Goal: Task Accomplishment & Management: Manage account settings

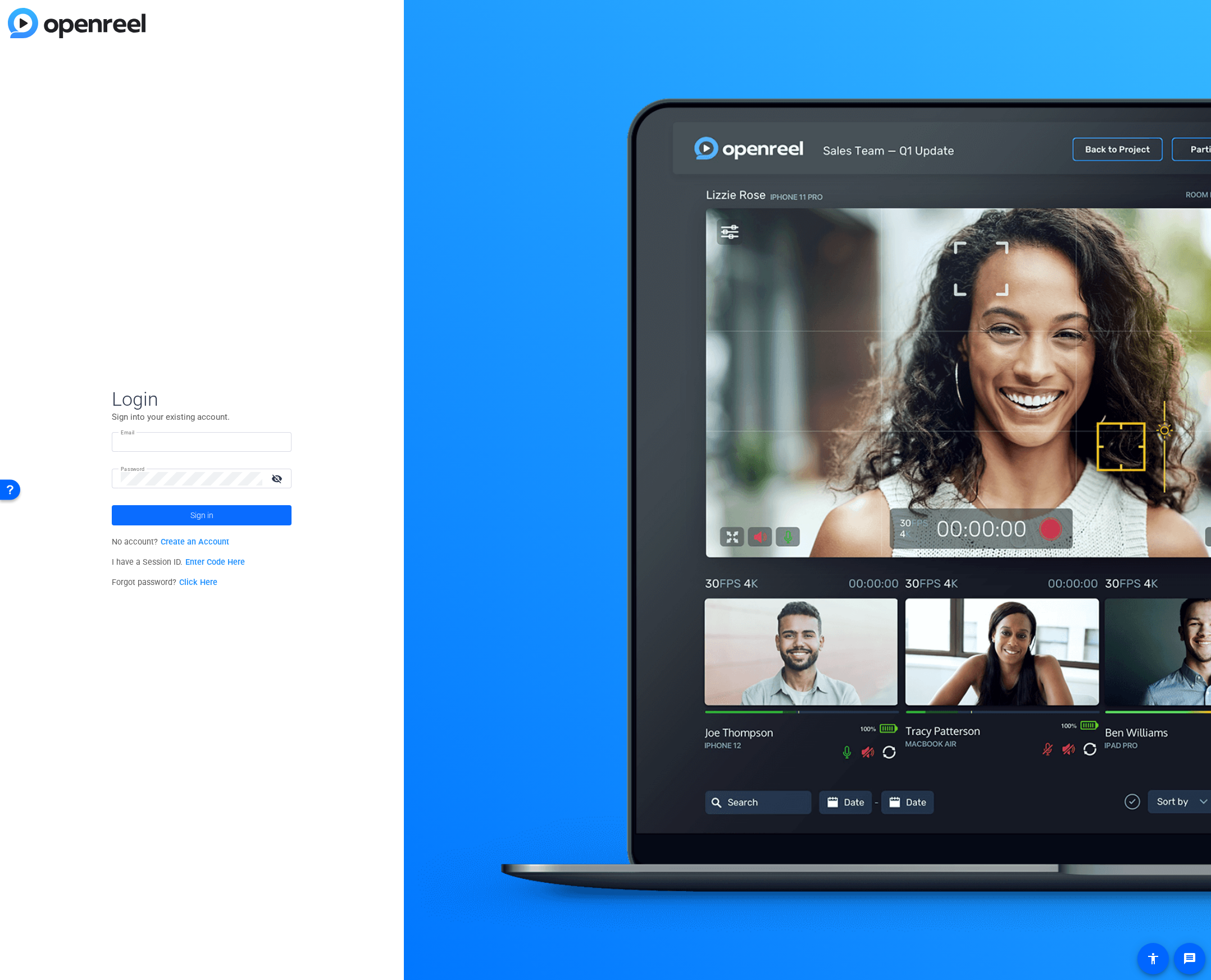
type input "[EMAIL_ADDRESS][DOMAIN_NAME]"
click at [195, 512] on span "Sign in" at bounding box center [202, 515] width 23 height 28
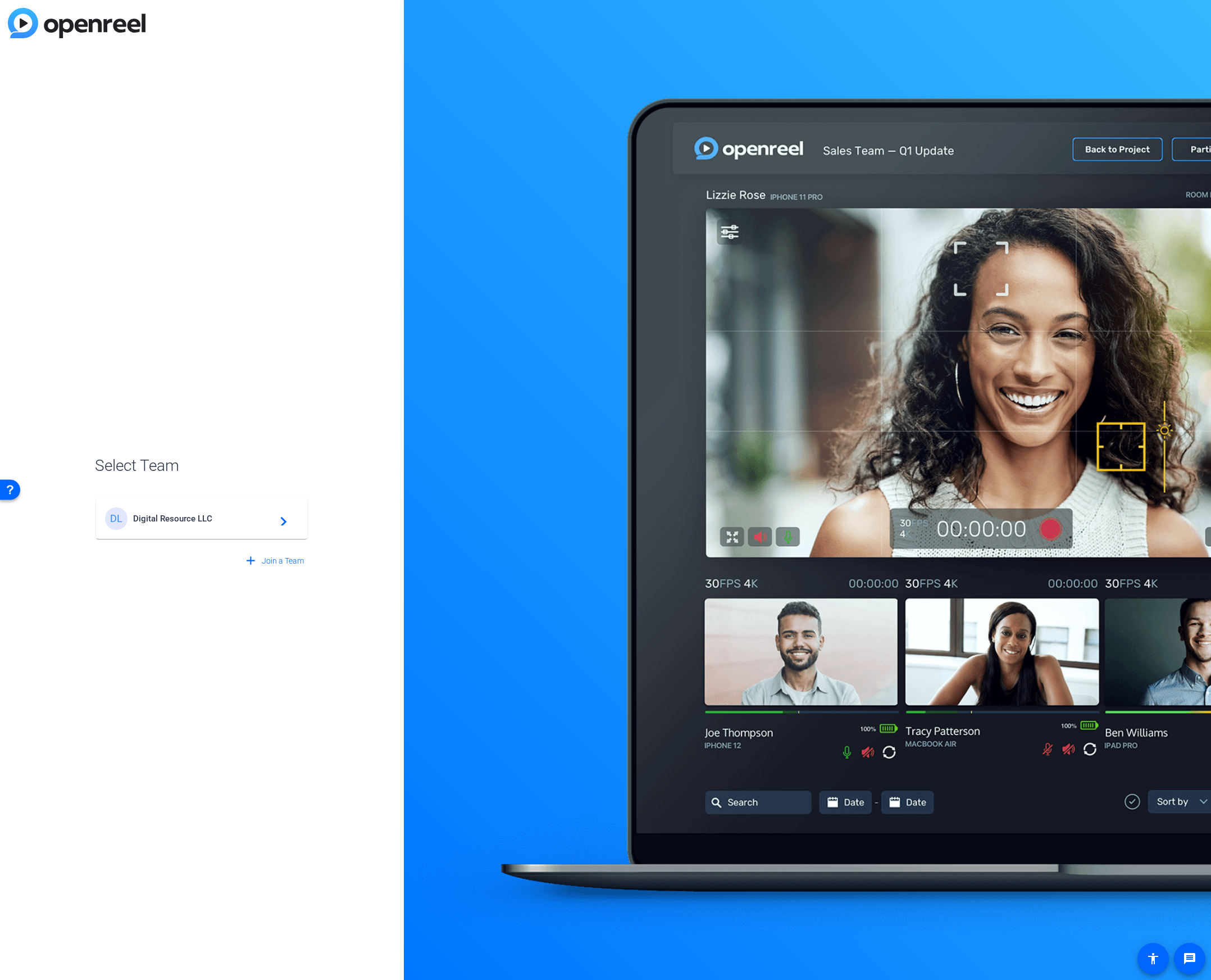
click at [219, 509] on div "DL Digital Resource LLC navigate_next" at bounding box center [201, 519] width 193 height 23
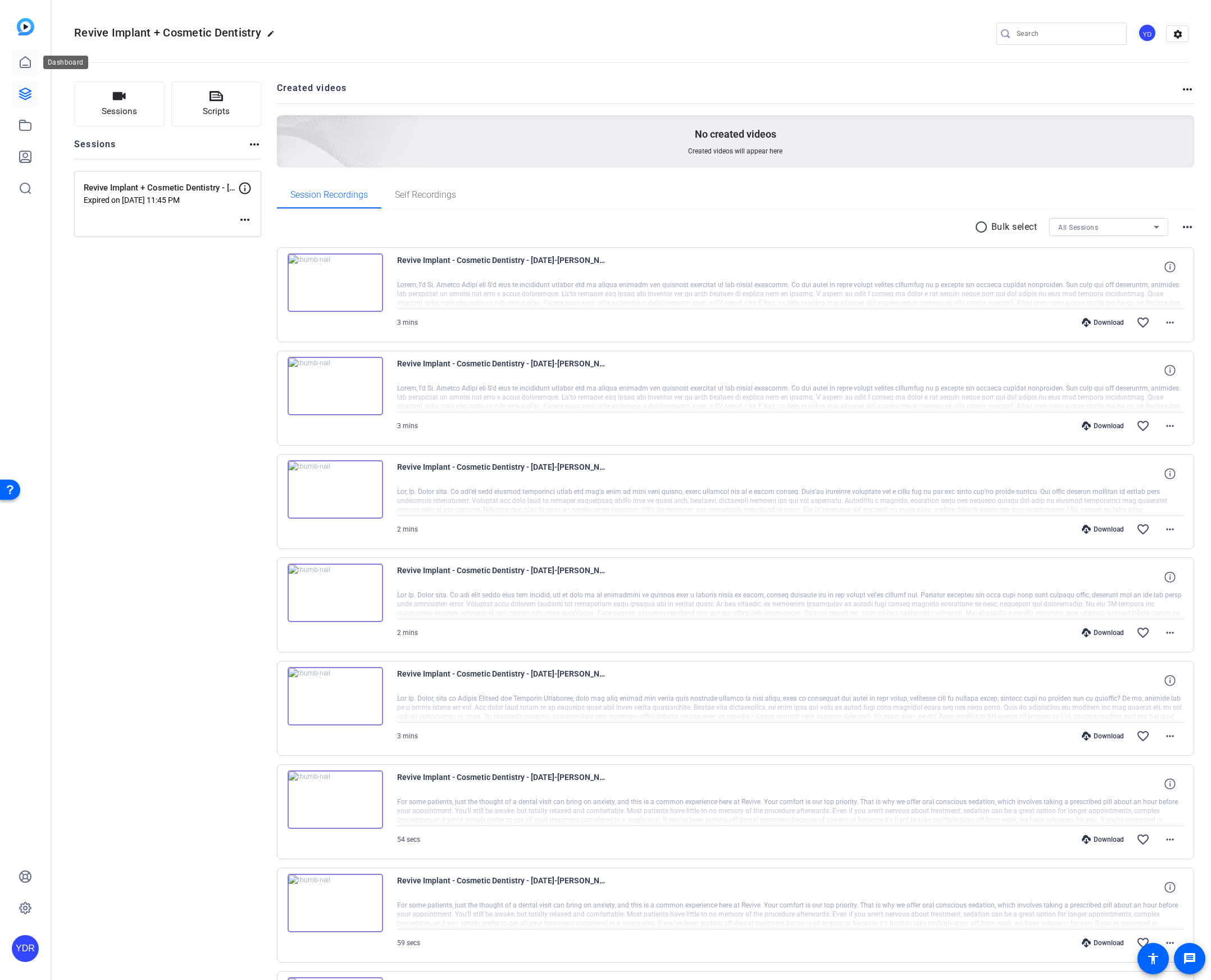
click at [26, 64] on icon at bounding box center [25, 62] width 10 height 11
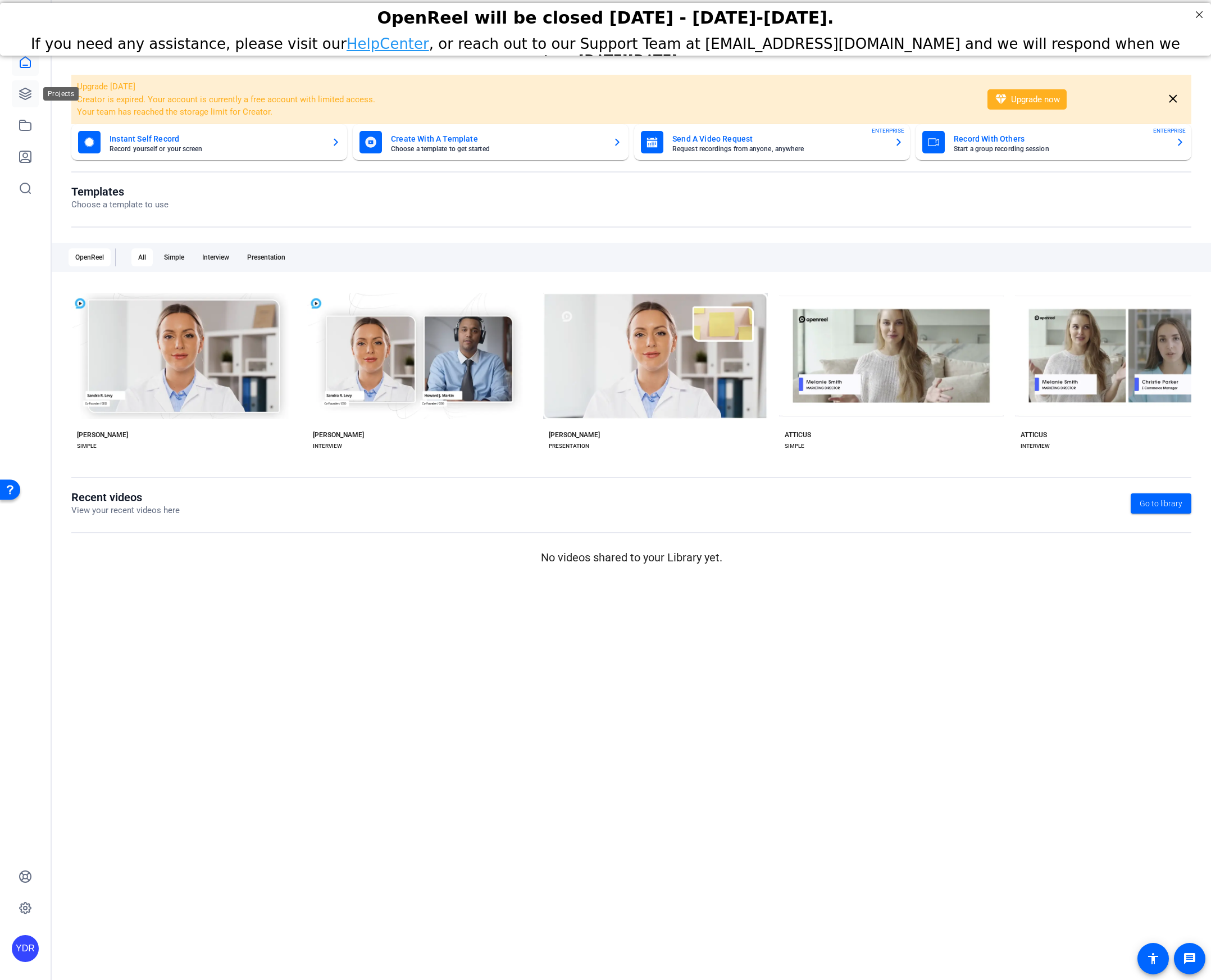
click at [28, 88] on icon at bounding box center [25, 93] width 13 height 13
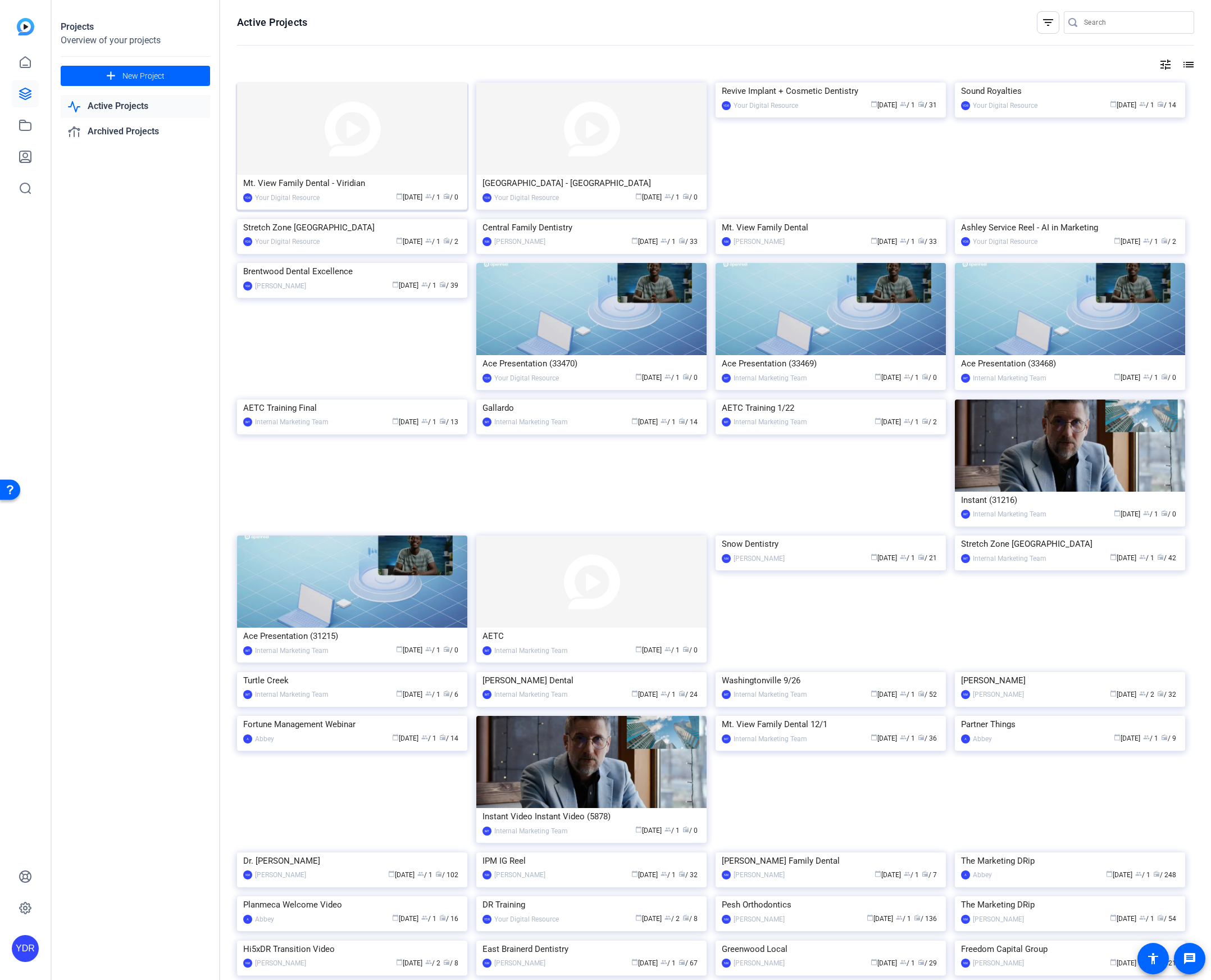
click at [364, 127] on img at bounding box center [352, 129] width 231 height 92
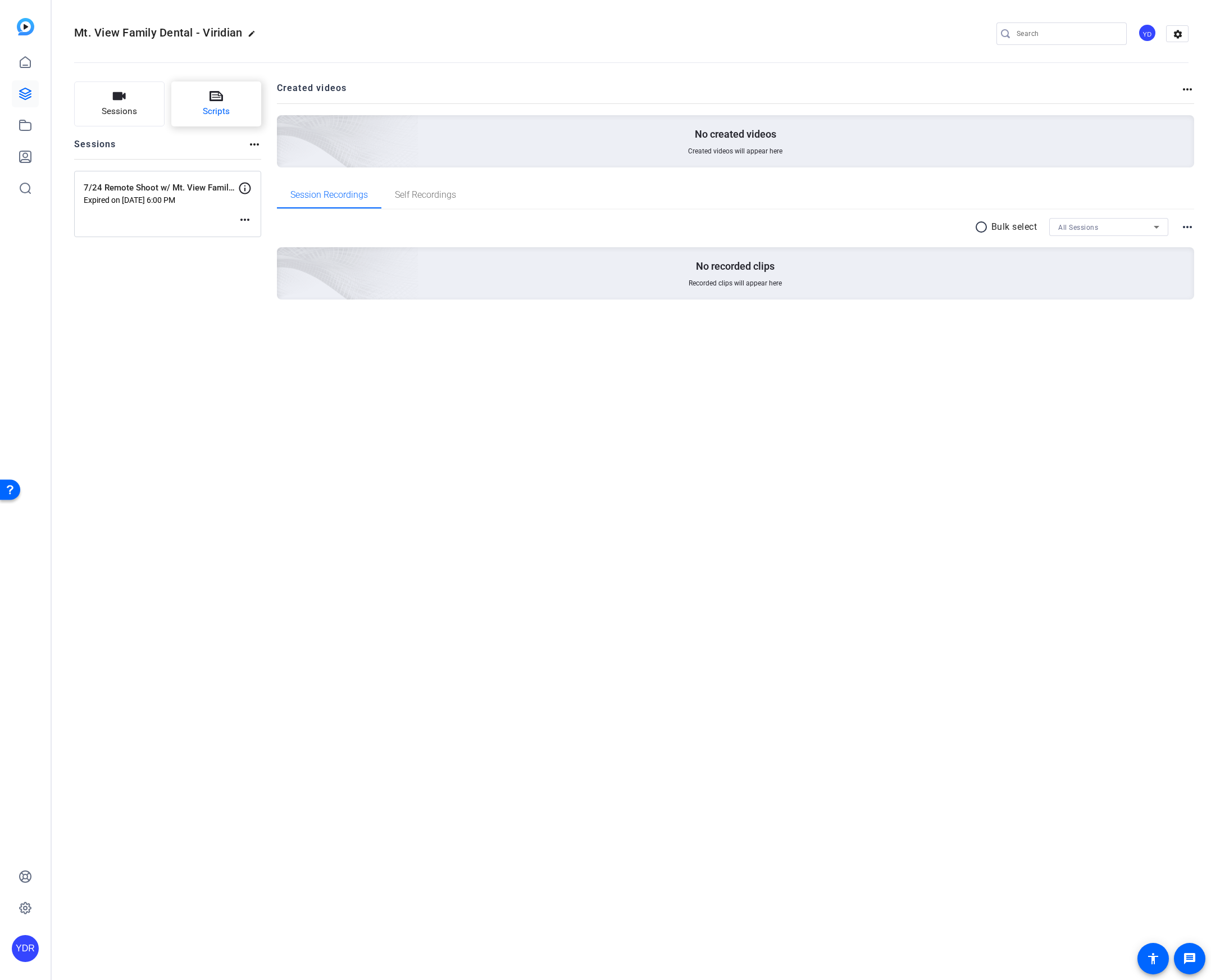
click at [219, 112] on span "Scripts" at bounding box center [216, 111] width 27 height 13
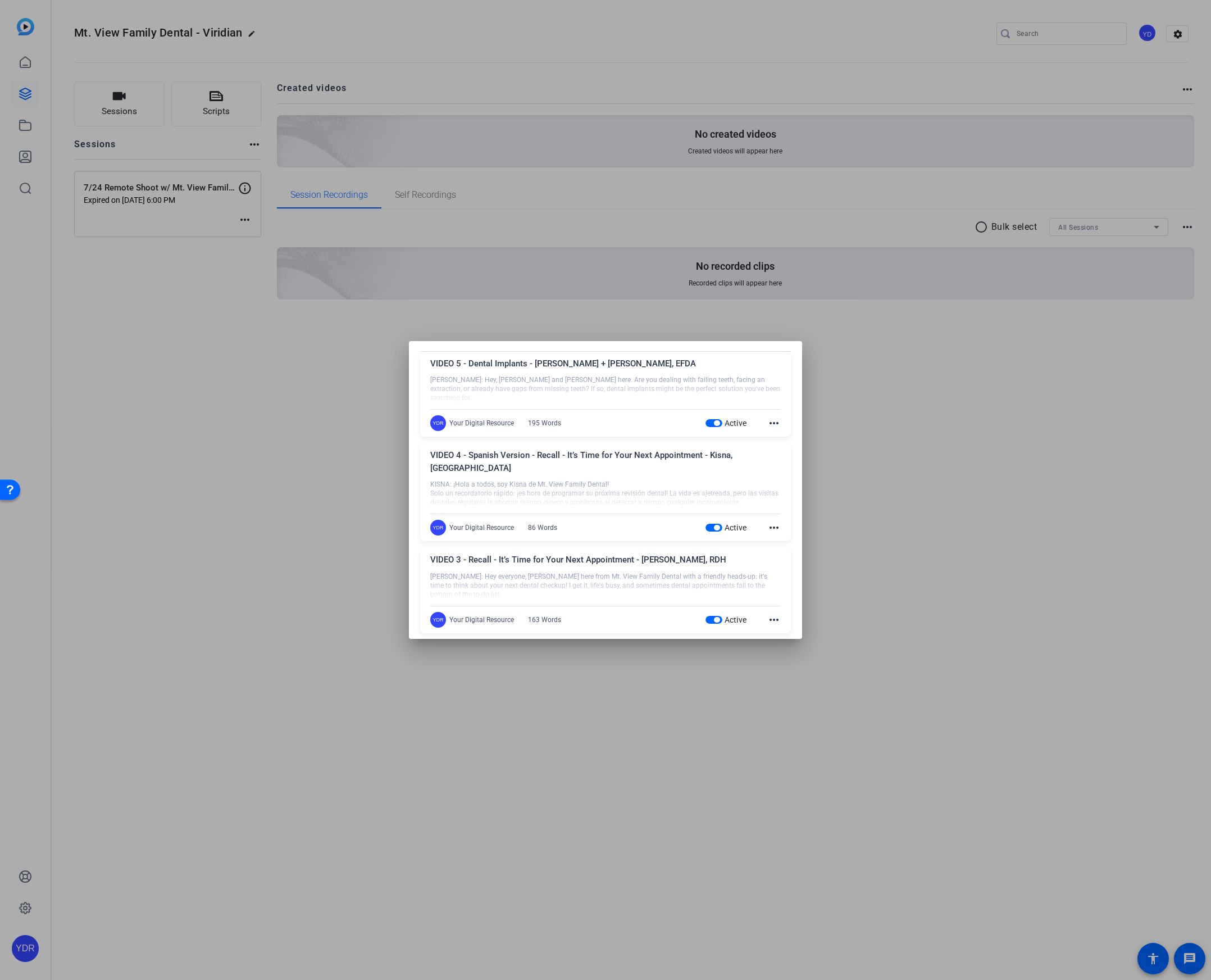
scroll to position [37, 0]
click at [253, 289] on div at bounding box center [606, 490] width 1211 height 980
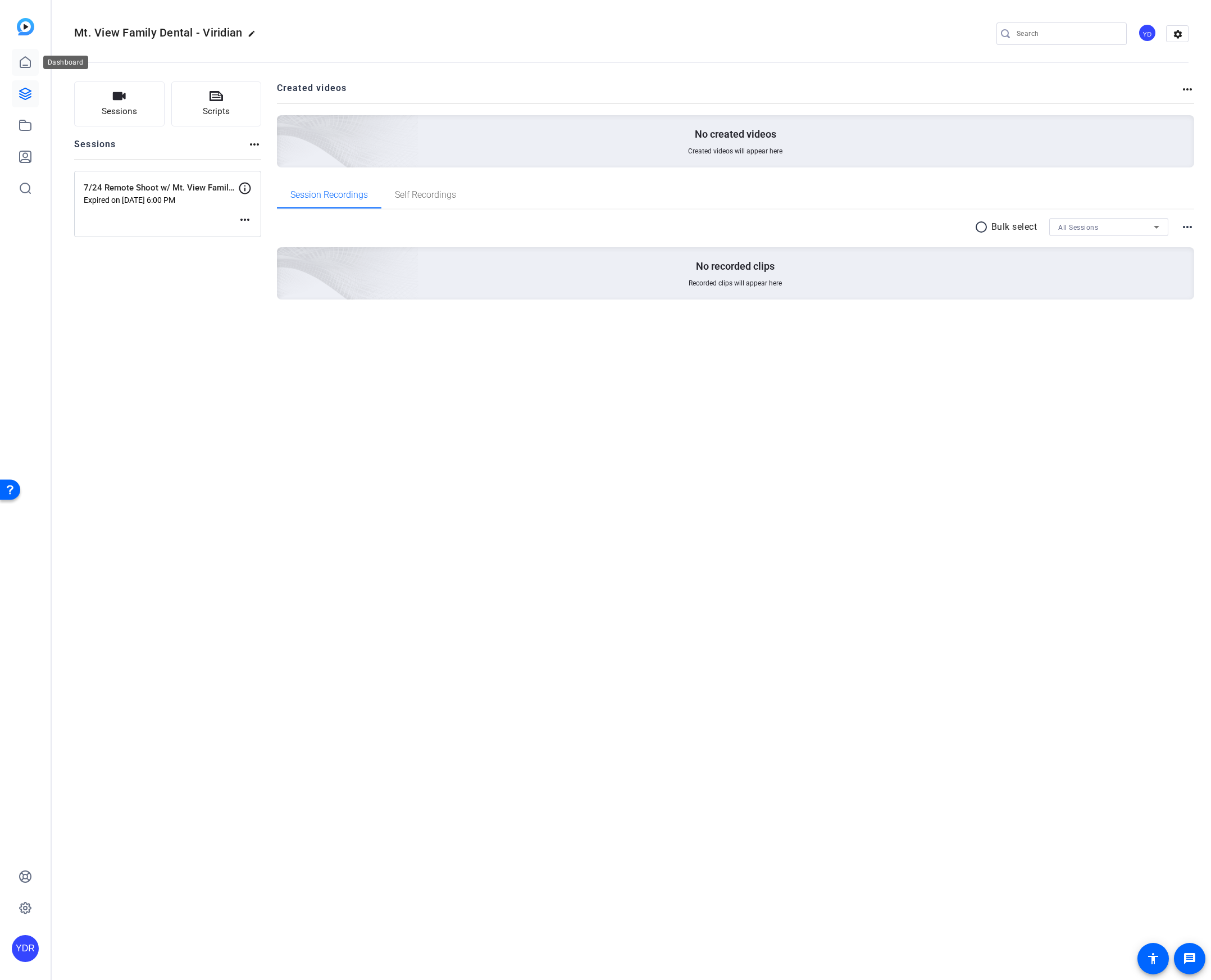
click at [19, 61] on icon at bounding box center [25, 62] width 13 height 13
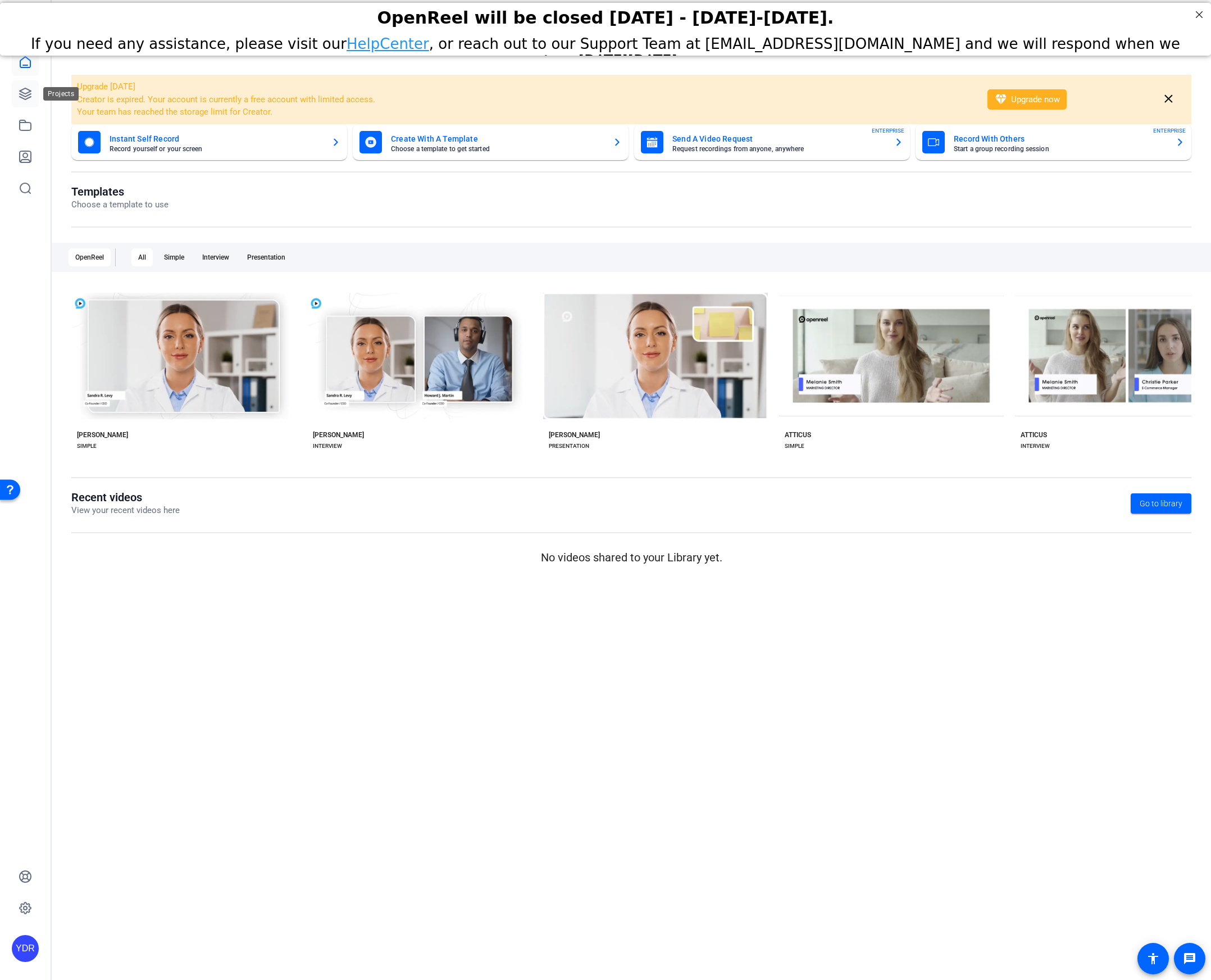
click at [29, 93] on icon at bounding box center [25, 93] width 13 height 13
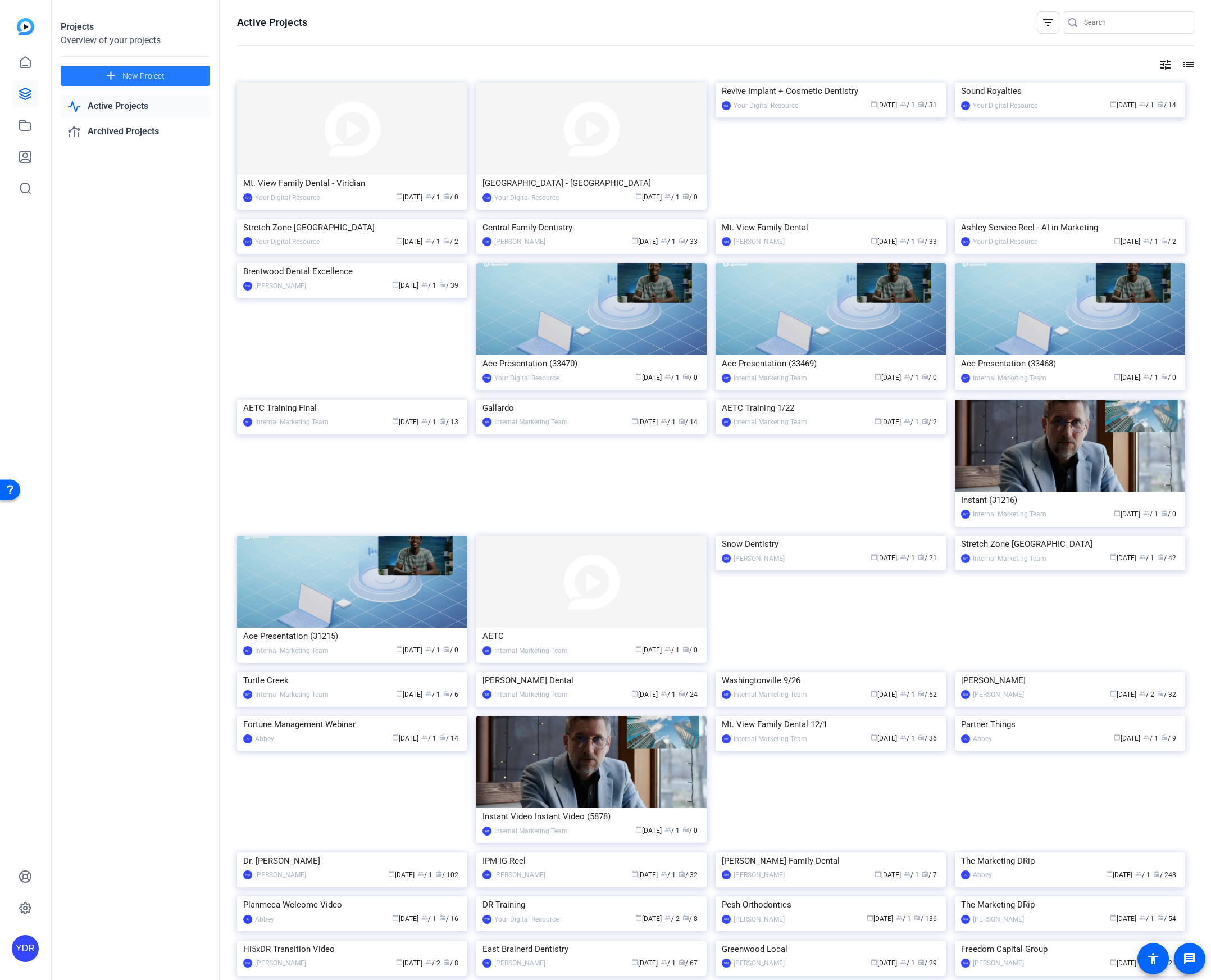
click at [165, 79] on span at bounding box center [135, 76] width 149 height 27
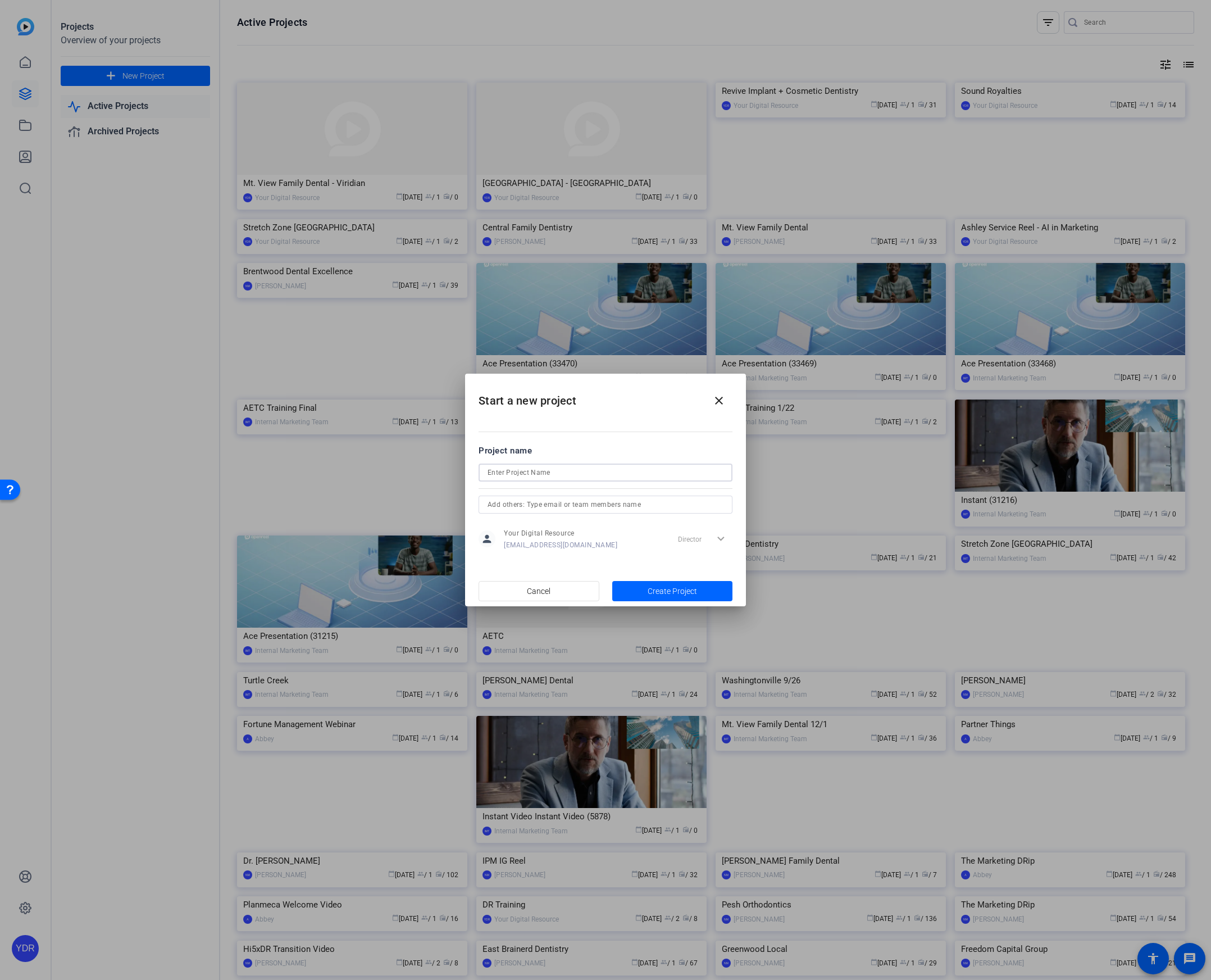
click at [507, 474] on input at bounding box center [606, 472] width 236 height 13
type input "f"
type input "Franklin Dental"
click at [654, 592] on span "Create Project" at bounding box center [673, 591] width 50 height 12
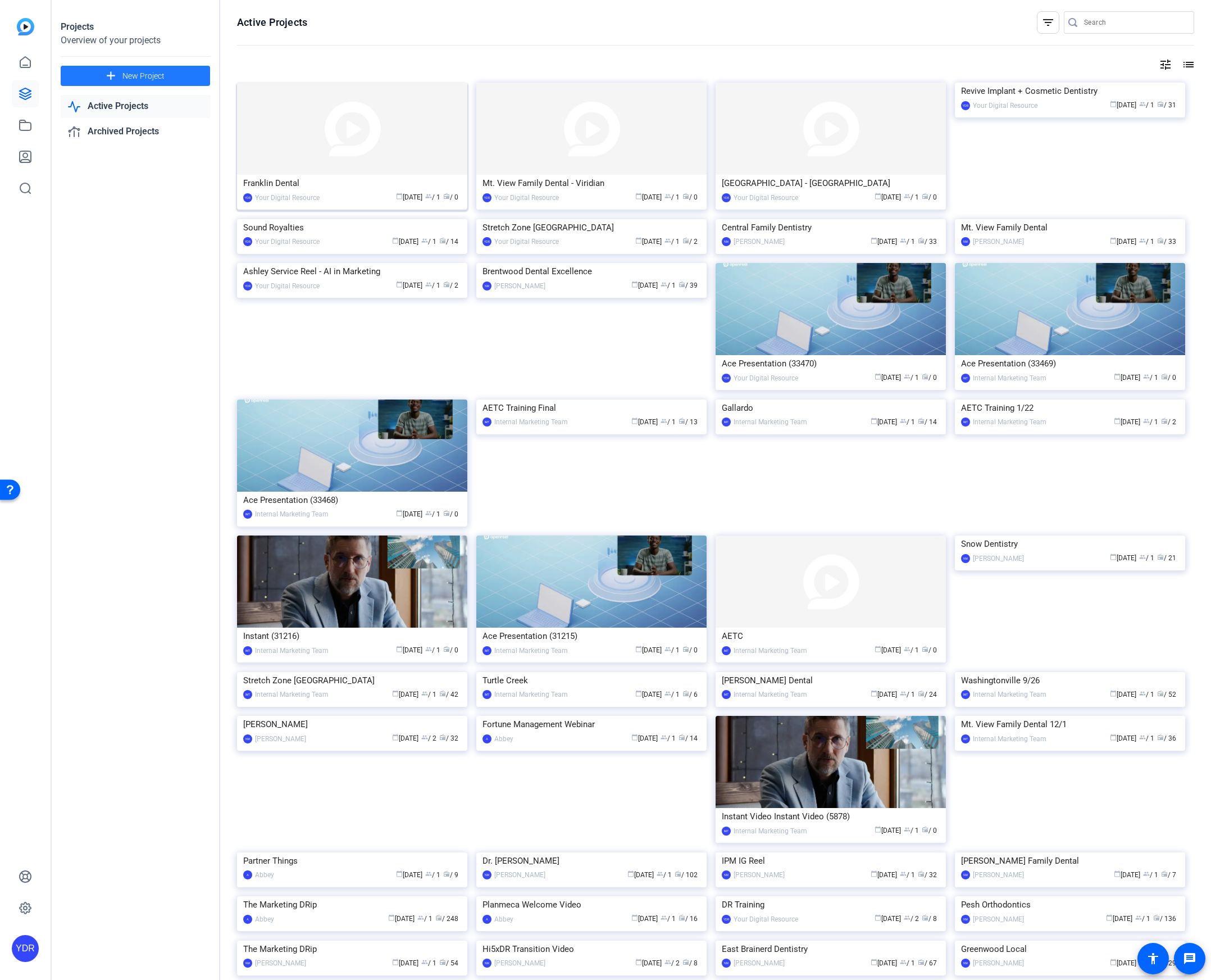
click at [342, 129] on img at bounding box center [352, 129] width 231 height 92
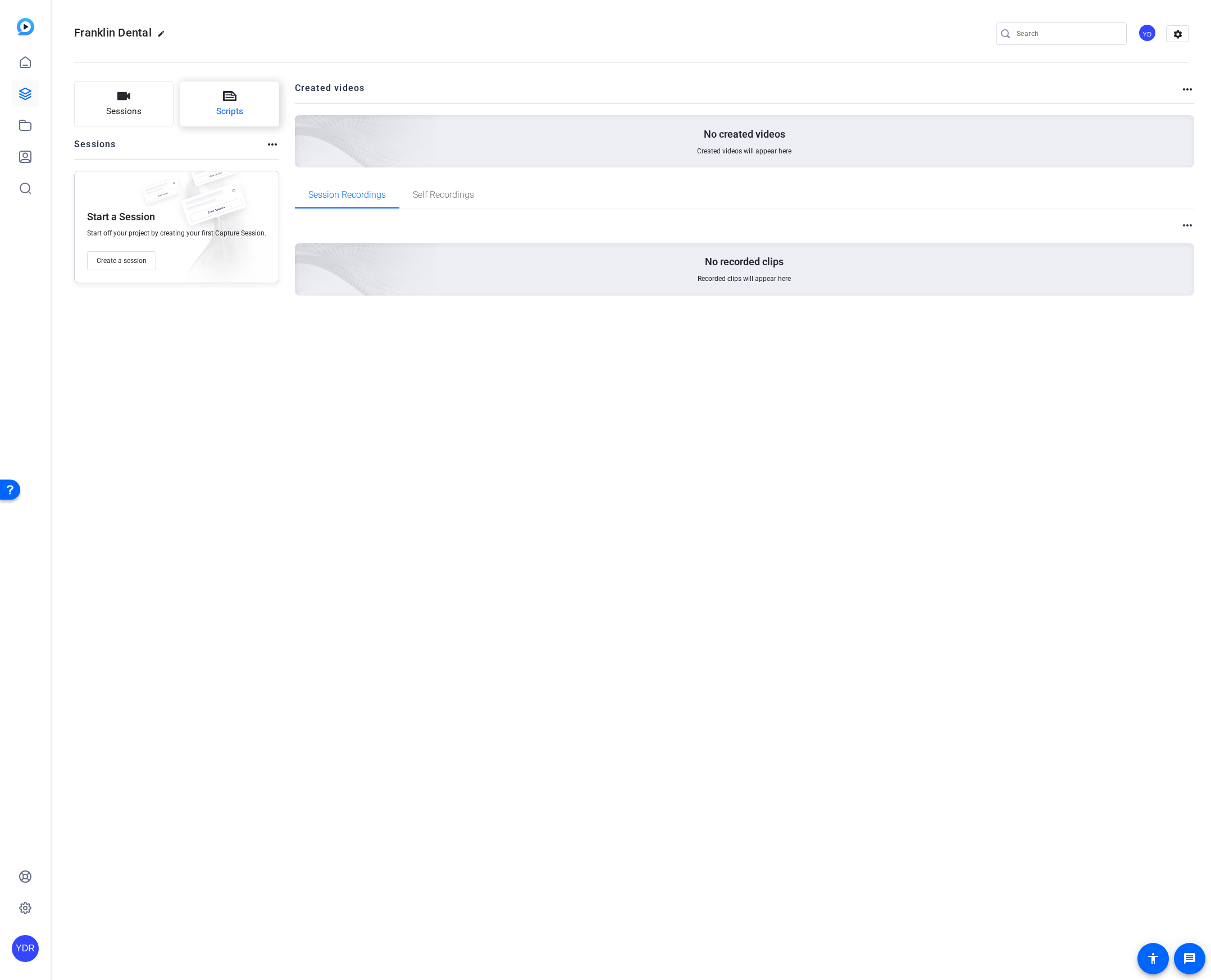
click at [222, 114] on span "Scripts" at bounding box center [230, 111] width 27 height 13
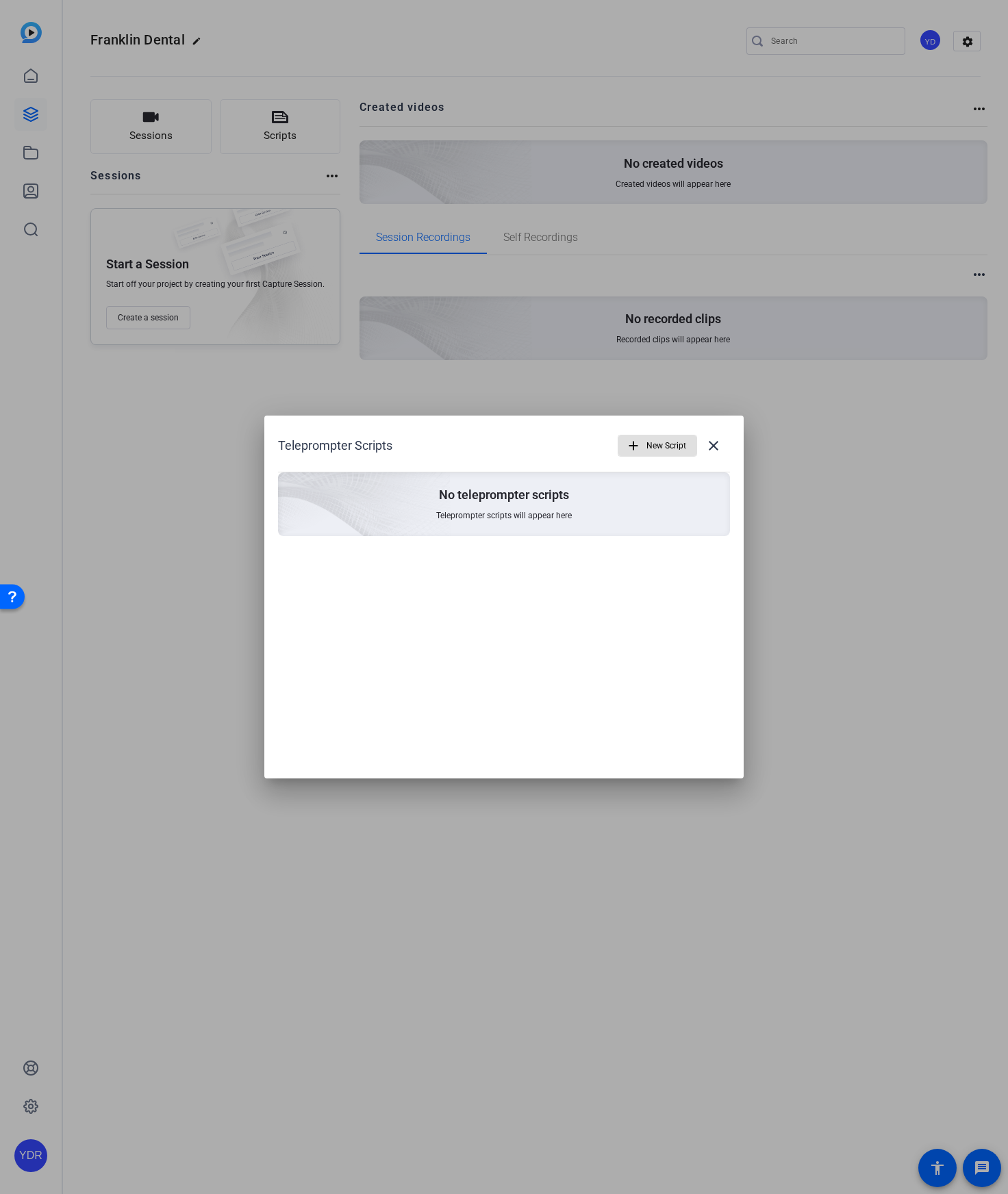
click at [654, 439] on span "New Script" at bounding box center [667, 446] width 40 height 26
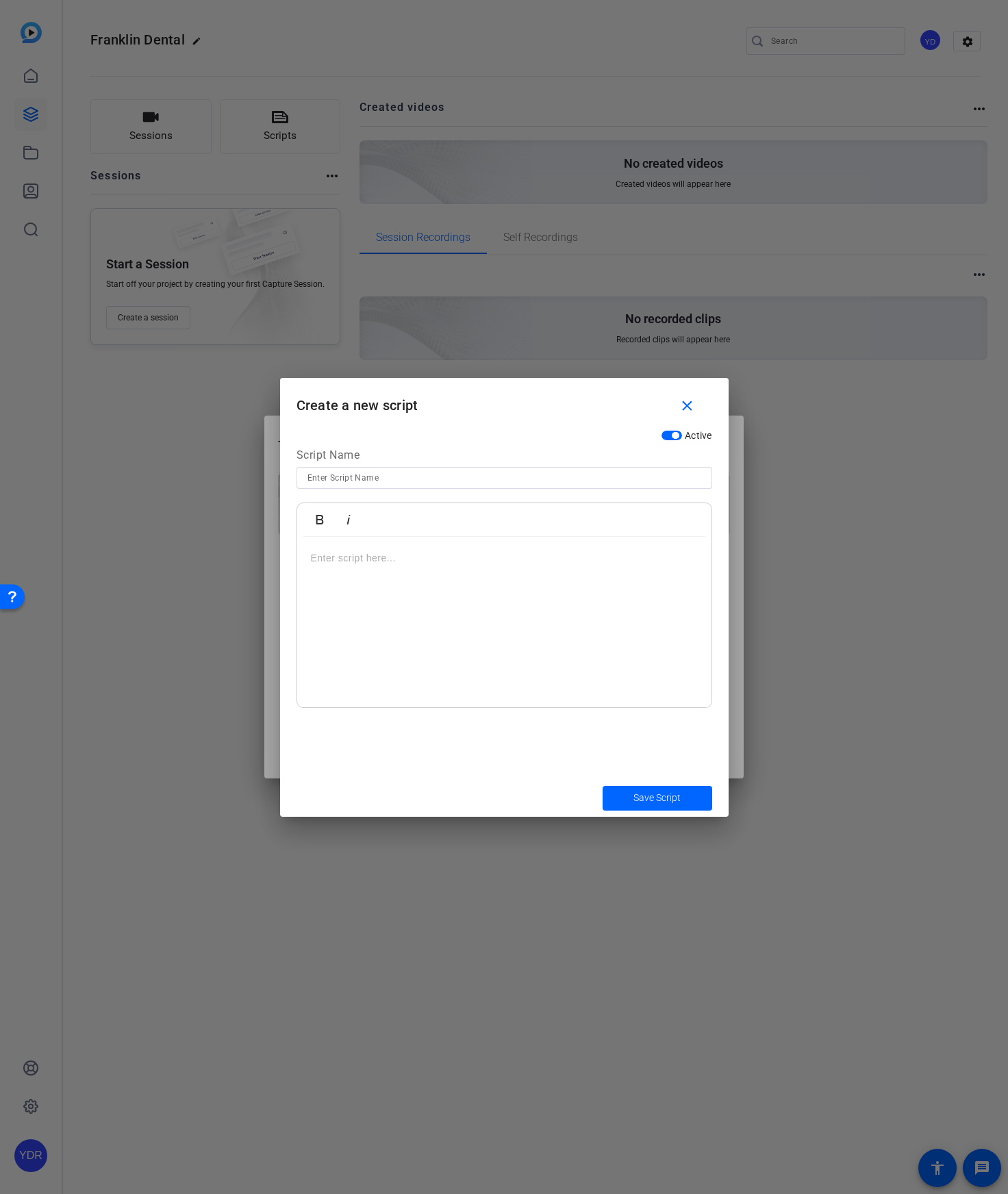
click at [462, 628] on div at bounding box center [504, 622] width 414 height 172
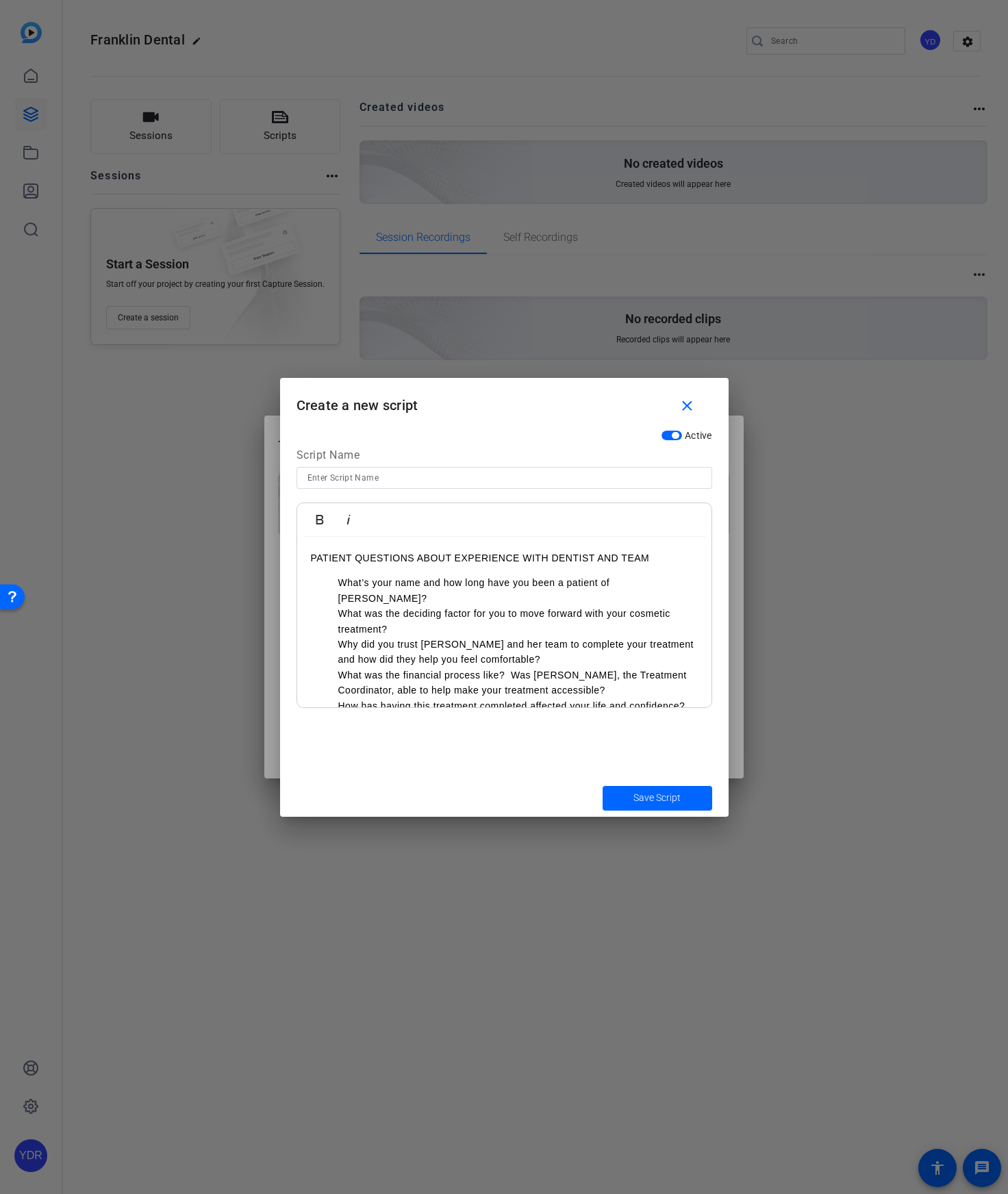
scroll to position [6, 0]
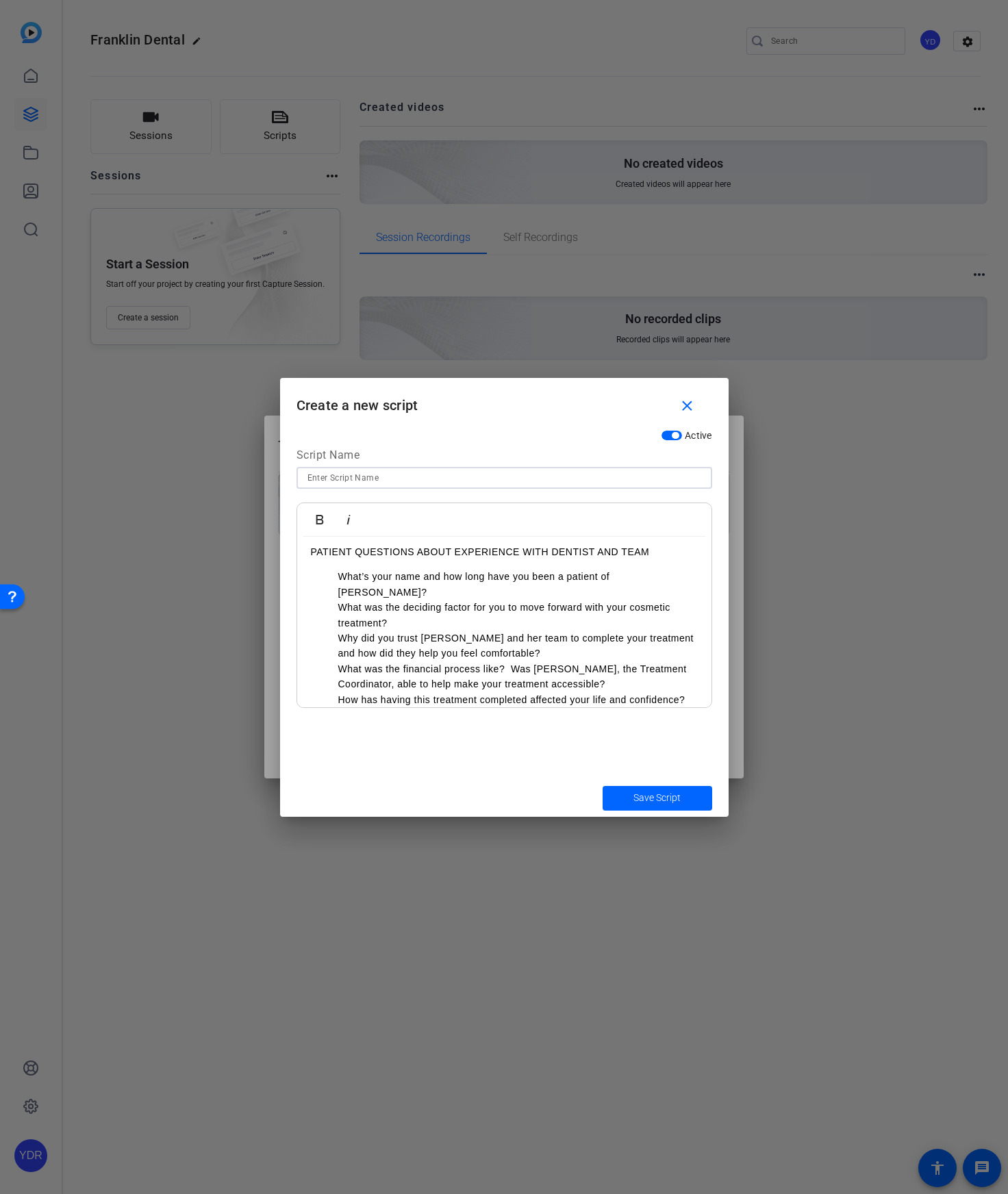
click at [533, 471] on input at bounding box center [504, 478] width 394 height 16
paste input "VIDEO 1 - PATIENT TESTIMONIAL W/ [PERSON_NAME] (Cosmetic Case)"
type input "VIDEO 1 - PATIENT TESTIMONIAL W/ [PERSON_NAME] (Cosmetic Case)"
click at [656, 799] on span "Save Script" at bounding box center [657, 797] width 47 height 15
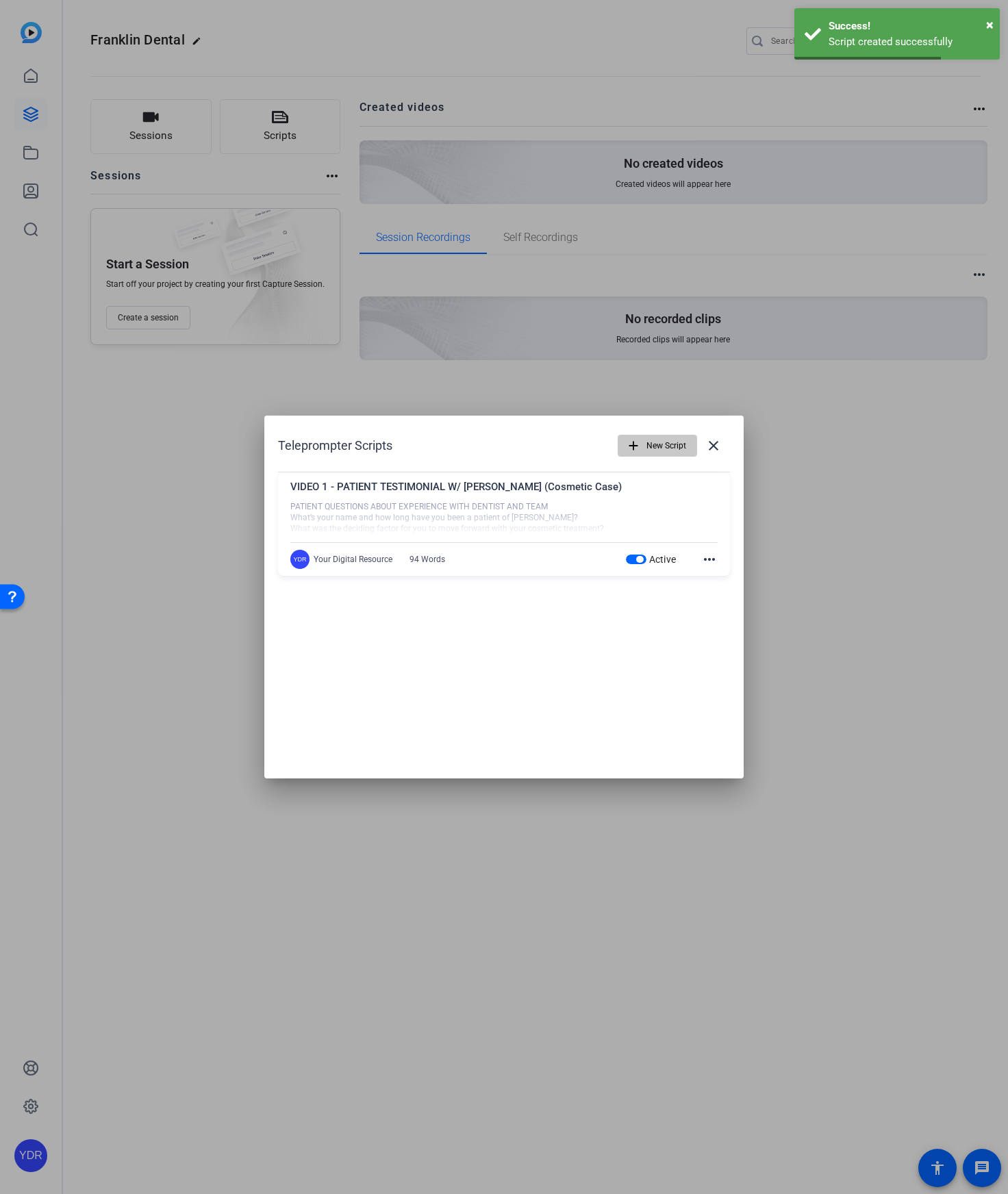
click at [647, 453] on span "New Script" at bounding box center [667, 446] width 40 height 26
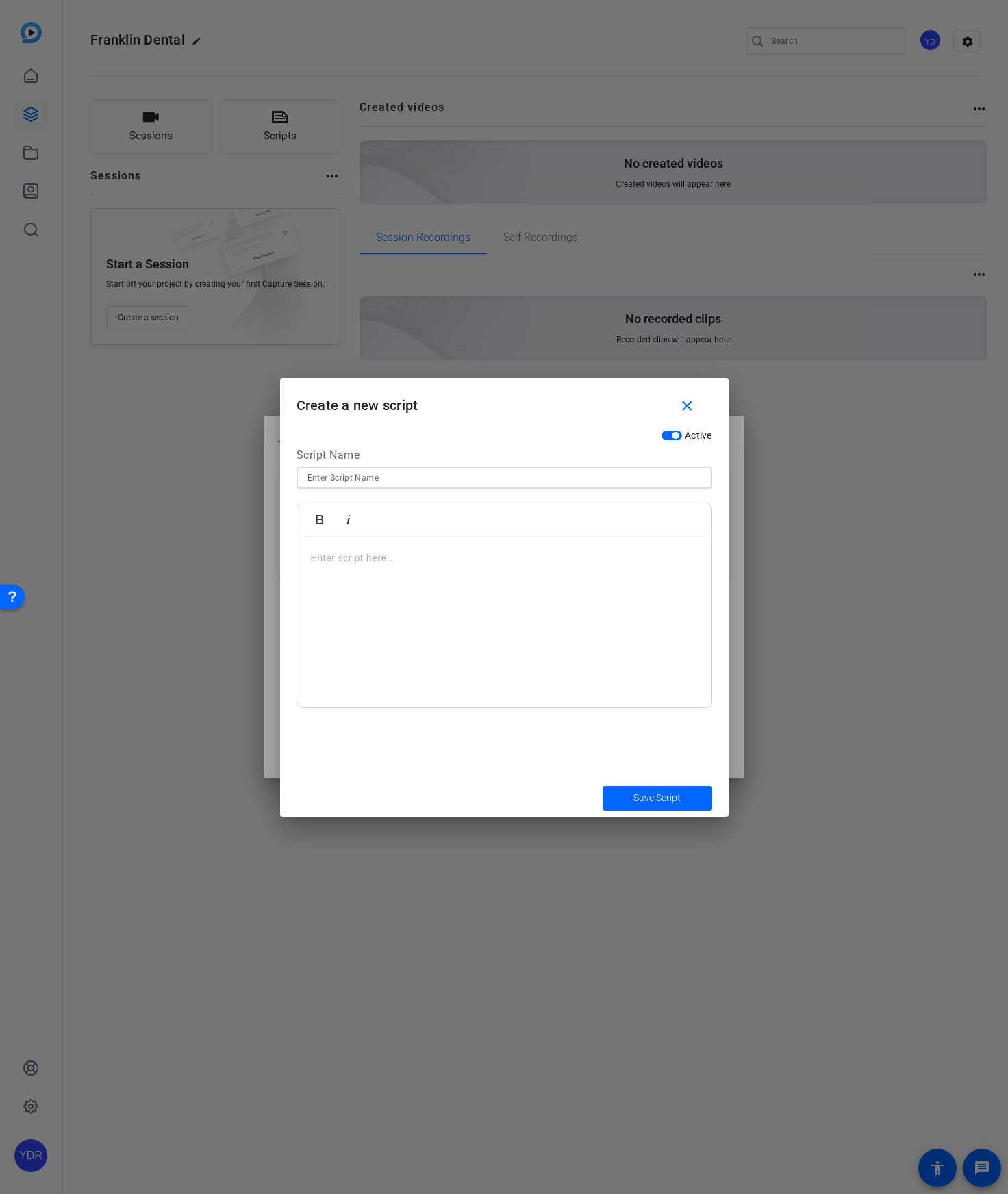
click at [358, 474] on input at bounding box center [504, 478] width 394 height 16
paste input "VIDEO 2 - HAPPY BIRTHDAY W/ ENTIRE TEAM"
type input "VIDEO 2 - HAPPY BIRTHDAY W/ ENTIRE TEAM"
click at [468, 641] on div at bounding box center [504, 622] width 414 height 172
click at [652, 794] on span "Save Script" at bounding box center [657, 797] width 47 height 15
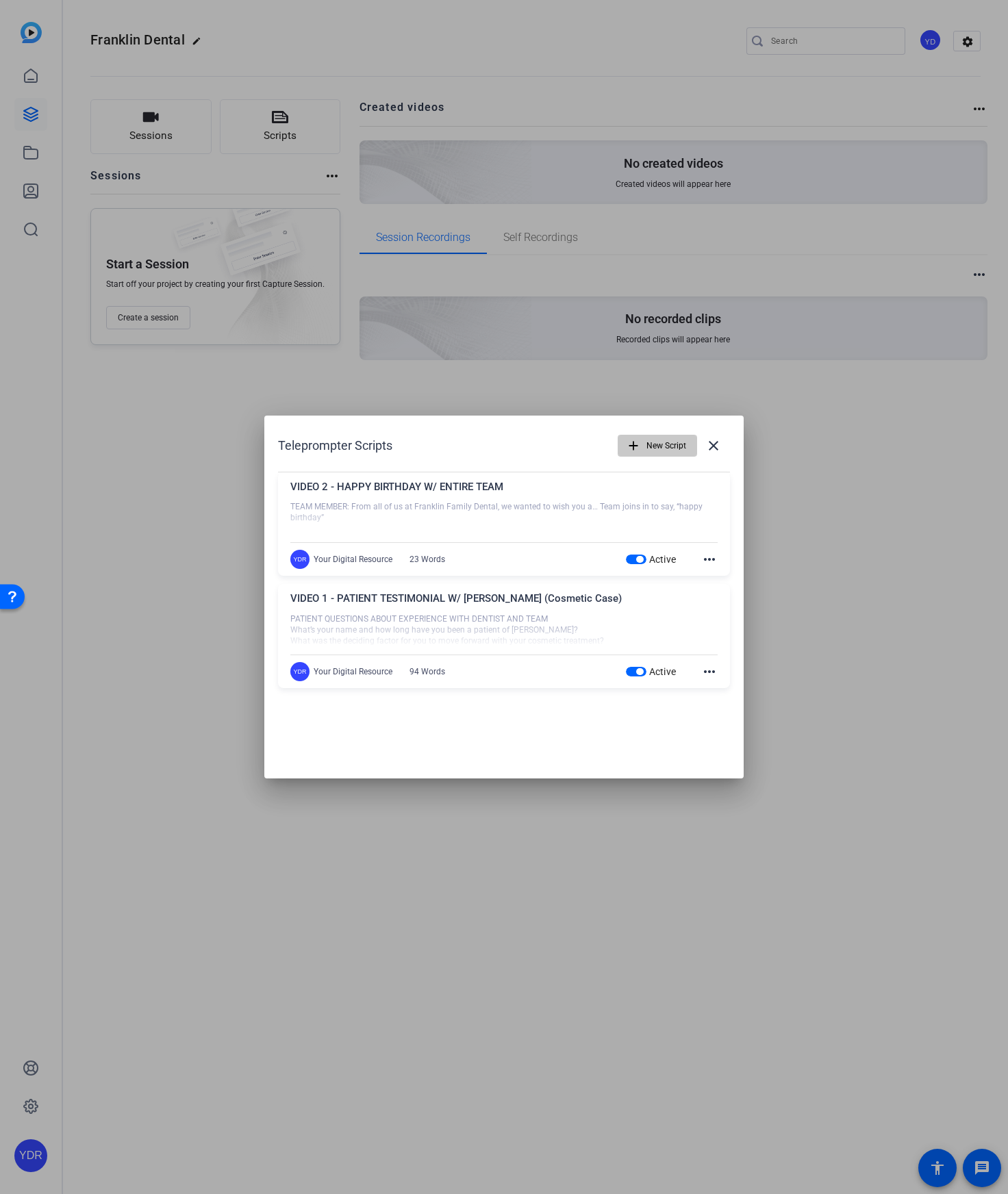
click at [658, 441] on span "New Script" at bounding box center [667, 446] width 40 height 26
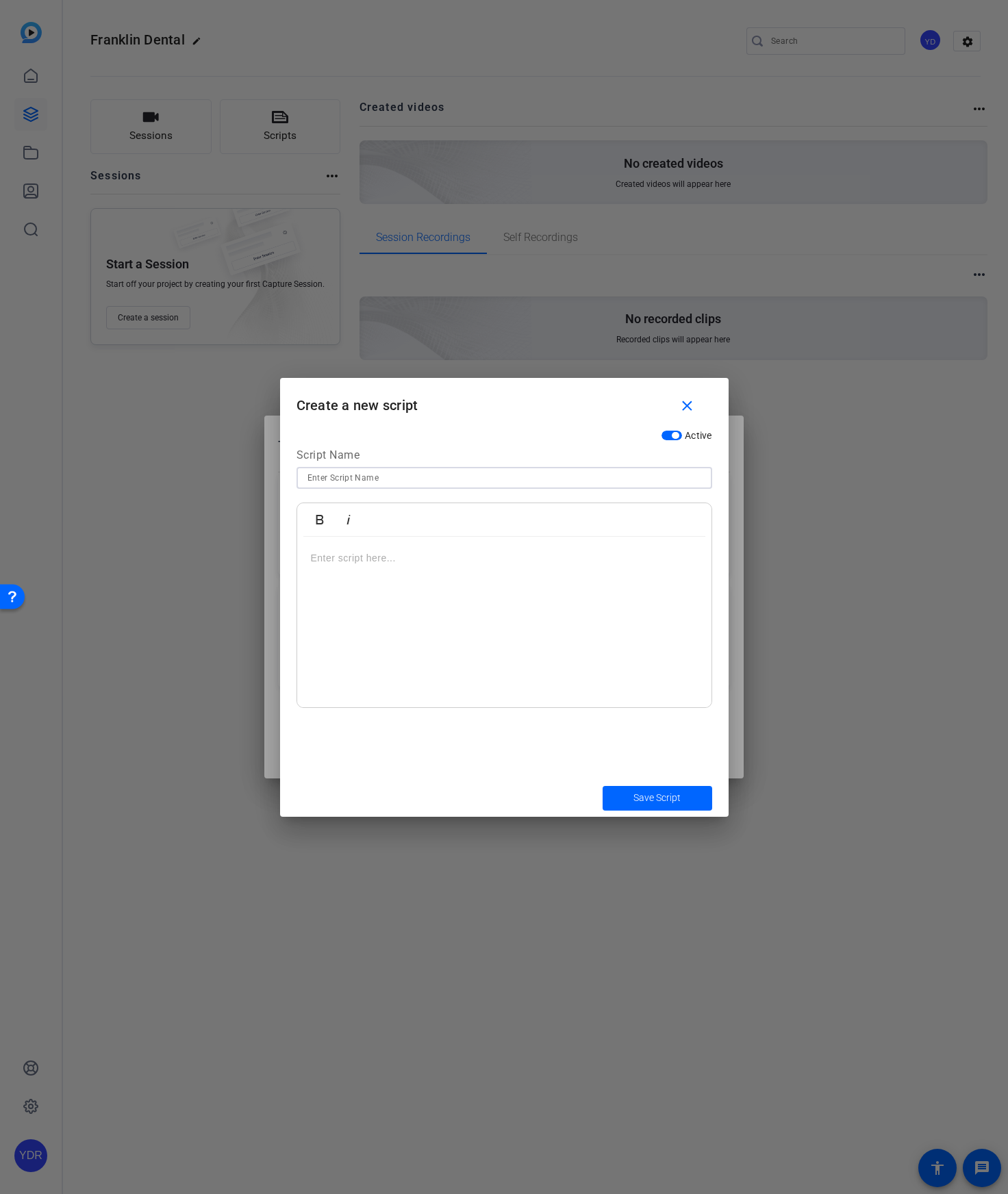
click at [394, 473] on input at bounding box center [504, 478] width 394 height 16
paste input "VIDEO 3 - END OF YEAR INSURANCE W/ [PERSON_NAME], OFFICE MANAGER"
type input "VIDEO 3 - END OF YEAR INSURANCE W/ [PERSON_NAME], OFFICE MANAGER"
click at [349, 566] on div at bounding box center [504, 622] width 414 height 172
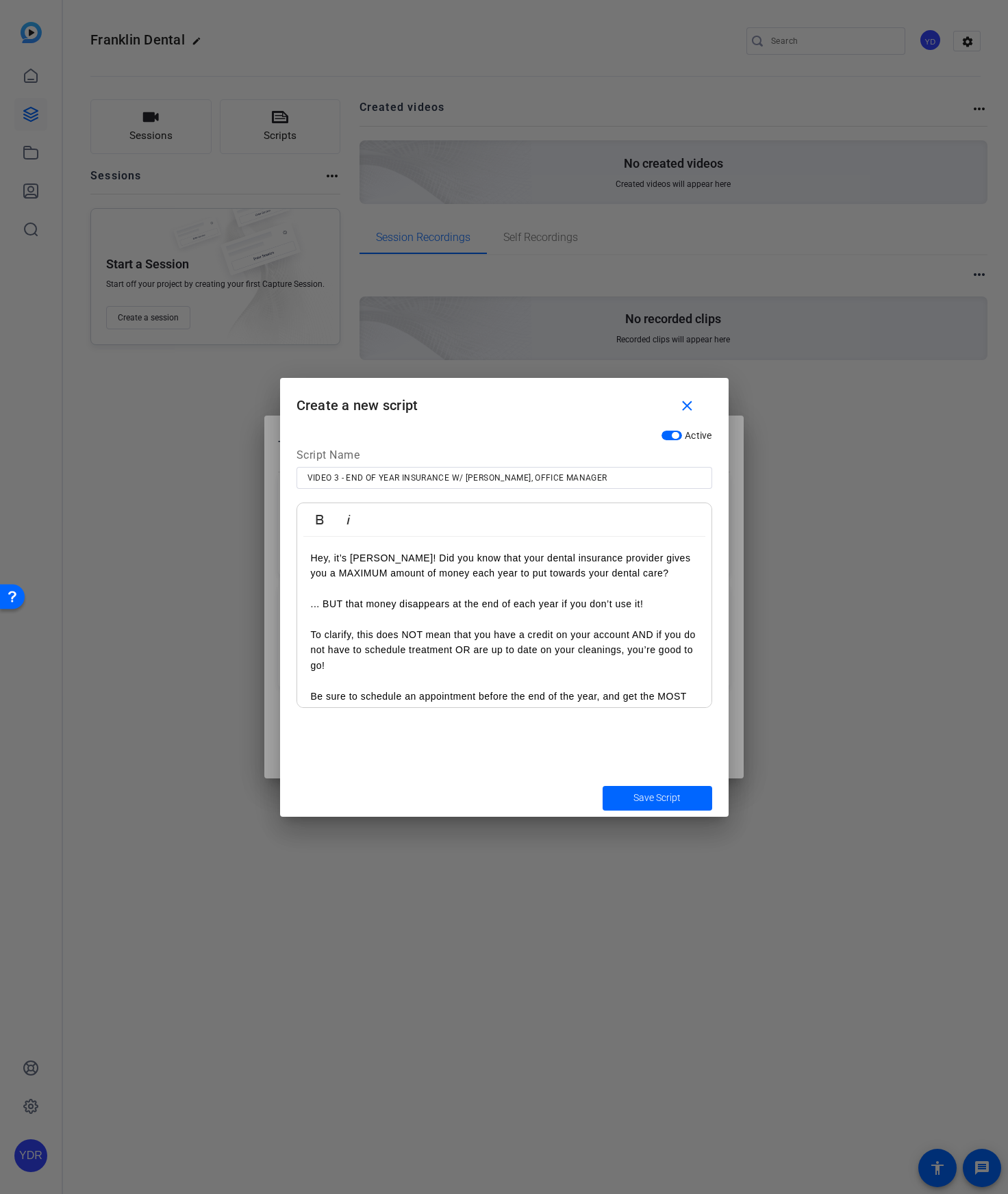
scroll to position [42, 0]
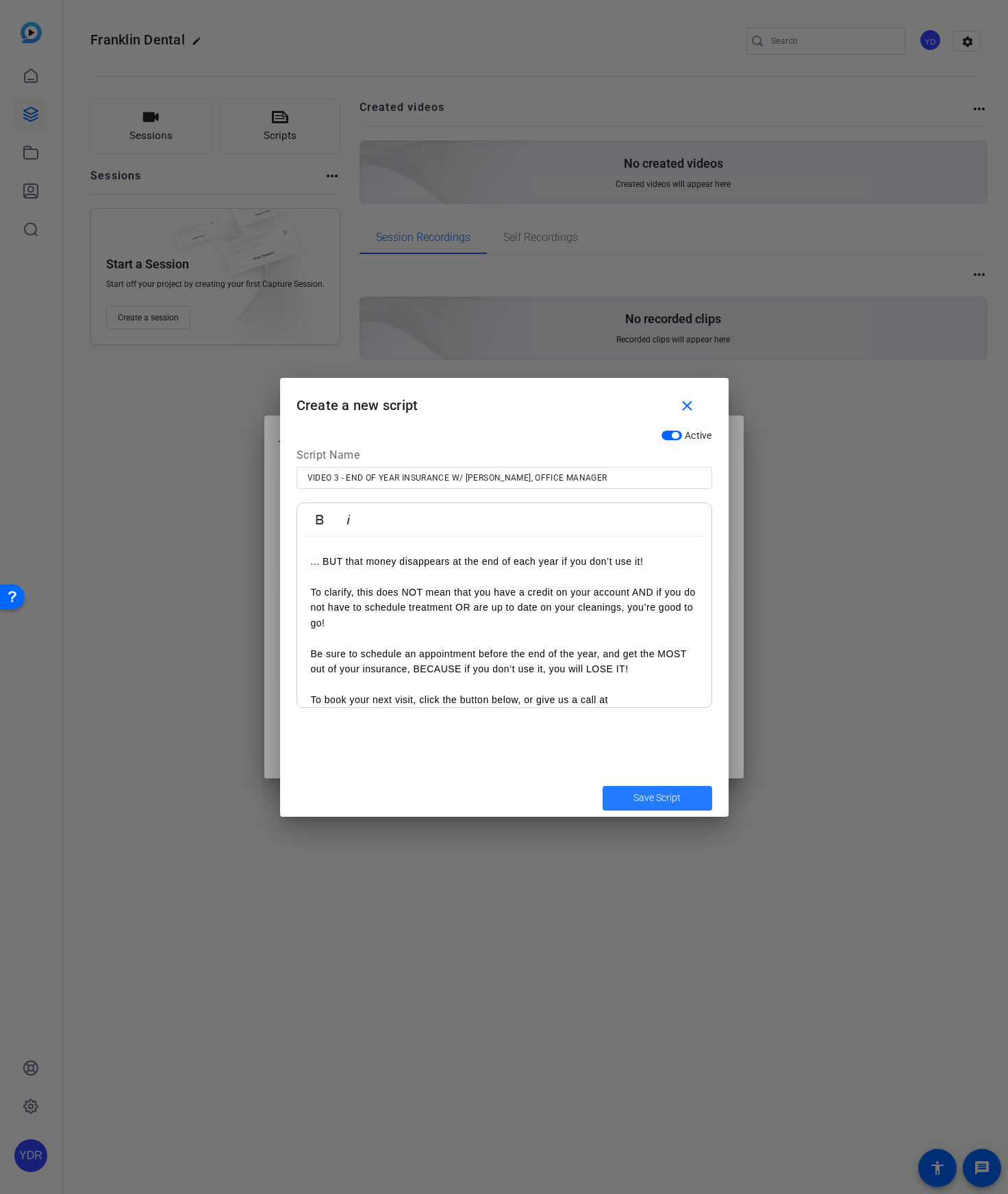
click at [640, 792] on span "Save Script" at bounding box center [657, 797] width 47 height 15
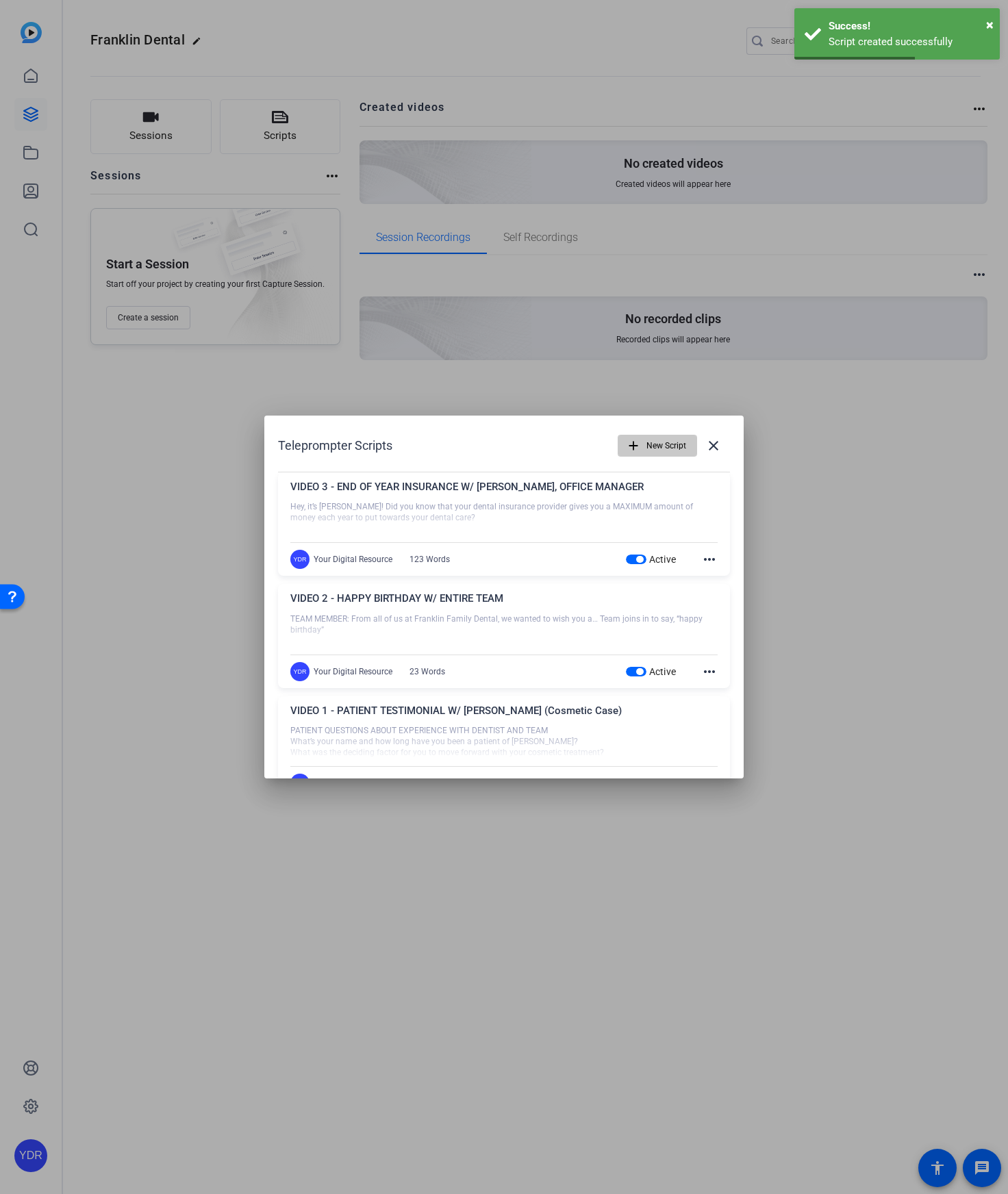
click at [653, 445] on span "New Script" at bounding box center [667, 446] width 40 height 26
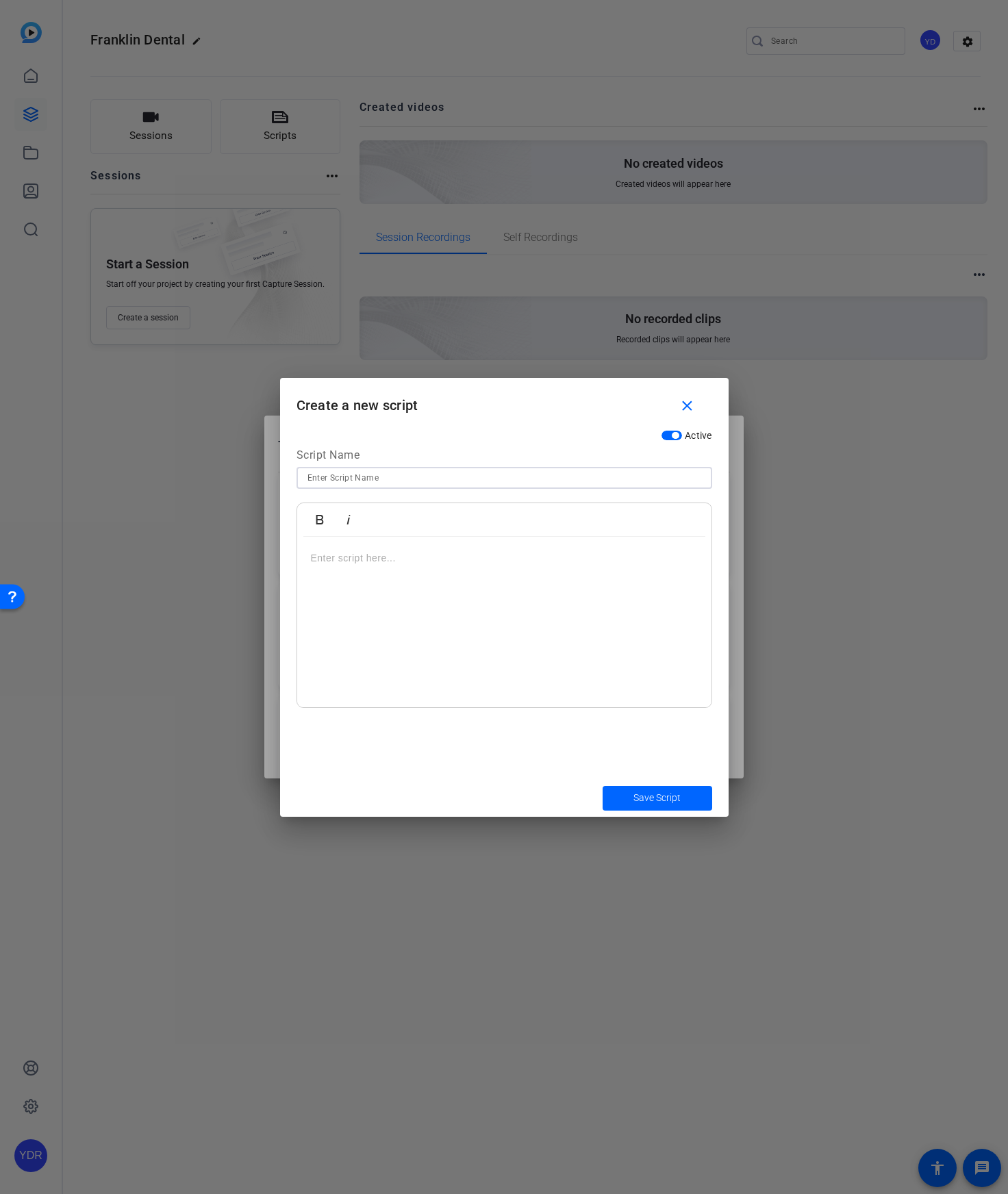
click at [350, 478] on input at bounding box center [504, 478] width 394 height 16
paste input "VIDEO 4 - ABOUT US W/ [PERSON_NAME], DENTIST + OWNER"
type input "VIDEO 4 - ABOUT US W/ [PERSON_NAME], DENTIST + OWNER"
click at [416, 597] on div at bounding box center [504, 622] width 414 height 172
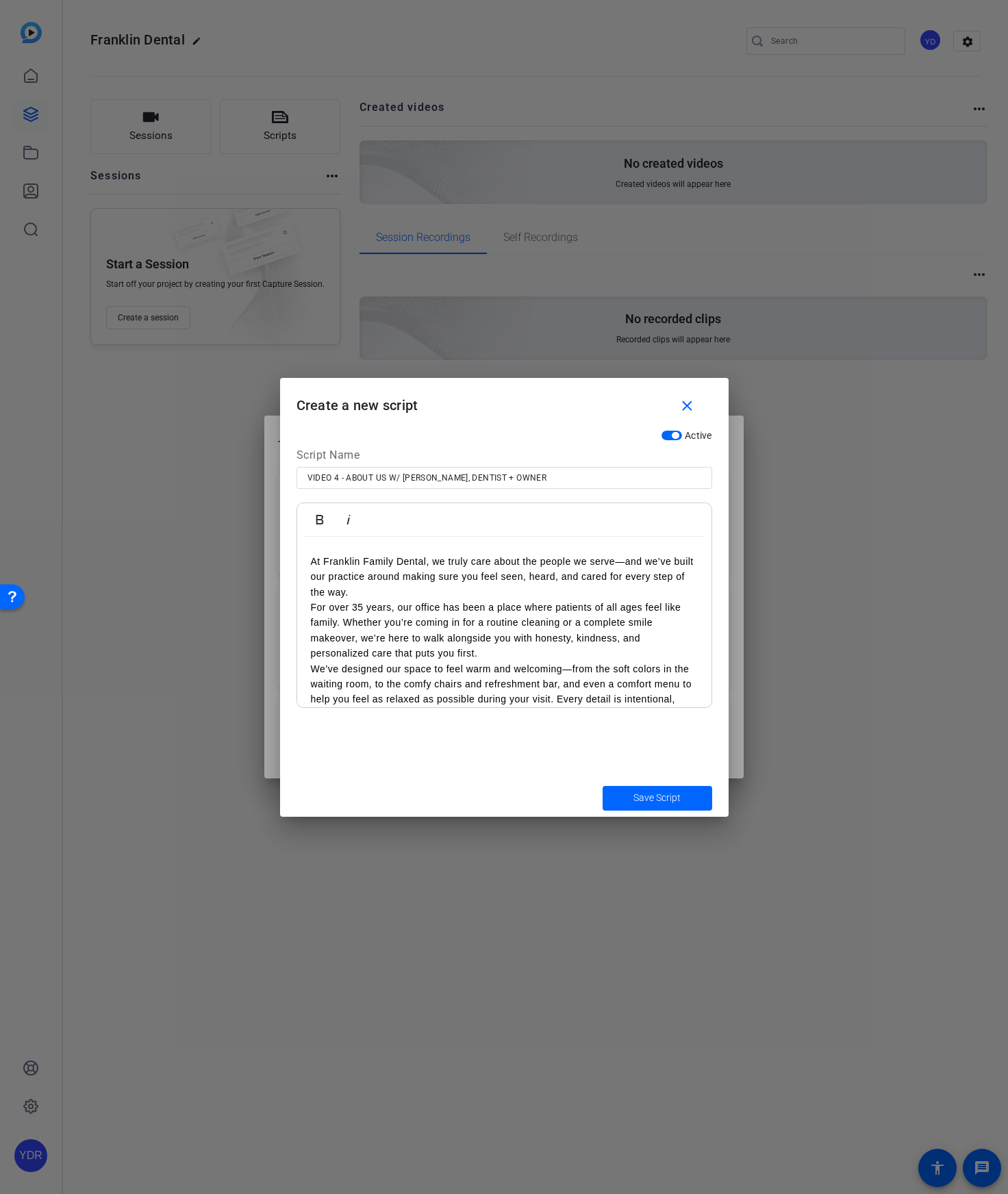
scroll to position [0, 0]
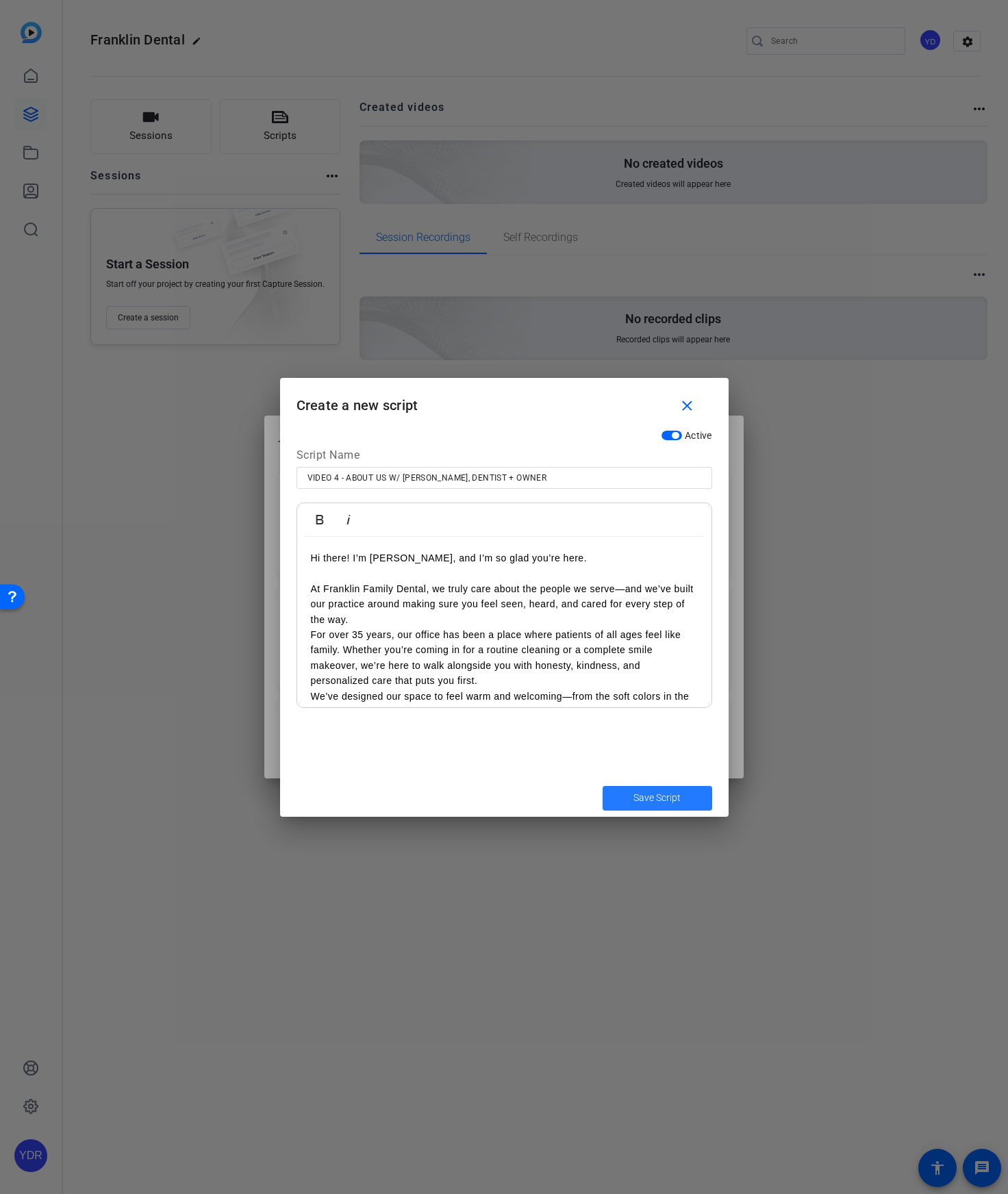
click at [639, 801] on span "Save Script" at bounding box center [657, 797] width 47 height 15
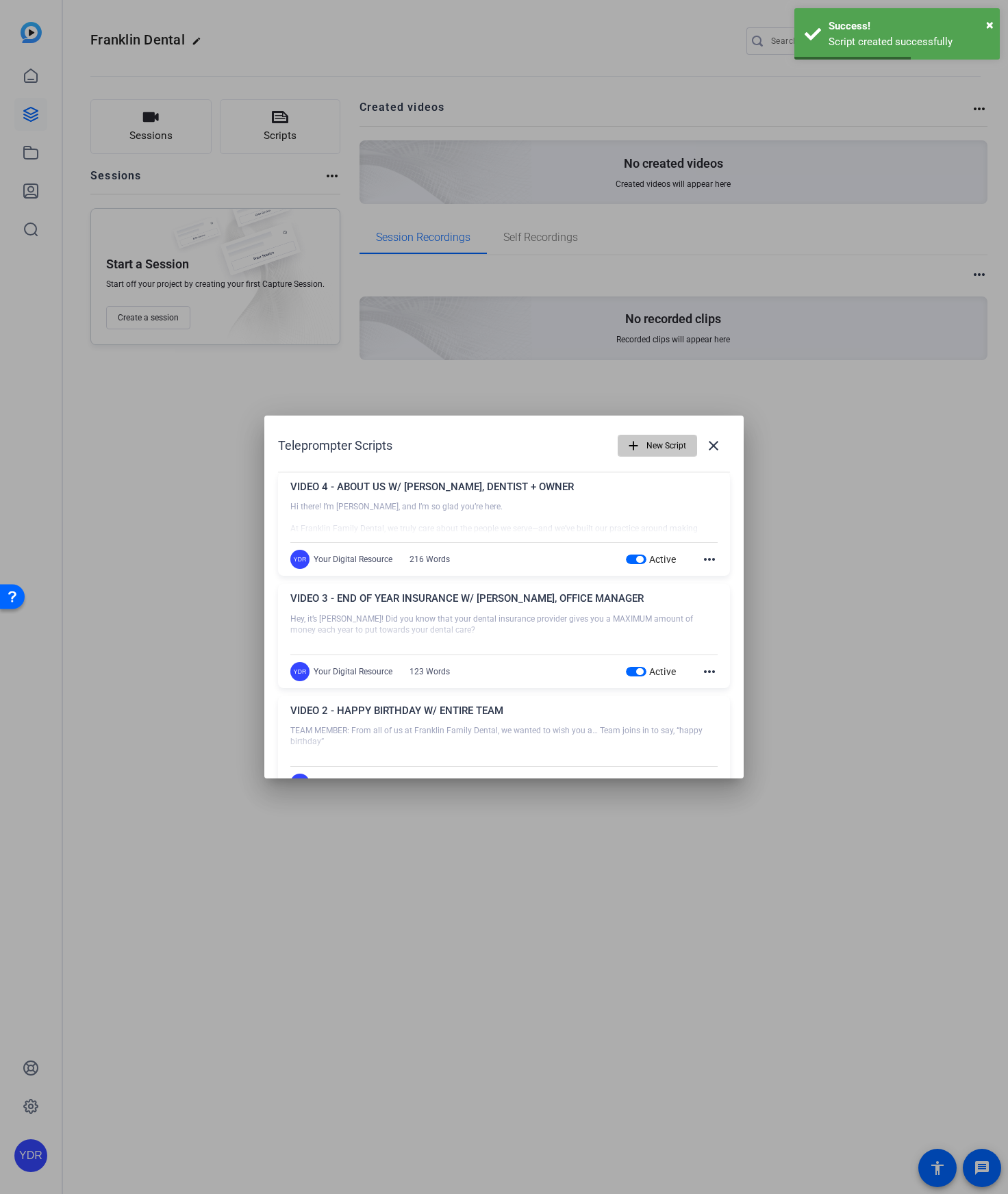
click at [647, 442] on span "New Script" at bounding box center [667, 446] width 40 height 26
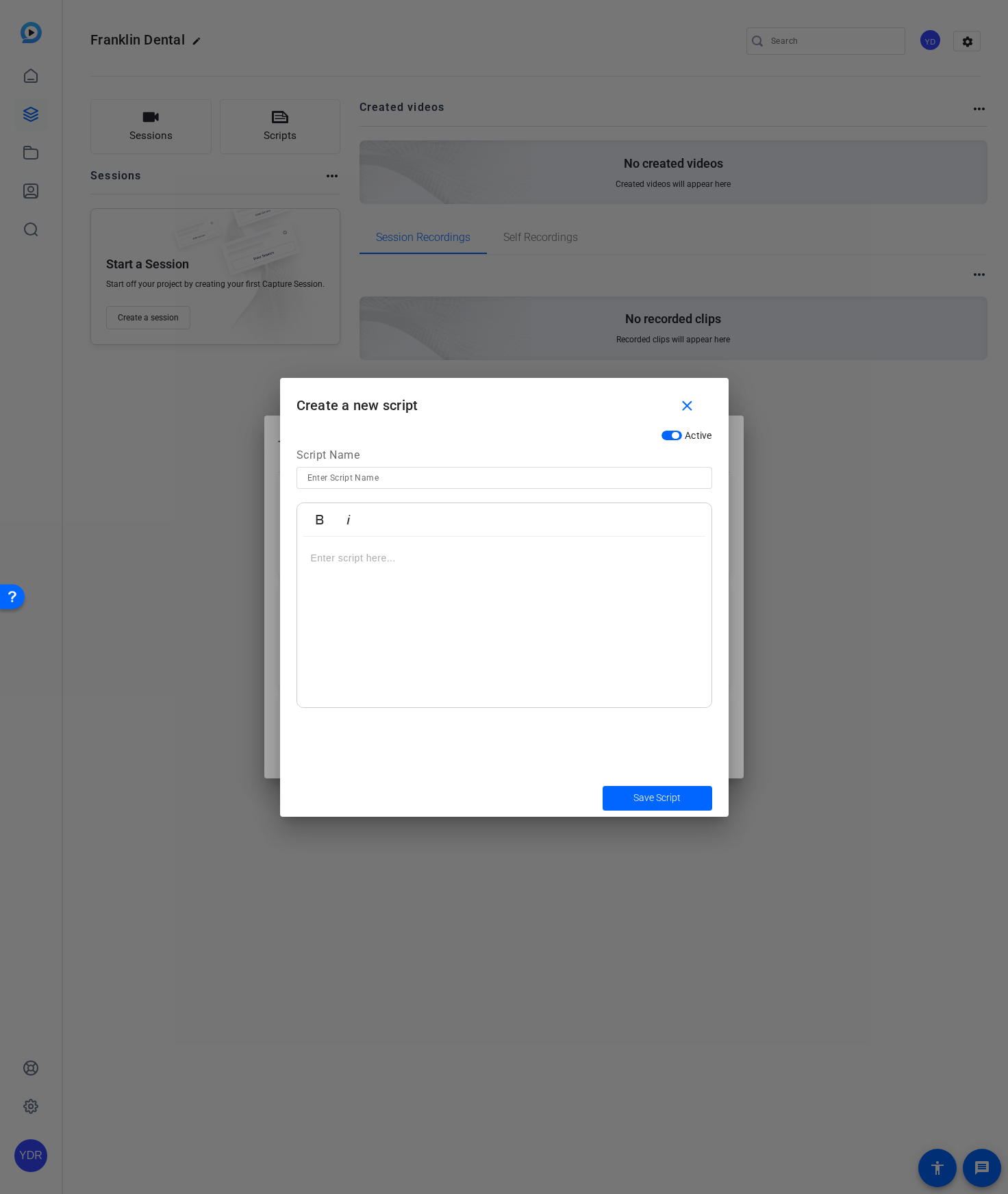
click at [331, 478] on input at bounding box center [504, 478] width 394 height 16
paste input "VIDEO 5 - [MEDICAL_DATA] W/ [PERSON_NAME], DENTIST + OWNER"
type input "VIDEO 5 - [MEDICAL_DATA] W/ [PERSON_NAME], DENTIST + OWNER"
click at [487, 611] on div at bounding box center [504, 622] width 414 height 172
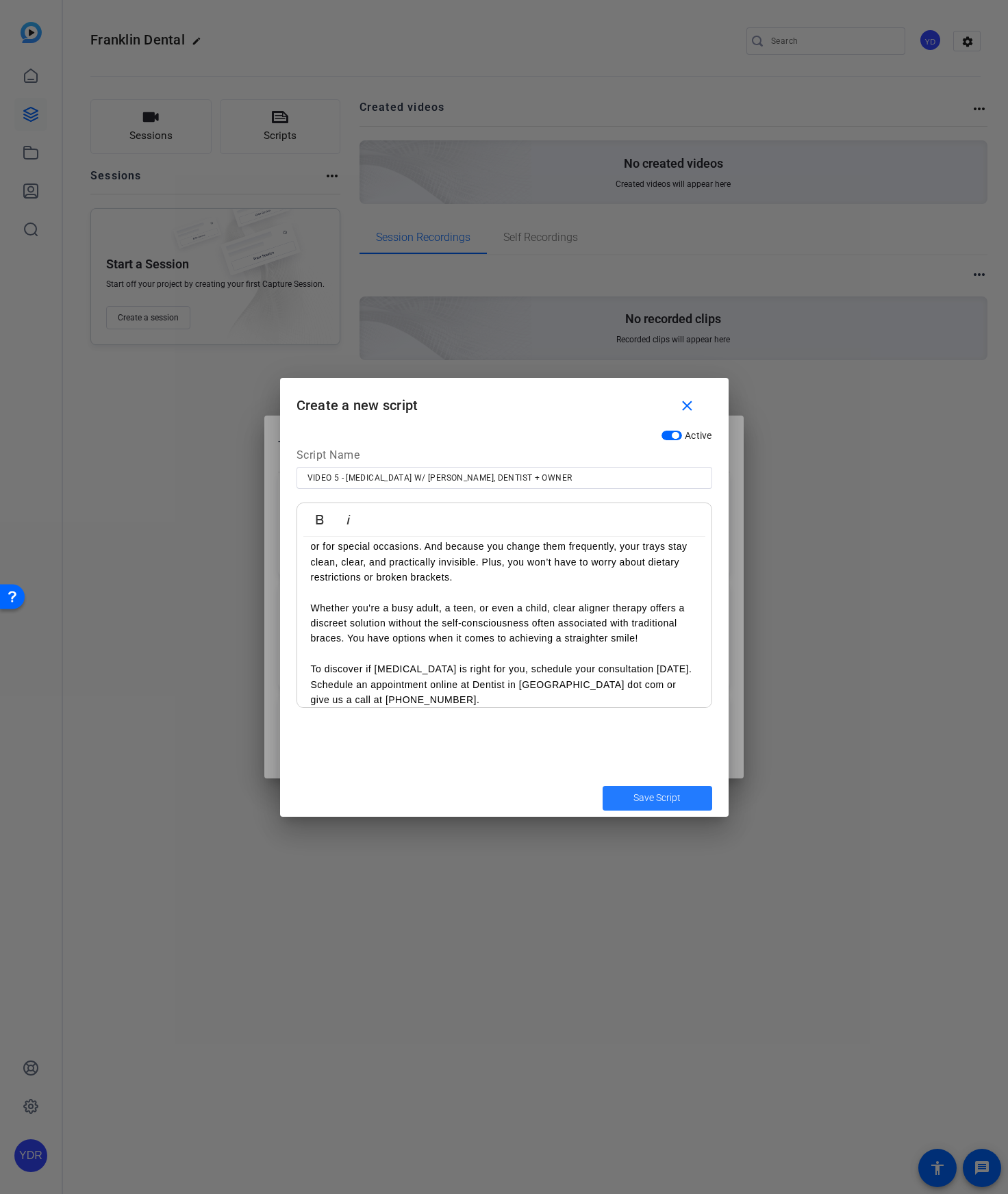
click at [634, 791] on span "Save Script" at bounding box center [657, 797] width 47 height 15
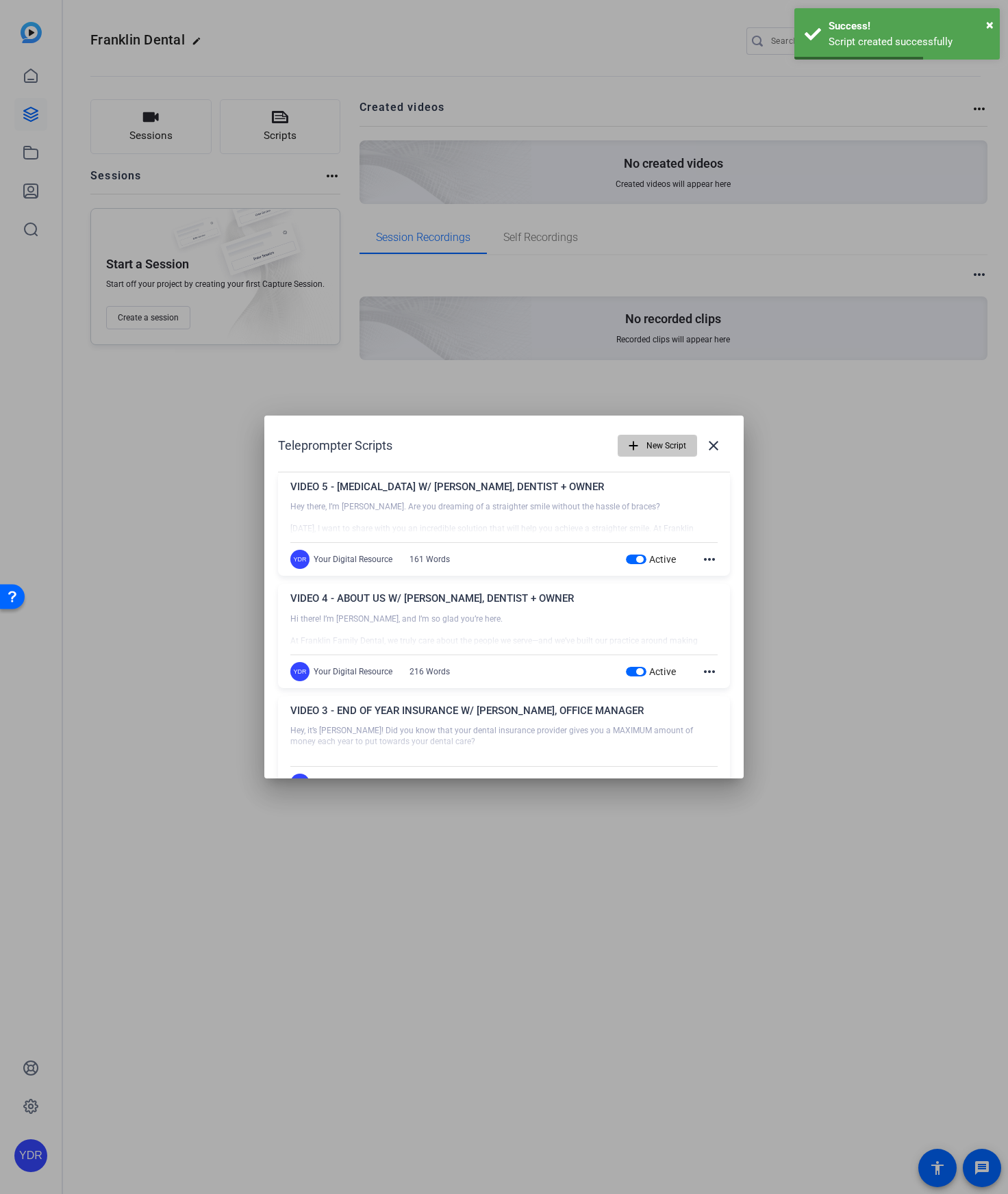
click at [628, 441] on mat-icon "add" at bounding box center [633, 445] width 15 height 15
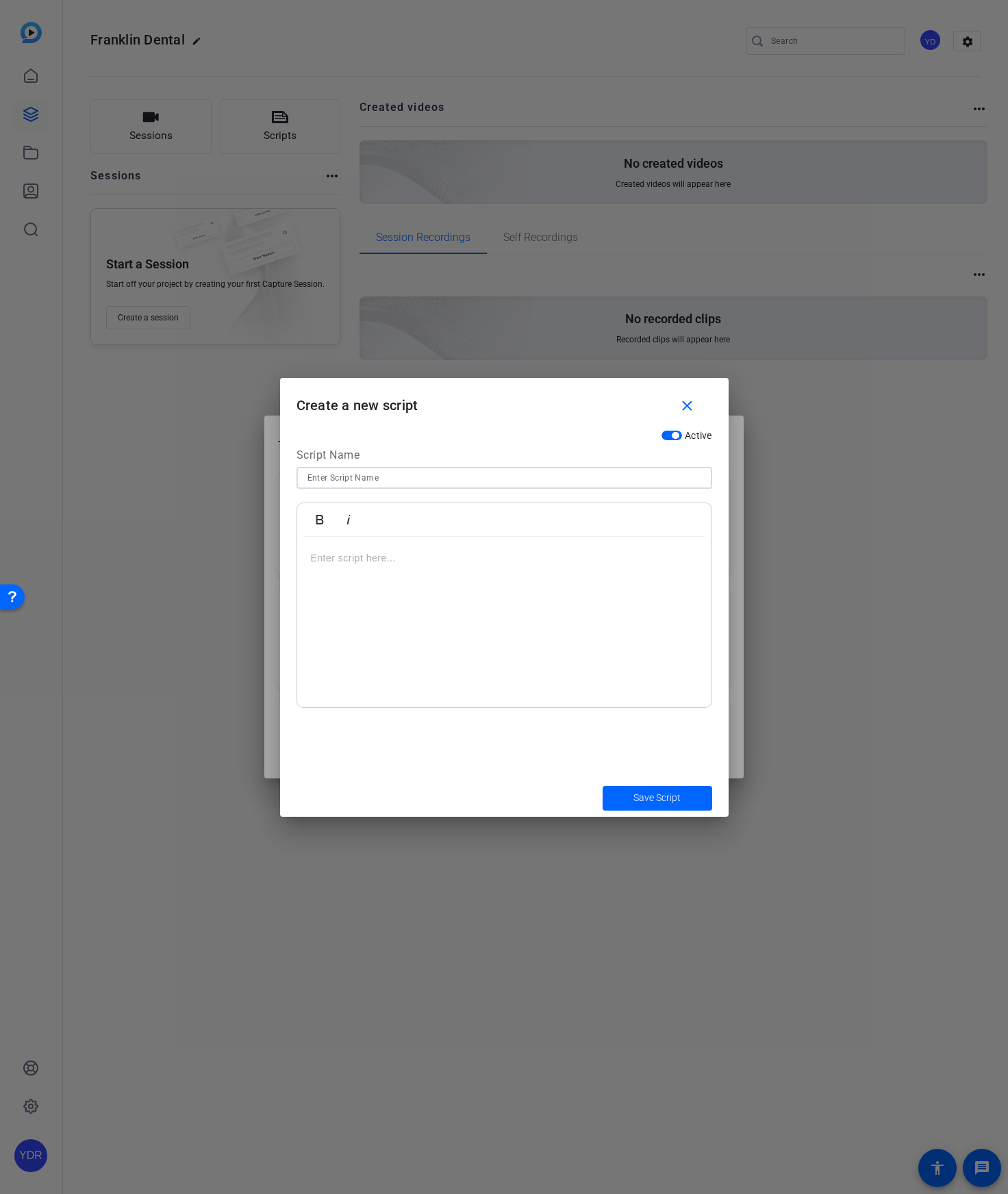
click at [345, 477] on input at bounding box center [504, 478] width 394 height 16
paste input "VIDEO 6 - SAME-DAY CROWNS W/ [PERSON_NAME], DENTIST + OWNER"
type input "VIDEO 6 - SAME-DAY CROWNS W/ [PERSON_NAME], DENTIST + OWNER"
click at [504, 587] on div at bounding box center [504, 622] width 414 height 172
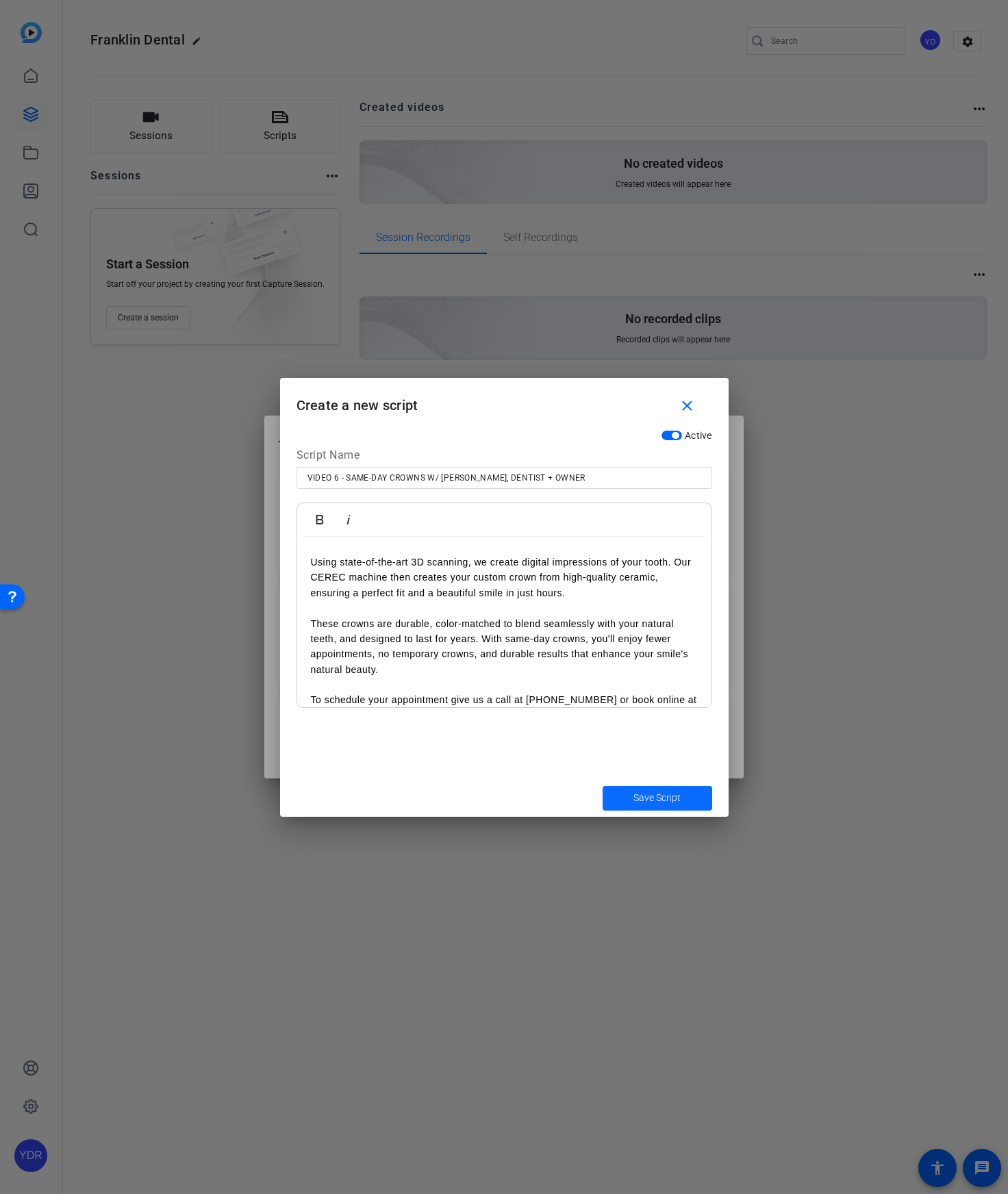
click at [670, 813] on span "submit" at bounding box center [657, 798] width 110 height 33
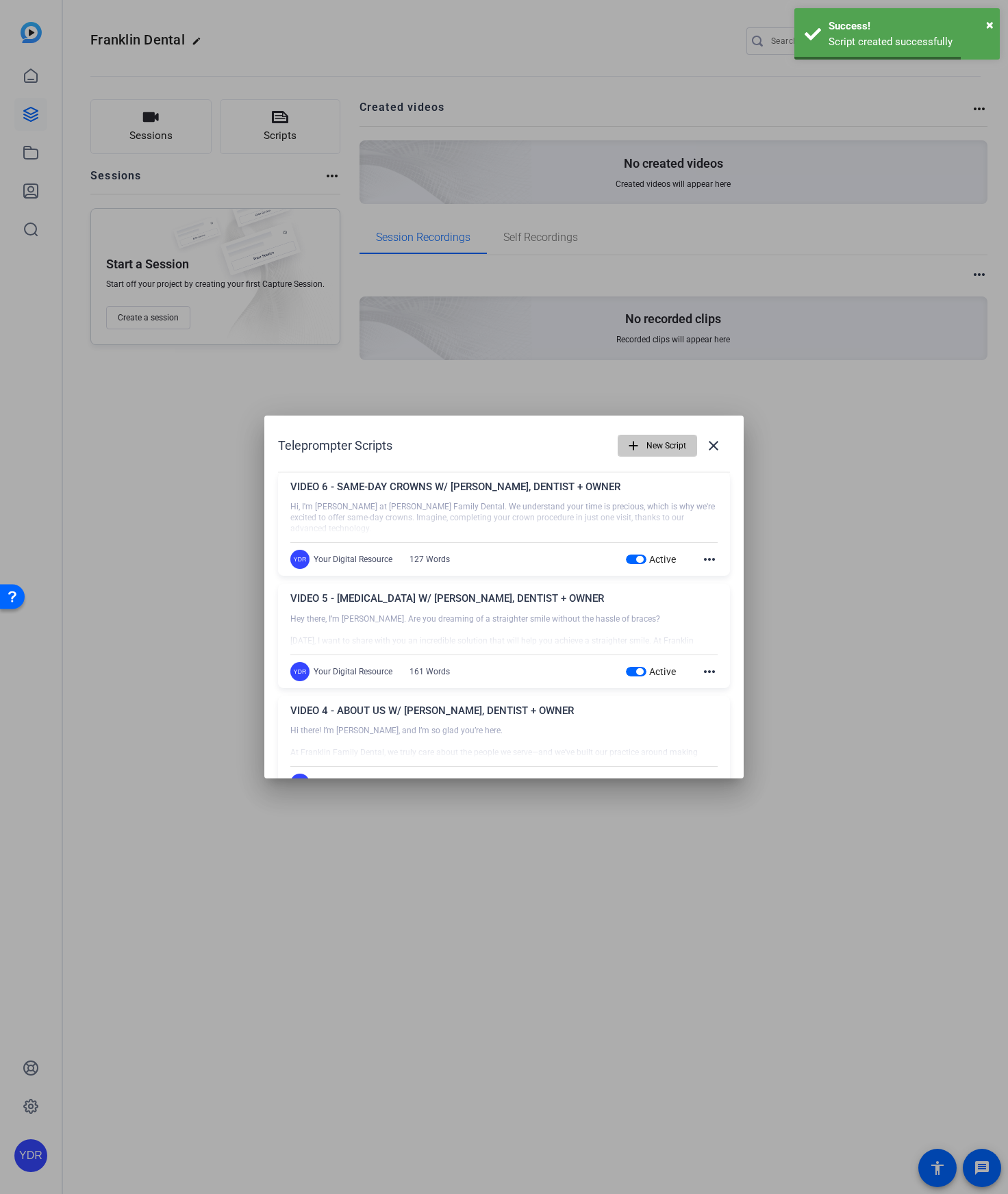
click at [636, 439] on mat-icon "add" at bounding box center [633, 445] width 15 height 15
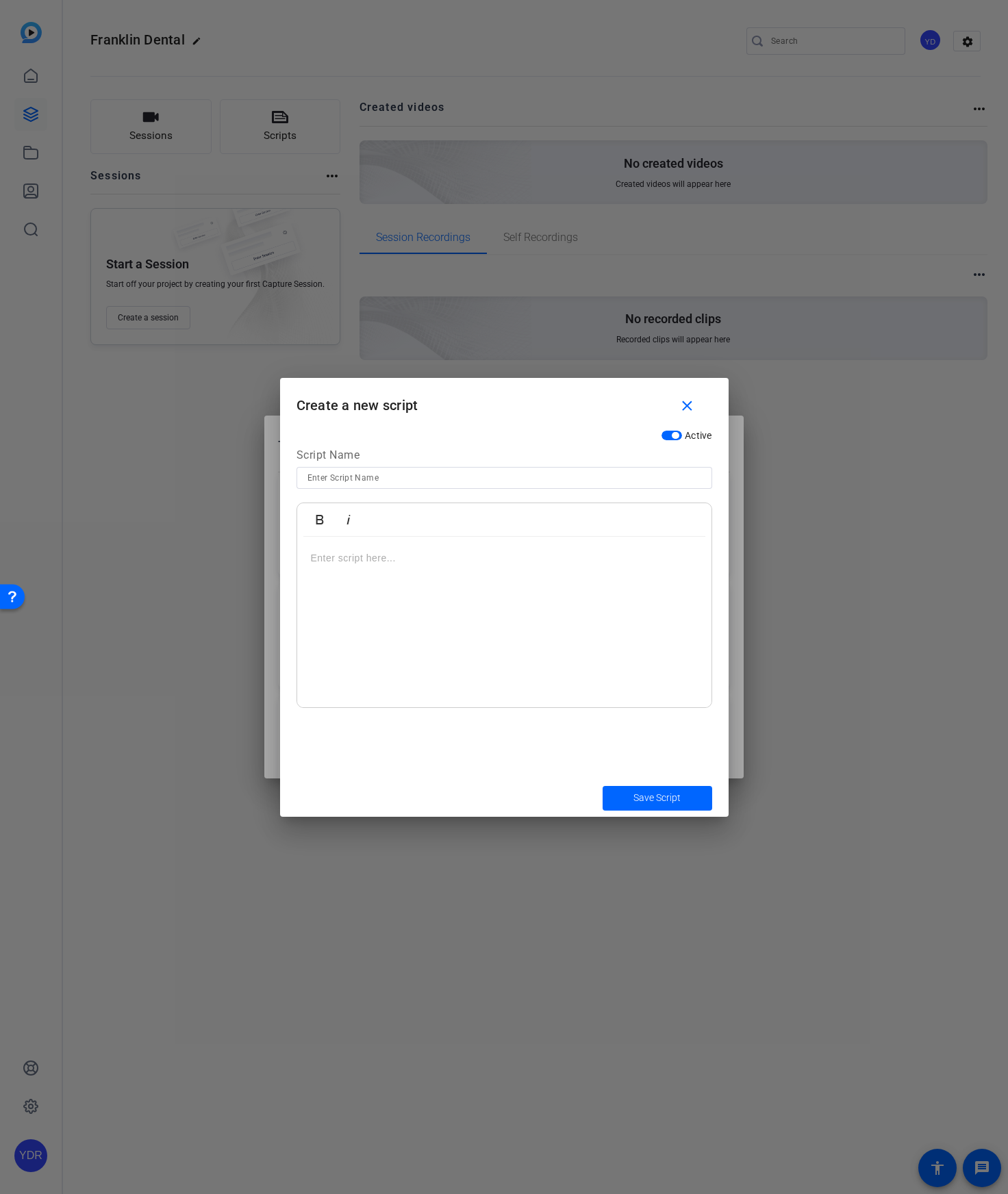
click at [367, 480] on input at bounding box center [504, 478] width 394 height 16
paste input "VIDEO 7 - GET TO KNOW [PERSON_NAME] W/ [PERSON_NAME], DENTIST + OWNER"
type input "VIDEO 7 - GET TO KNOW [PERSON_NAME] W/ [PERSON_NAME], DENTIST + OWNER"
click at [379, 587] on div at bounding box center [504, 622] width 414 height 172
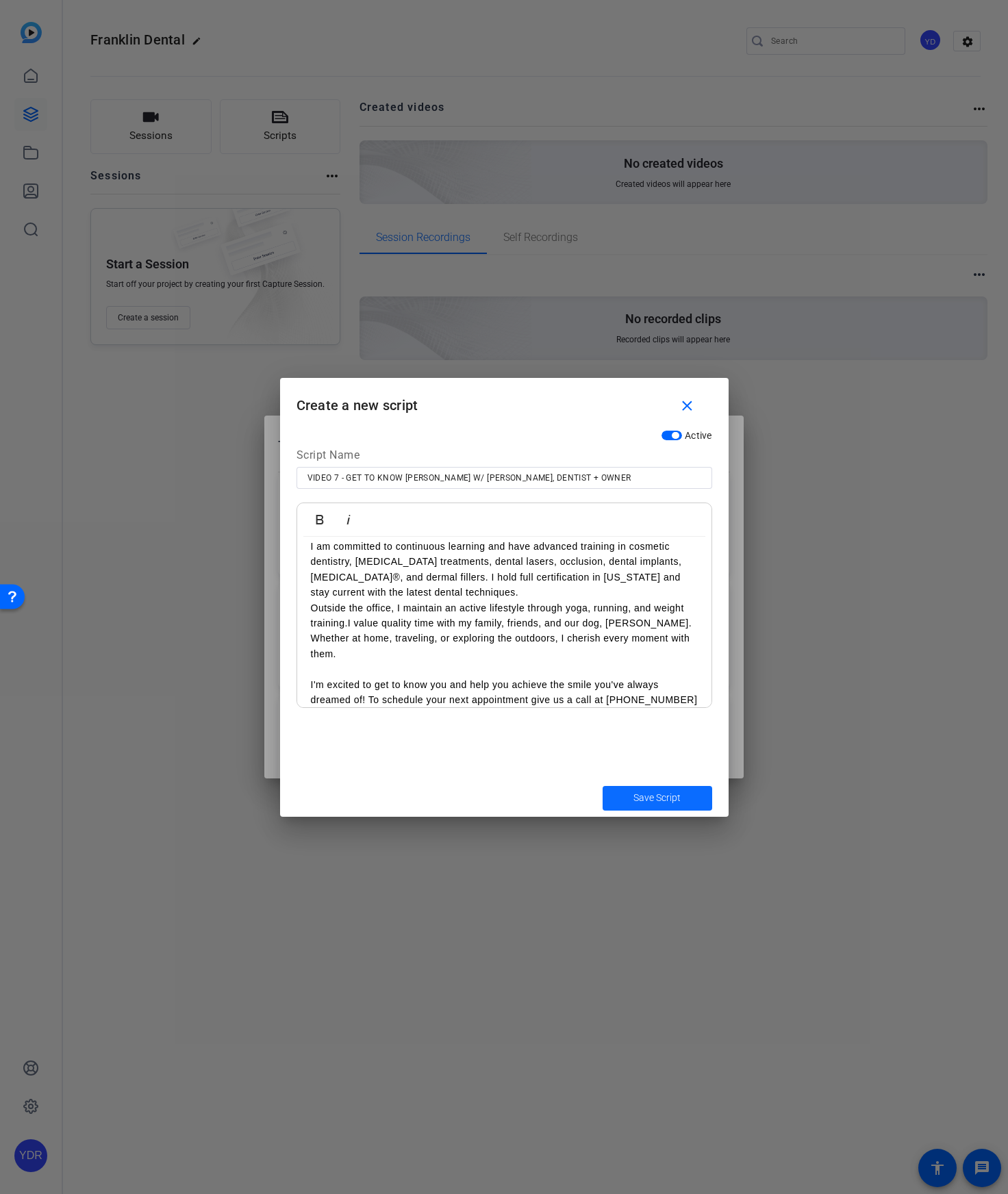
click at [634, 799] on span "Save Script" at bounding box center [657, 797] width 47 height 15
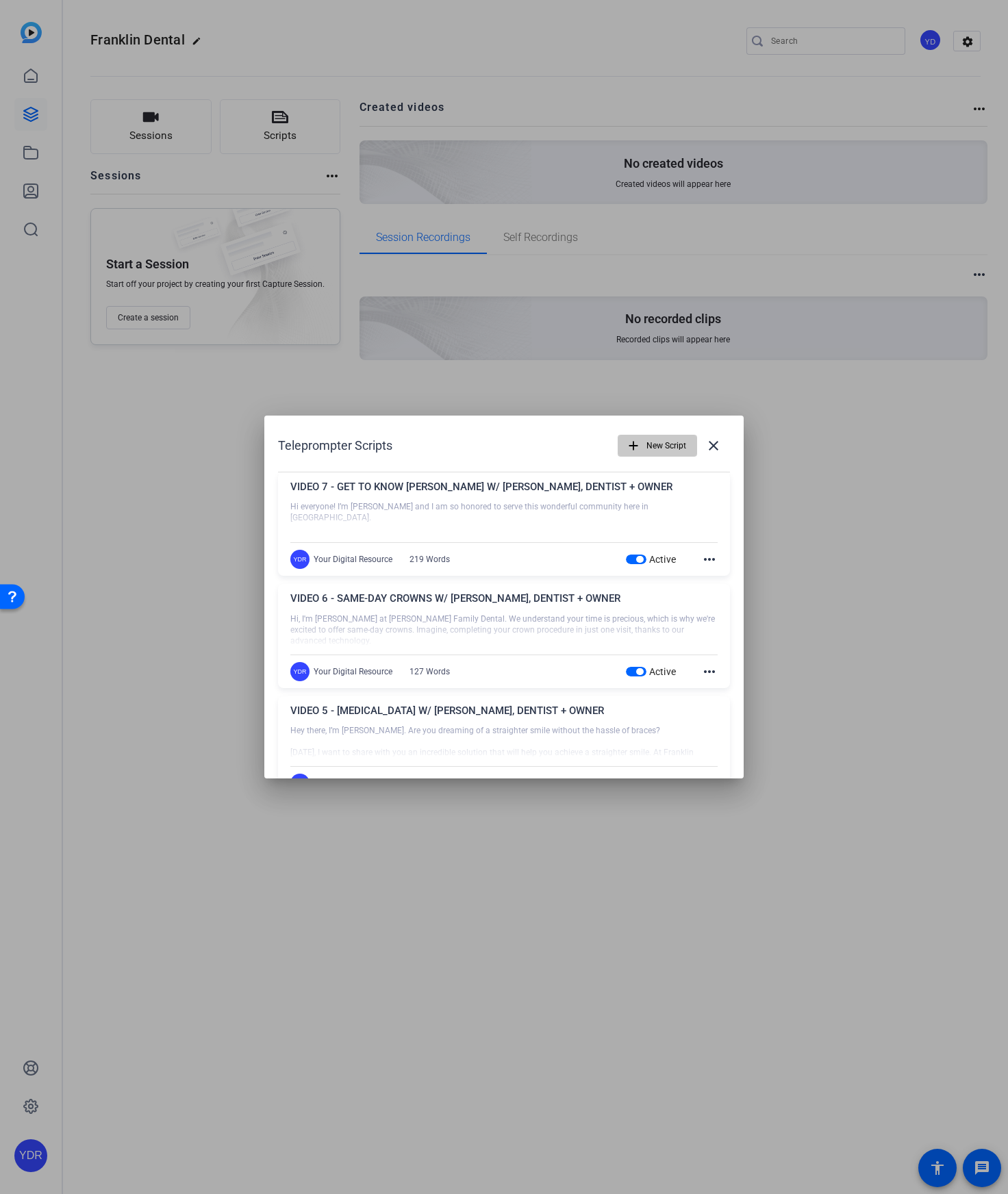
click at [643, 446] on span "button" at bounding box center [657, 446] width 78 height 33
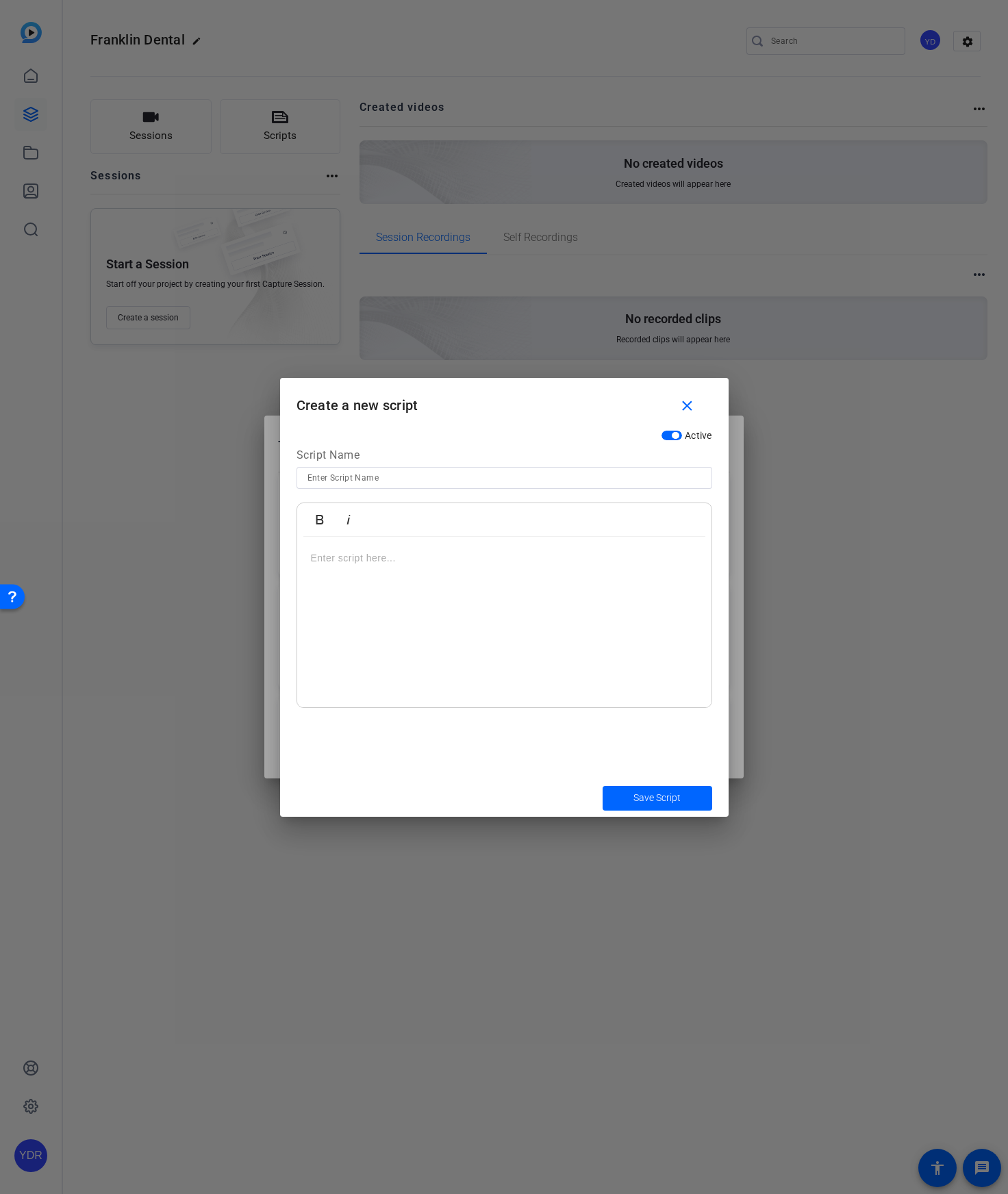
click at [374, 467] on div at bounding box center [504, 478] width 394 height 22
paste input "VIDEO 8 - DENTISTRY FOR THE ENTIRE FAMILY W/ [PERSON_NAME], DENTIST + OWNER"
type input "VIDEO 8 - DENTISTRY FOR THE ENTIRE FAMILY W/ [PERSON_NAME], DENTIST + OWNER"
click at [557, 603] on div at bounding box center [504, 622] width 414 height 172
click at [557, 604] on div at bounding box center [504, 622] width 414 height 172
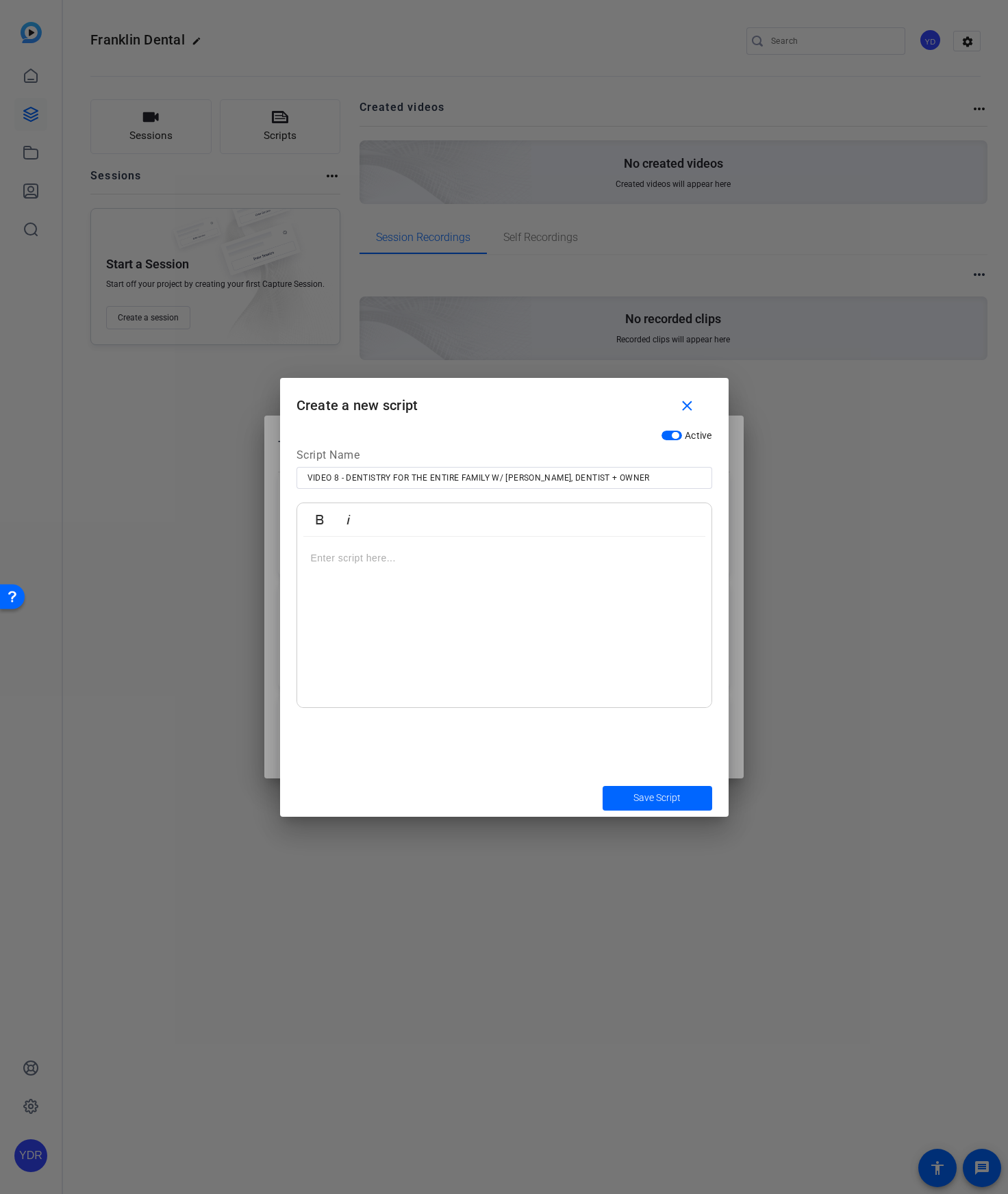
scroll to position [165, 0]
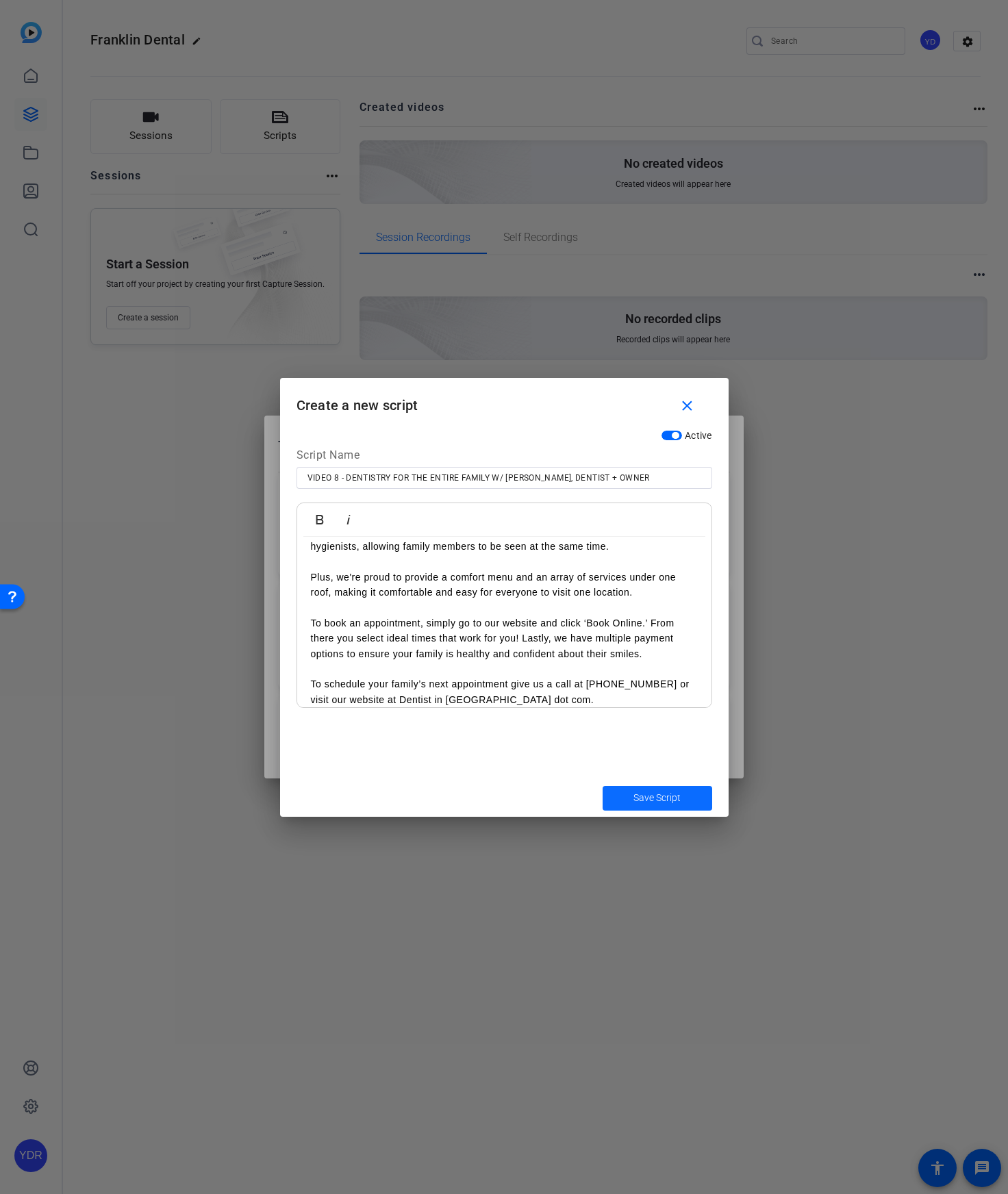
click at [649, 787] on span "submit" at bounding box center [657, 798] width 110 height 33
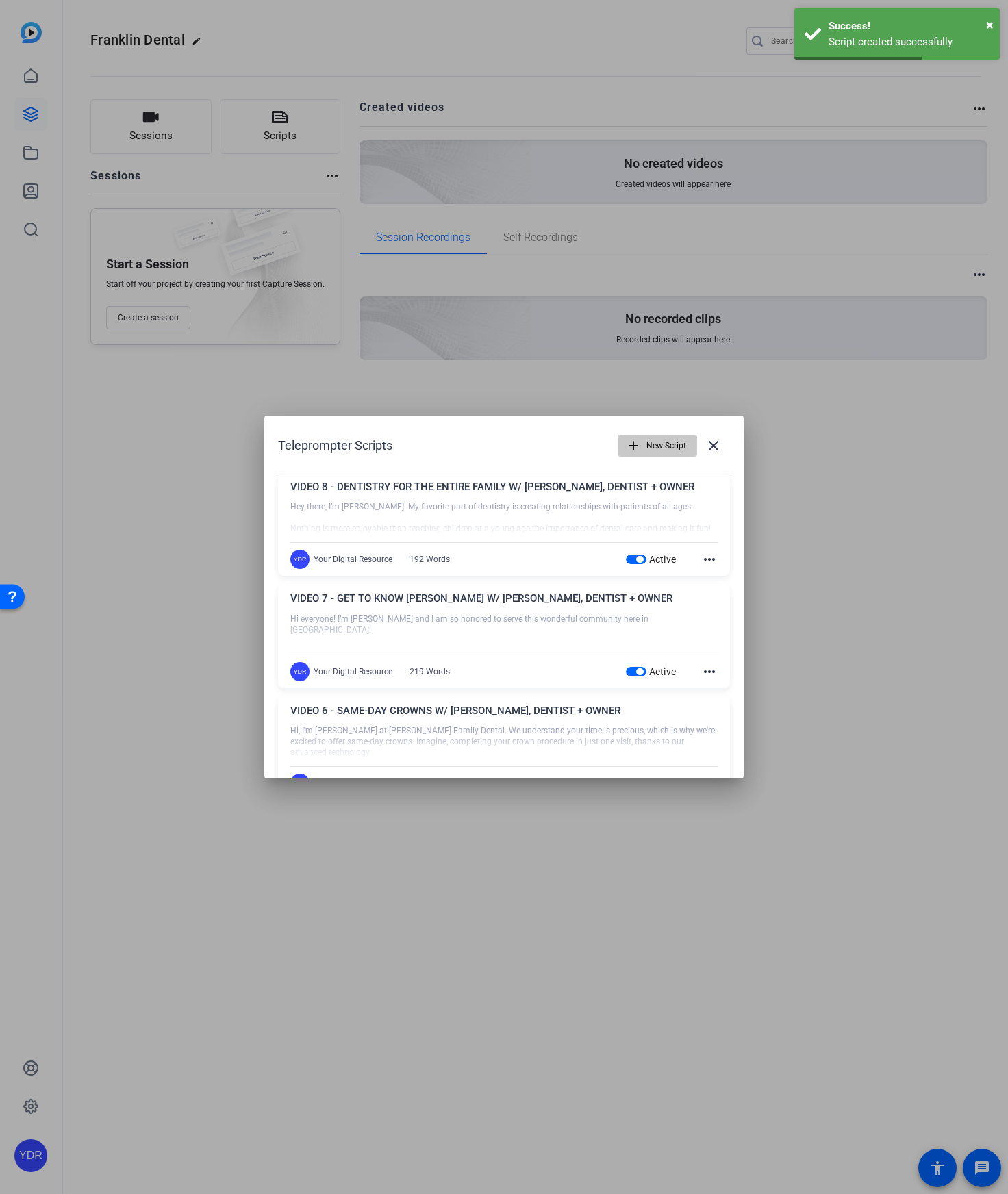
click at [656, 438] on span "New Script" at bounding box center [667, 446] width 40 height 26
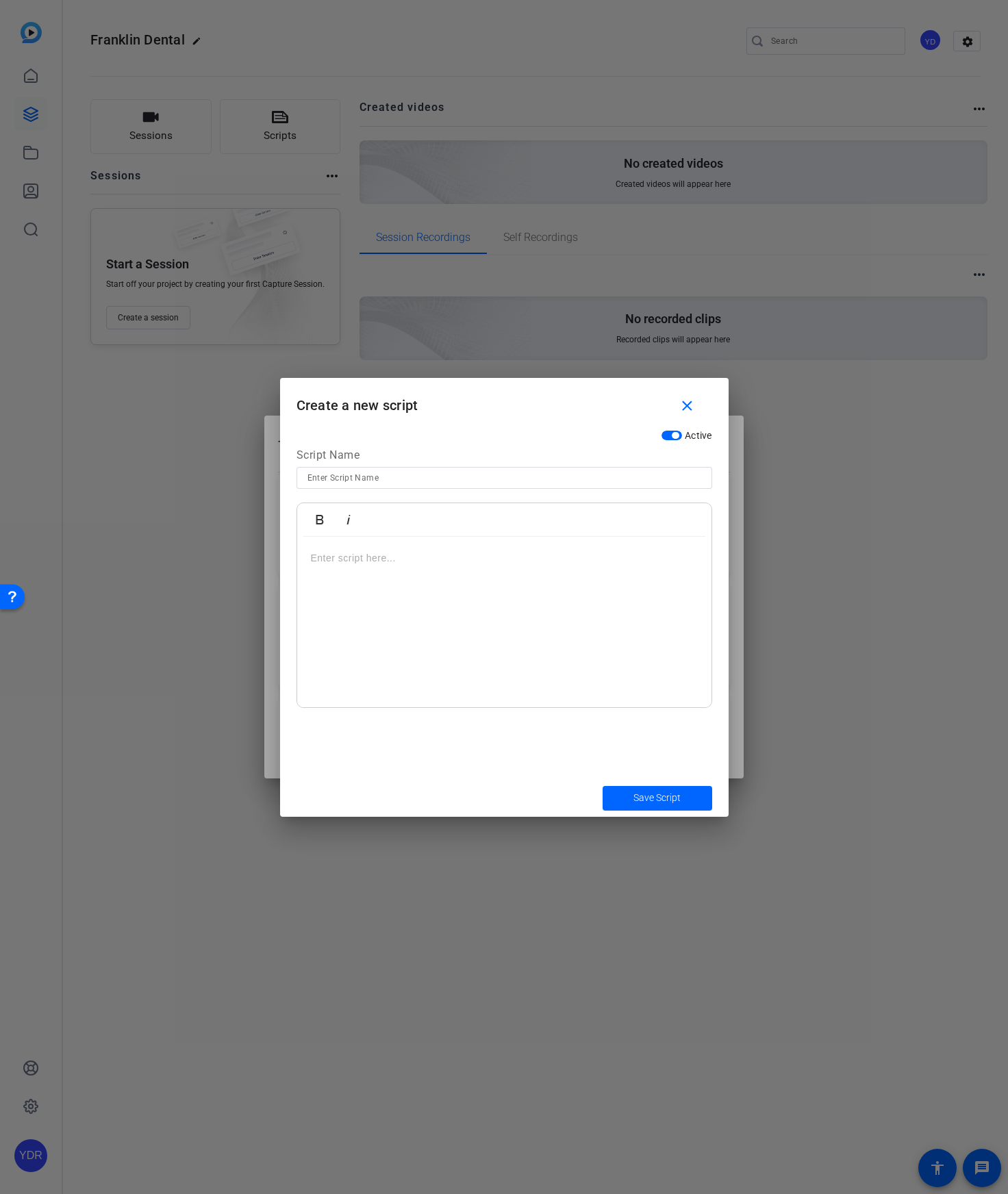
click at [393, 473] on input at bounding box center [504, 478] width 394 height 16
paste input "VIDEO 9 - REACTIVATION W/ [PERSON_NAME], DENTIST + OWNER"
type input "VIDEO 9 - REACTIVATION W/ [PERSON_NAME], DENTIST + OWNER"
click at [414, 622] on div at bounding box center [504, 622] width 414 height 172
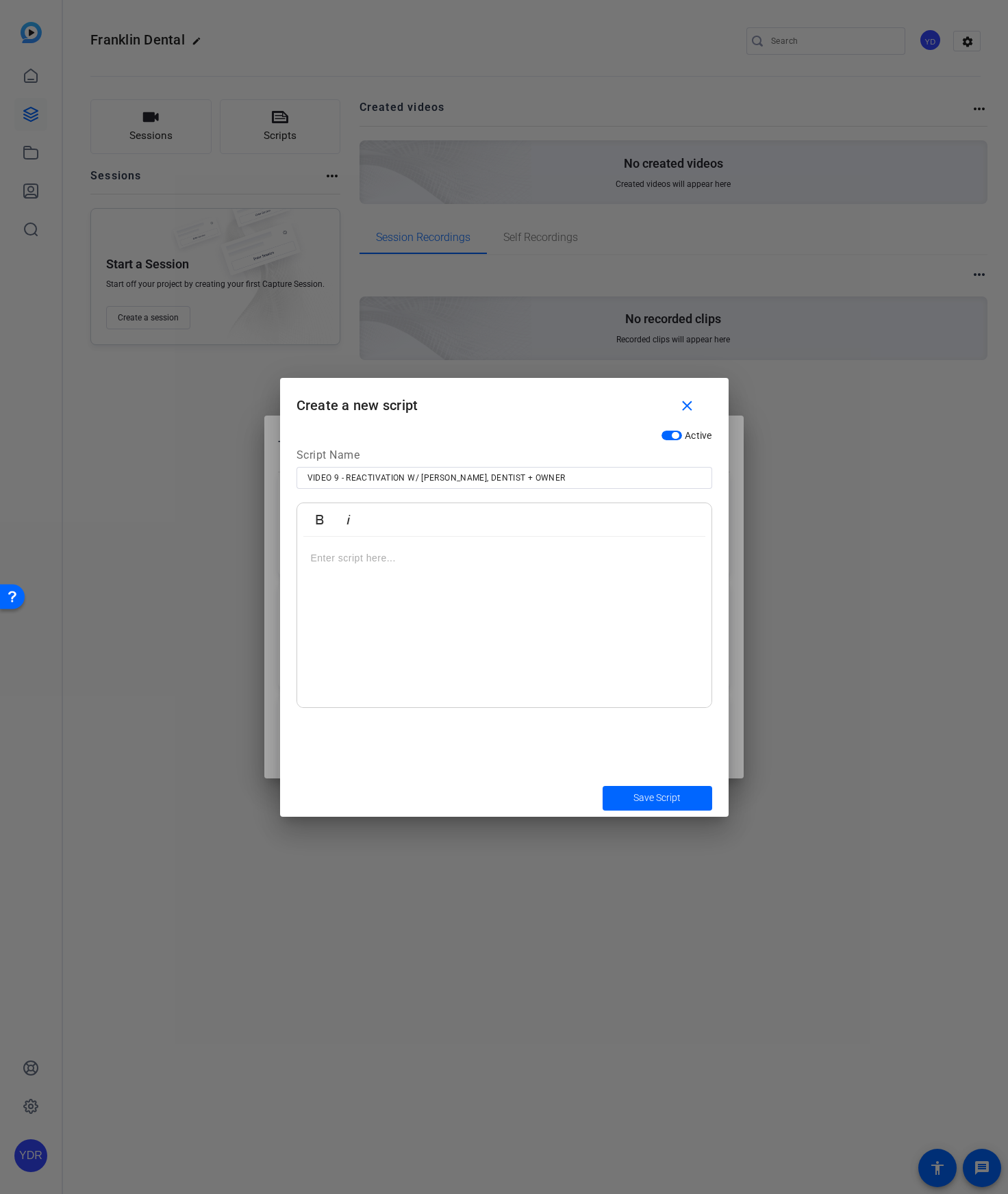
click at [414, 622] on div at bounding box center [504, 622] width 414 height 172
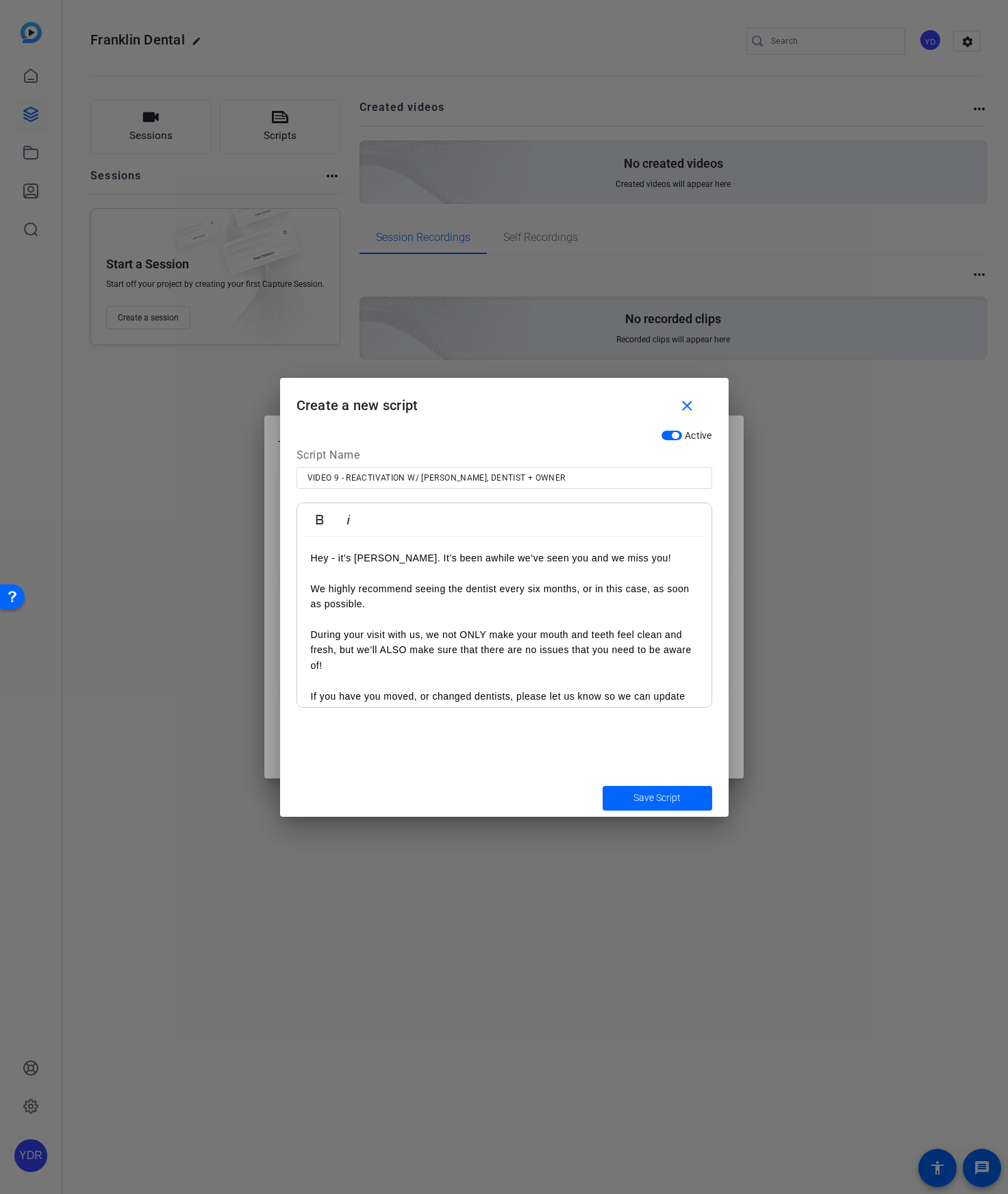
scroll to position [88, 0]
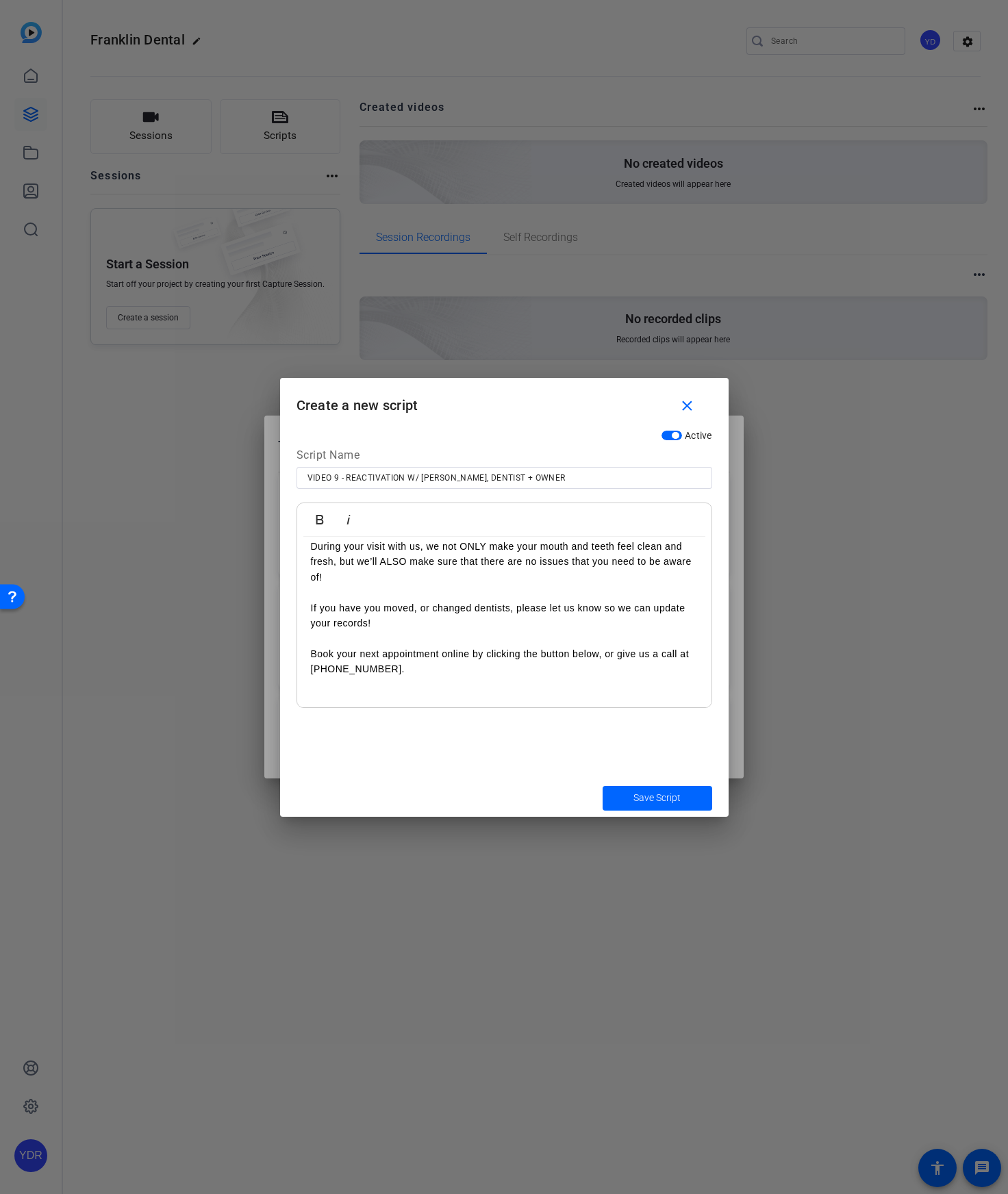
click at [673, 816] on div "Save Script" at bounding box center [504, 798] width 448 height 38
click at [673, 803] on span "Save Script" at bounding box center [657, 797] width 47 height 15
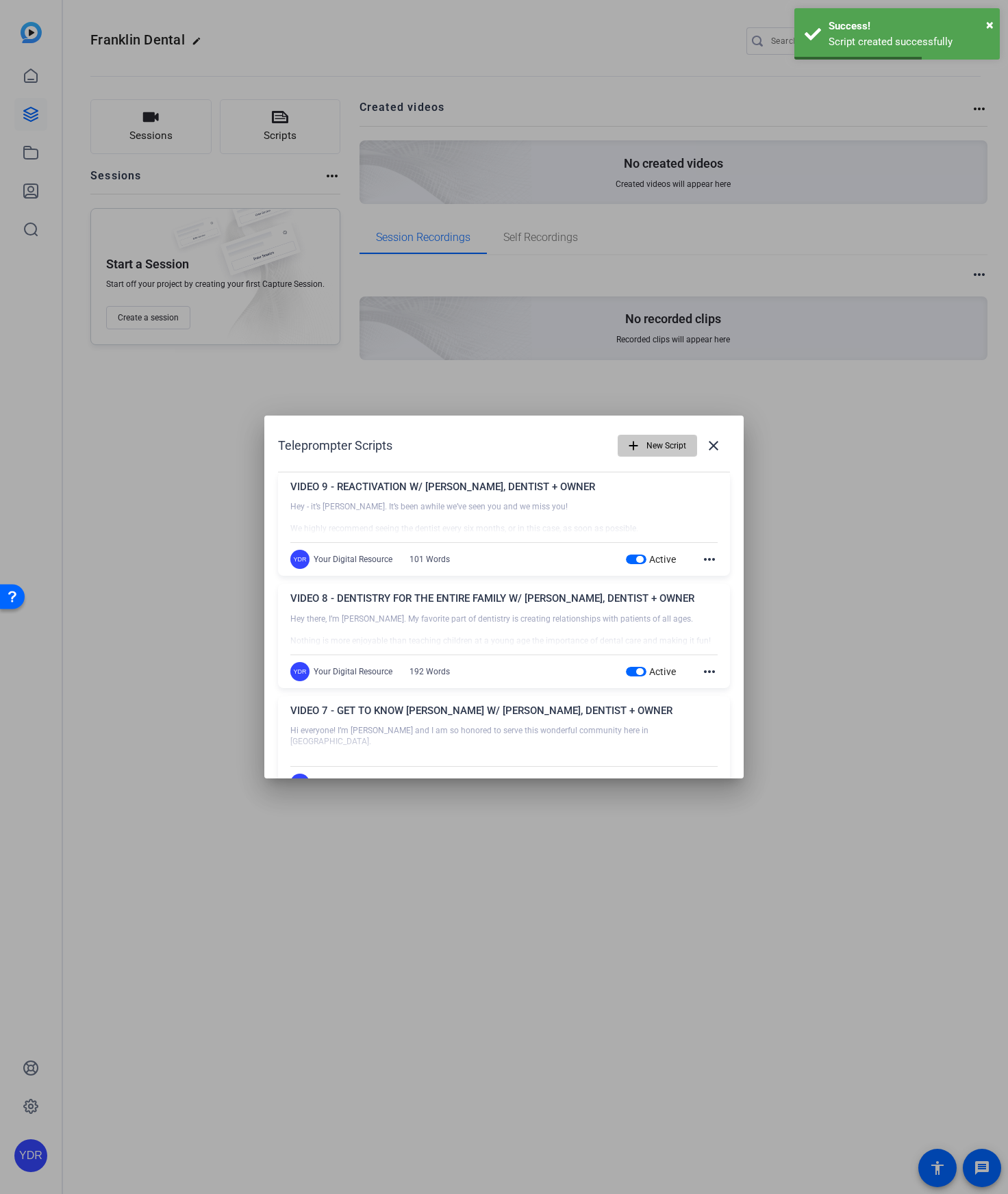
click at [656, 441] on span "New Script" at bounding box center [667, 446] width 40 height 26
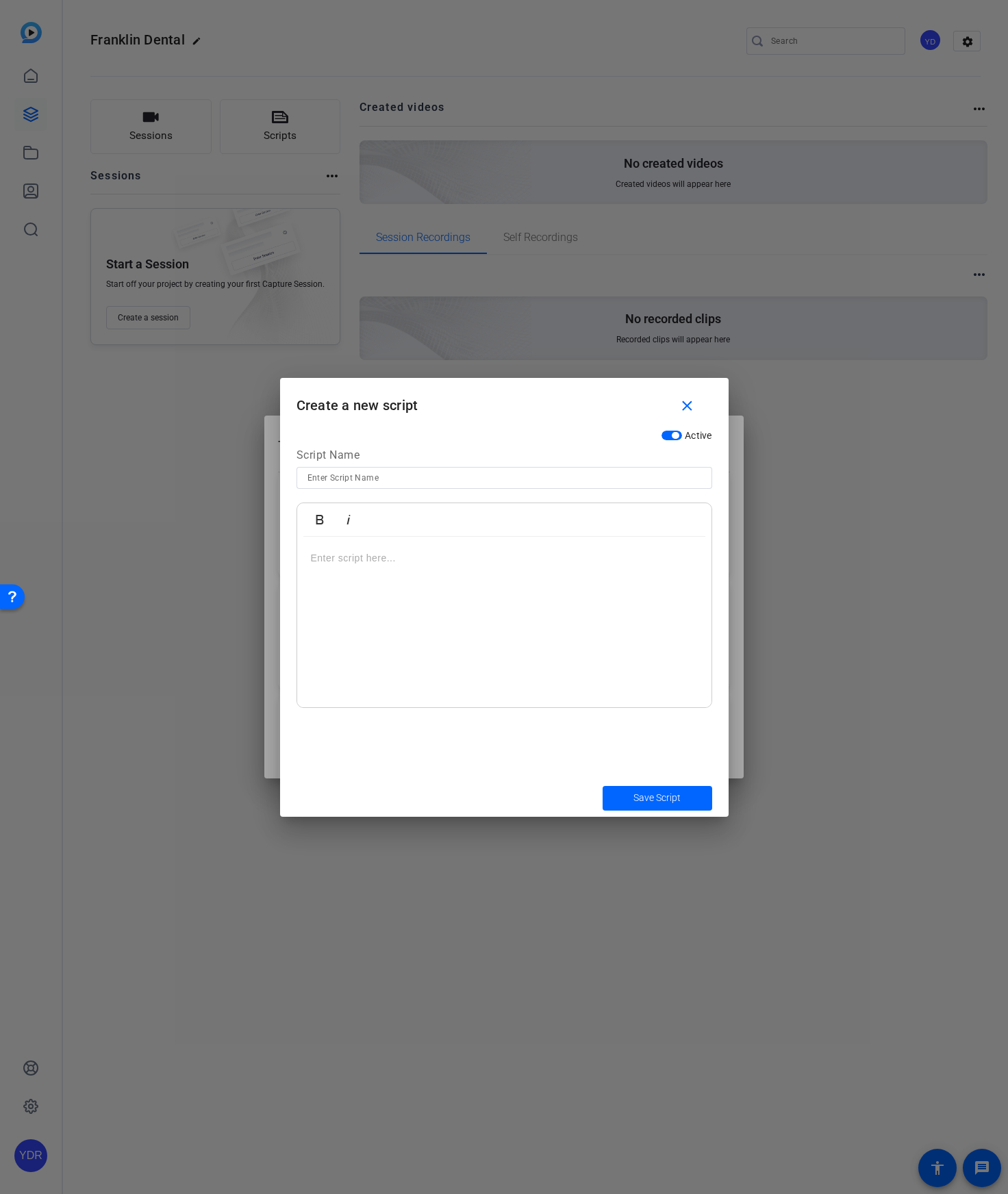
click at [405, 472] on input at bounding box center [504, 478] width 394 height 16
paste input "VIDEO 10 - UNSCHEDULED TREATMENT W/ [PERSON_NAME], DENTIST + OWNER"
type input "VIDEO 10 - UNSCHEDULED TREATMENT W/ [PERSON_NAME], DENTIST + OWNER"
click at [412, 618] on div at bounding box center [504, 622] width 414 height 172
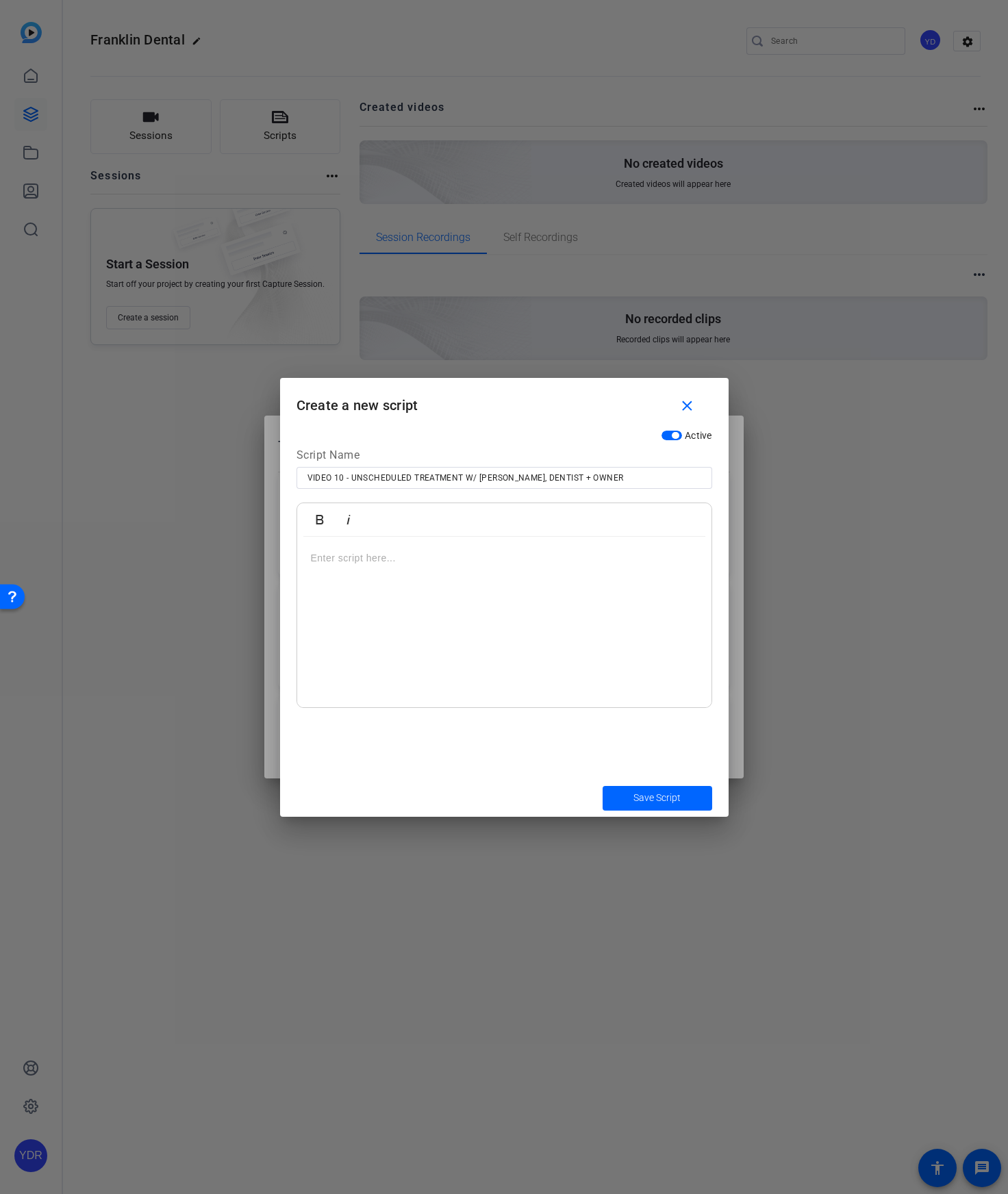
click at [412, 618] on div at bounding box center [504, 622] width 414 height 172
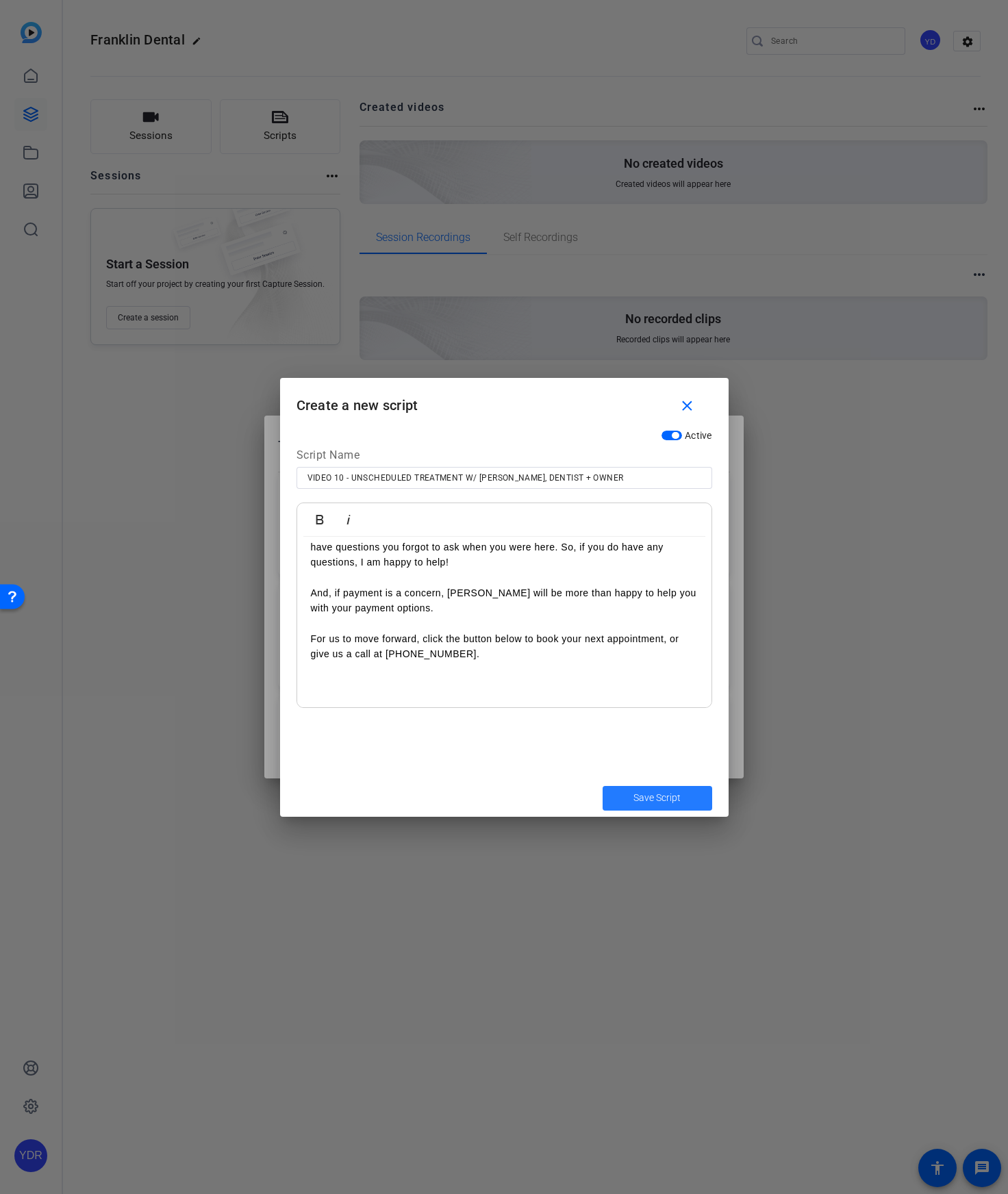
click at [677, 800] on span "Save Script" at bounding box center [657, 797] width 47 height 15
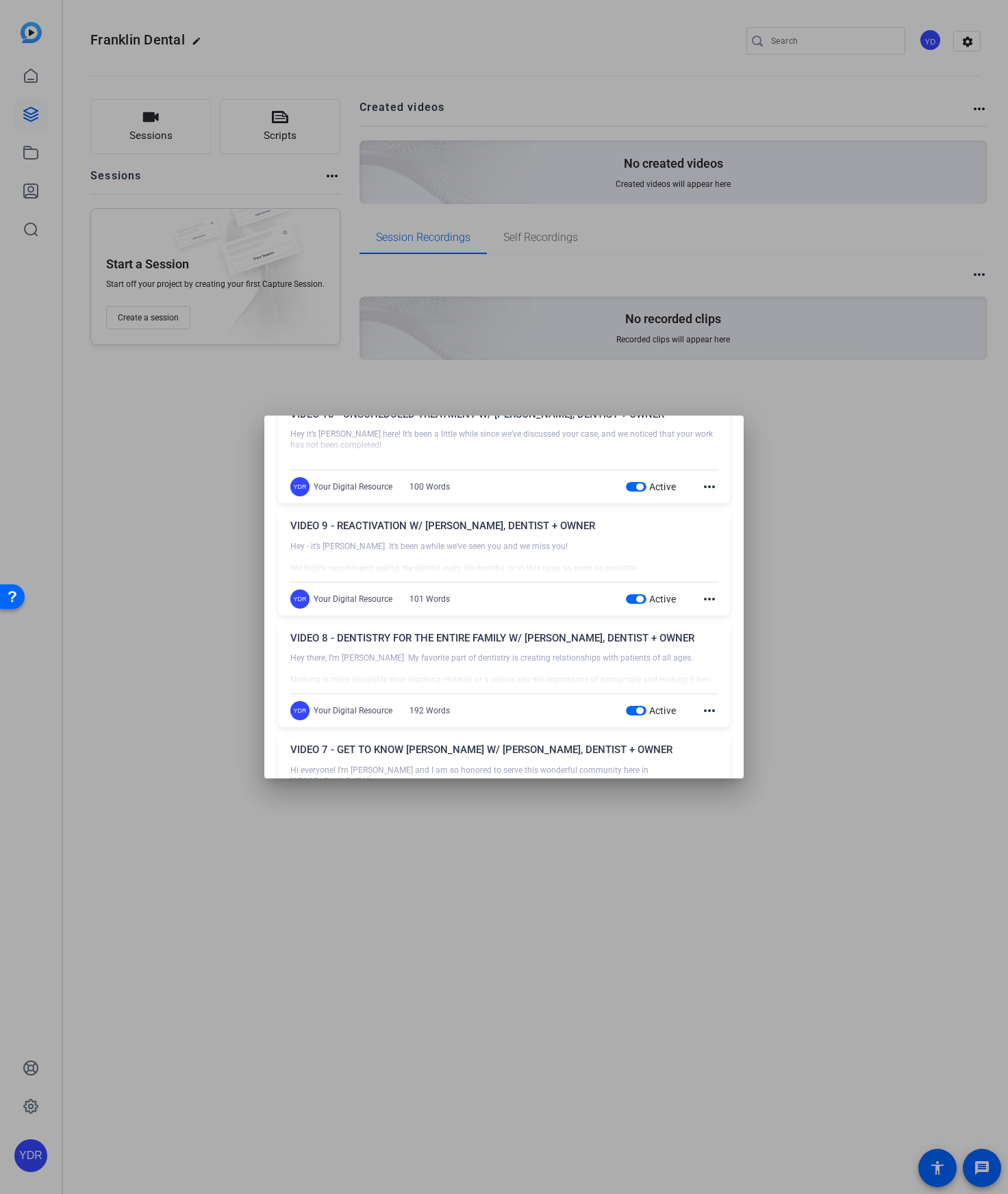
scroll to position [0, 0]
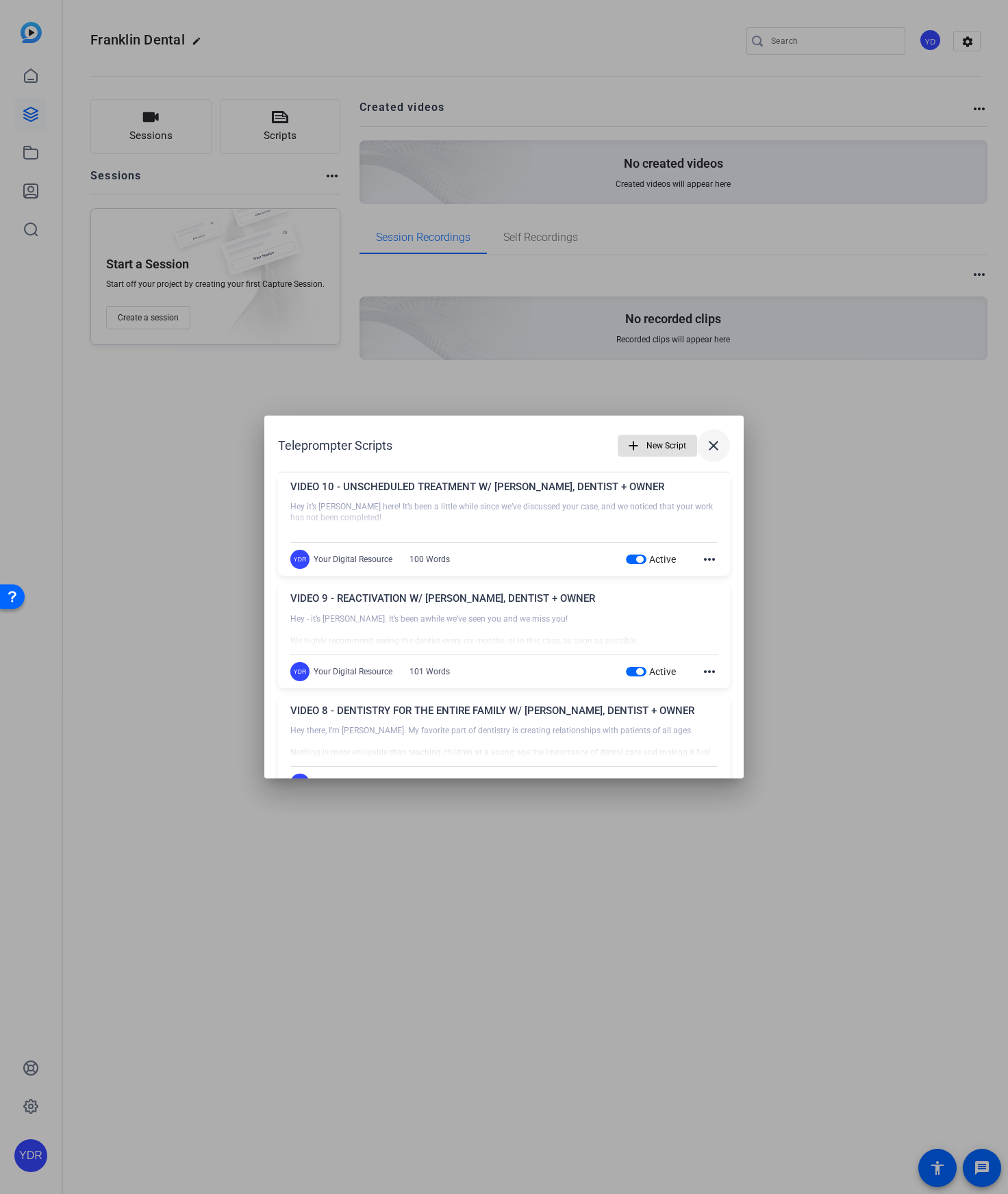
click at [711, 440] on mat-icon "close" at bounding box center [713, 445] width 16 height 16
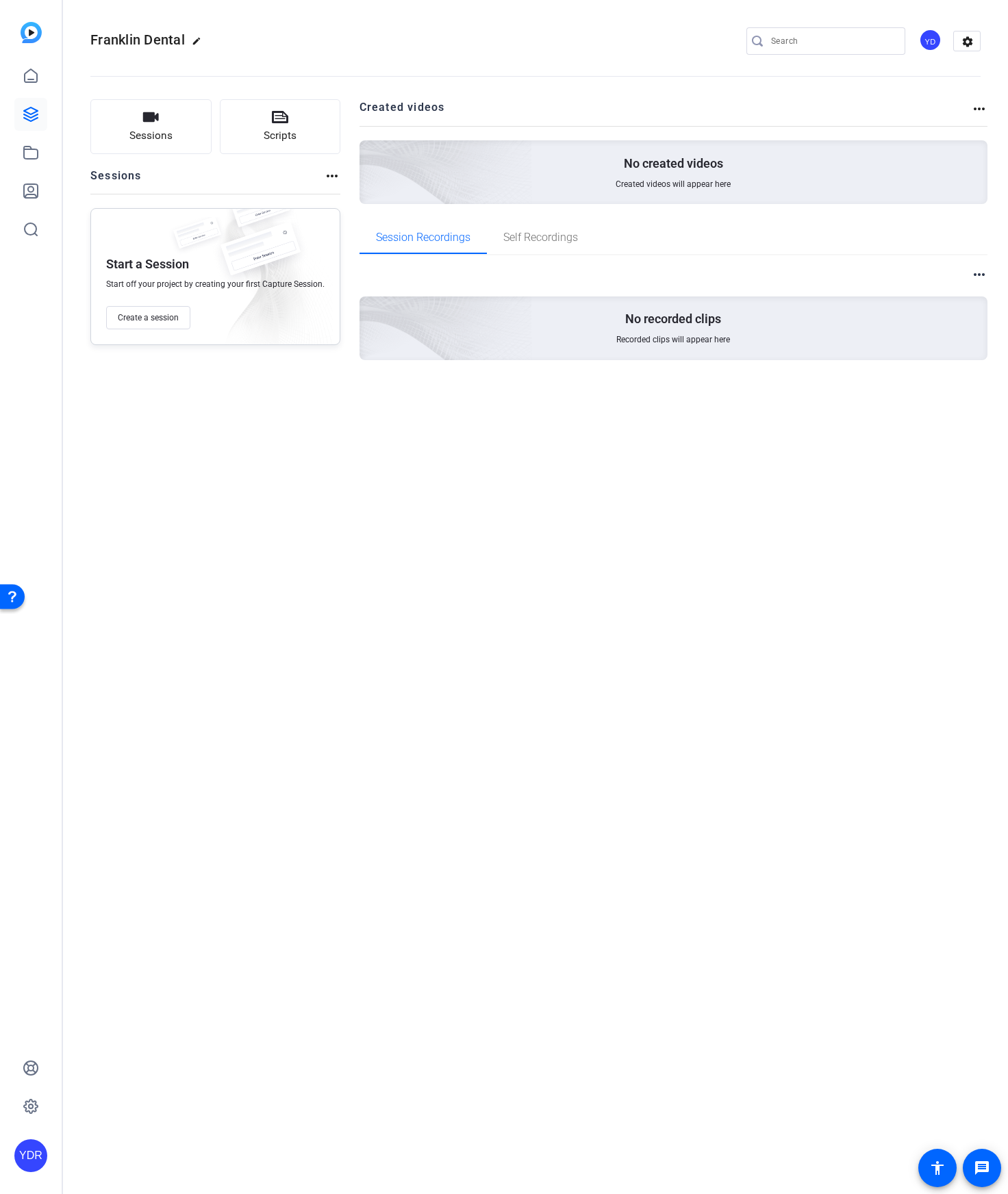
click at [268, 366] on div "Sessions Scripts Sessions more_horiz Start a Session Start off your project by …" at bounding box center [216, 251] width 250 height 304
click at [145, 321] on span "Create a session" at bounding box center [148, 317] width 61 height 11
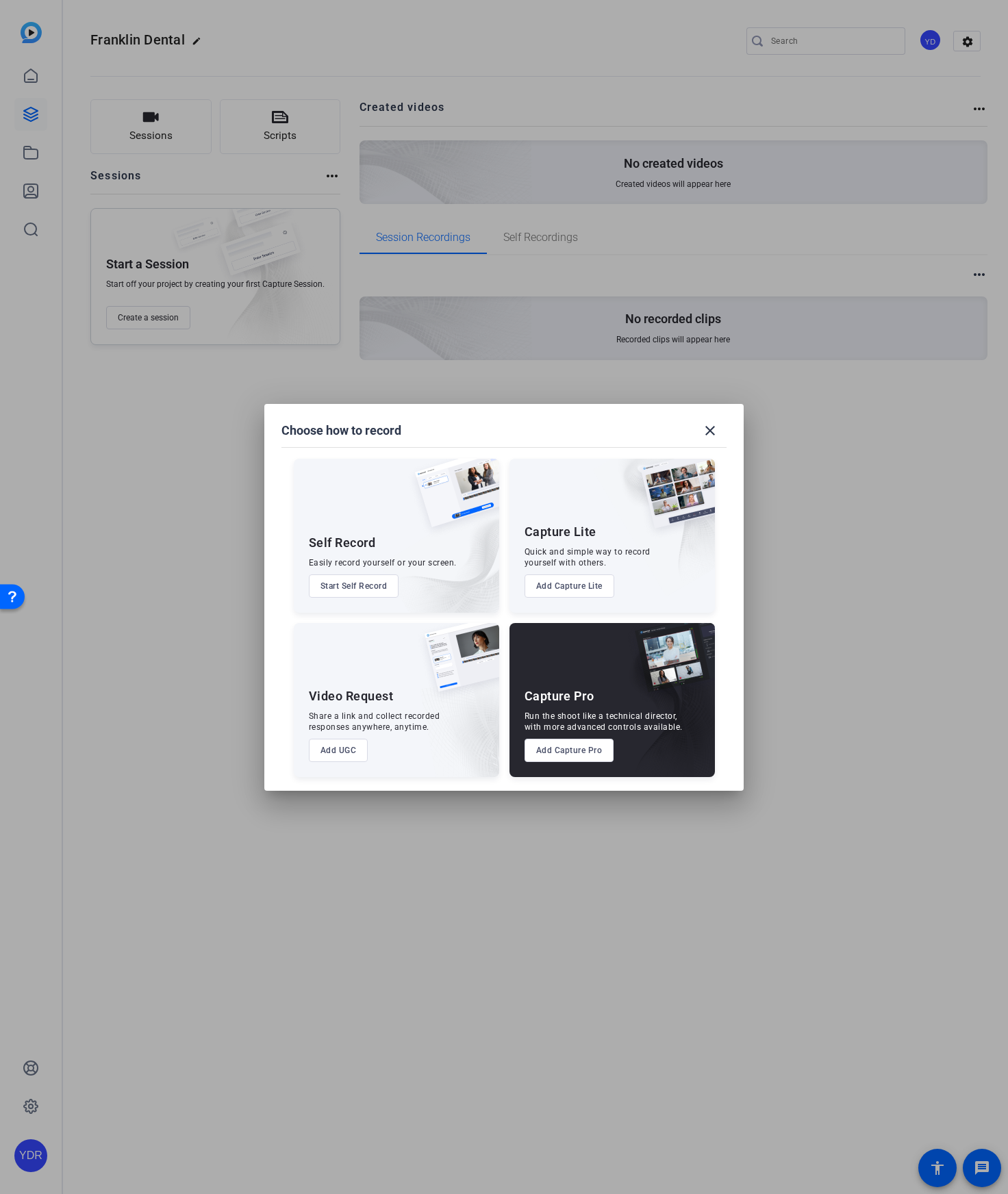
click at [568, 750] on button "Add Capture Pro" at bounding box center [569, 750] width 90 height 23
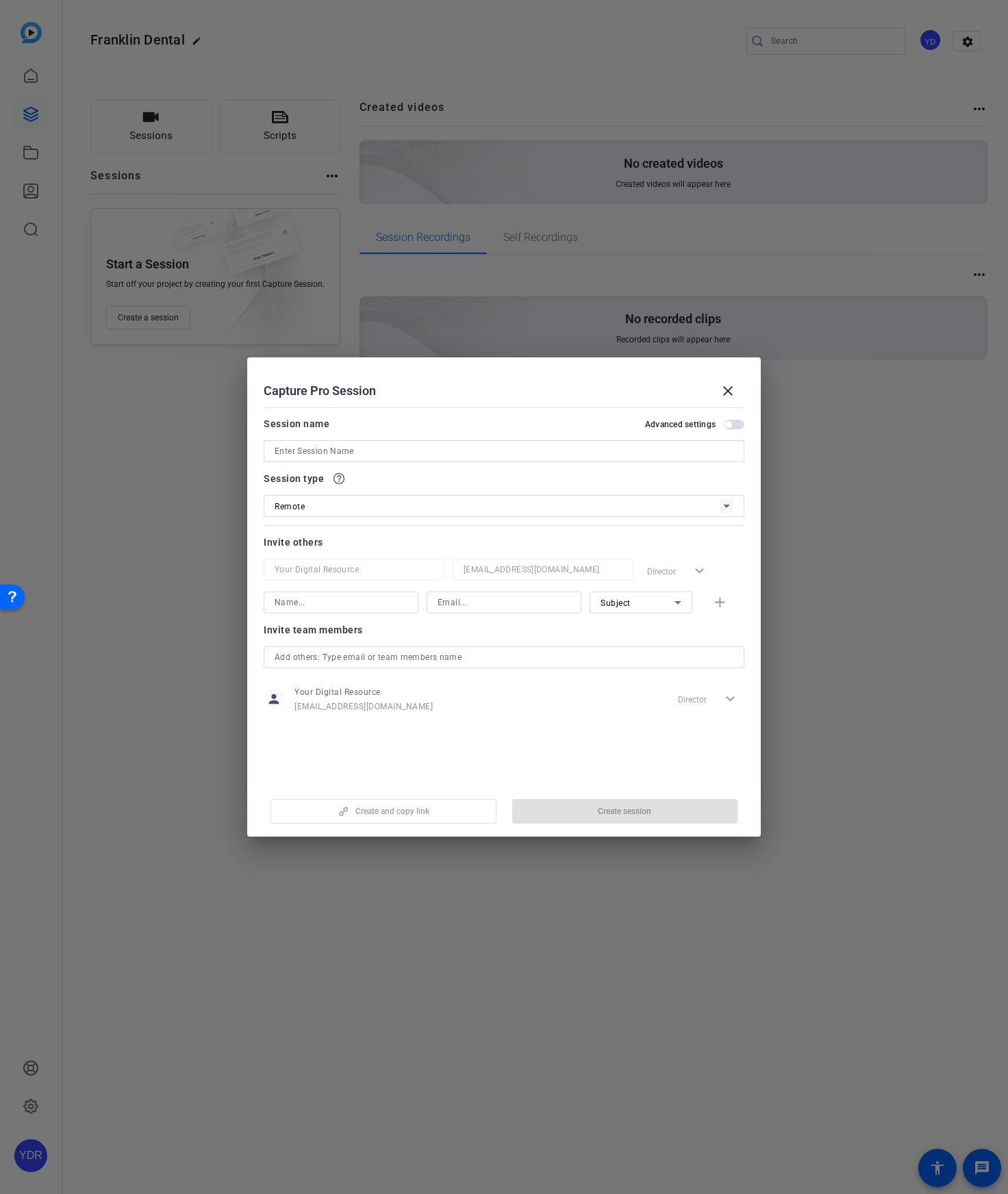
click at [733, 417] on mat-slide-toggle "Advanced settings" at bounding box center [694, 423] width 99 height 16
click at [732, 423] on span "button" at bounding box center [734, 424] width 21 height 9
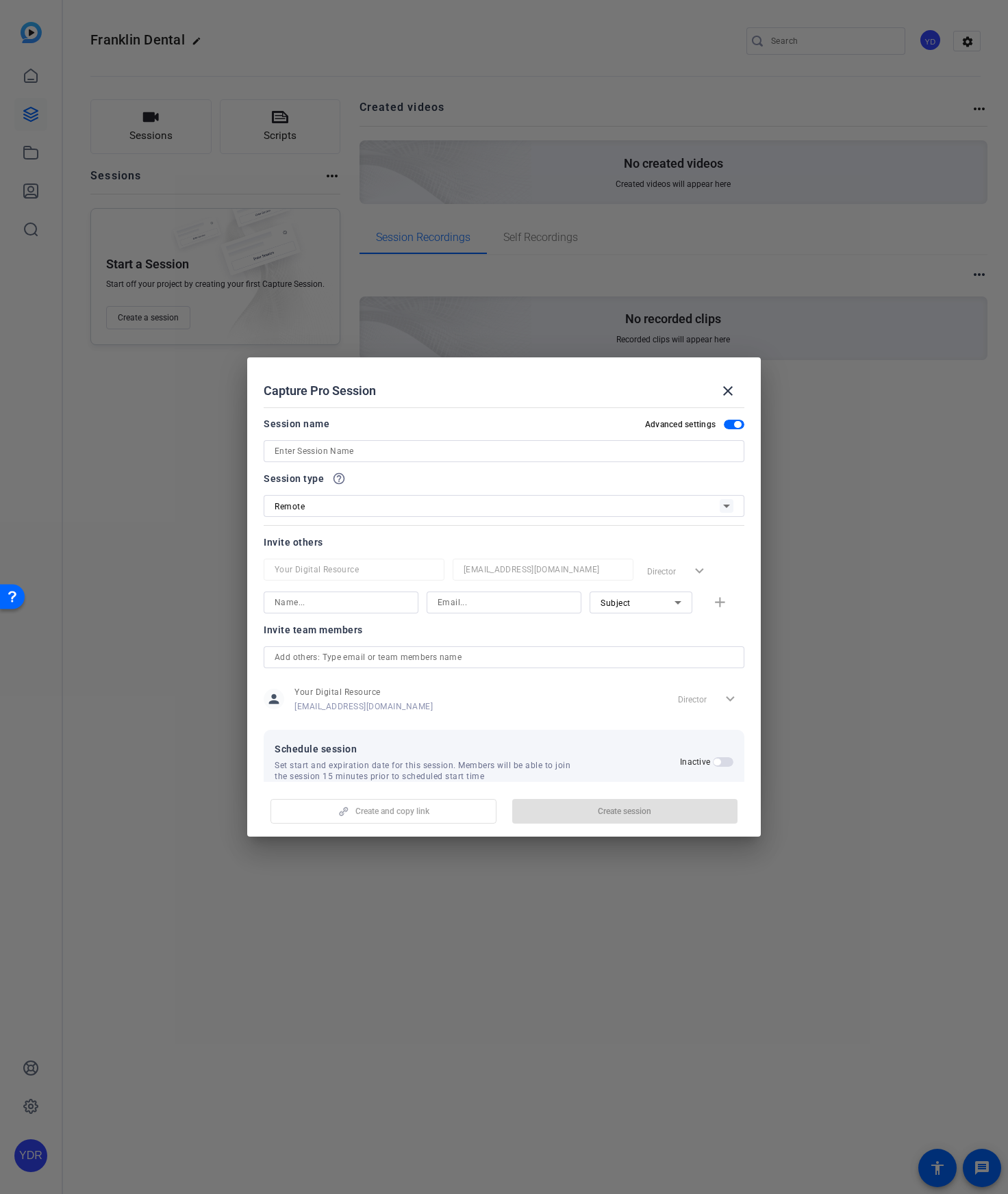
click at [374, 450] on input at bounding box center [504, 451] width 459 height 16
paste input "Franklin Family Dental"
click at [272, 453] on div "Franklin Family Dental" at bounding box center [504, 451] width 480 height 22
click at [271, 447] on div "Franklin Family Dental" at bounding box center [504, 451] width 480 height 22
click at [274, 450] on input "Franklin Family Dental" at bounding box center [504, 451] width 459 height 16
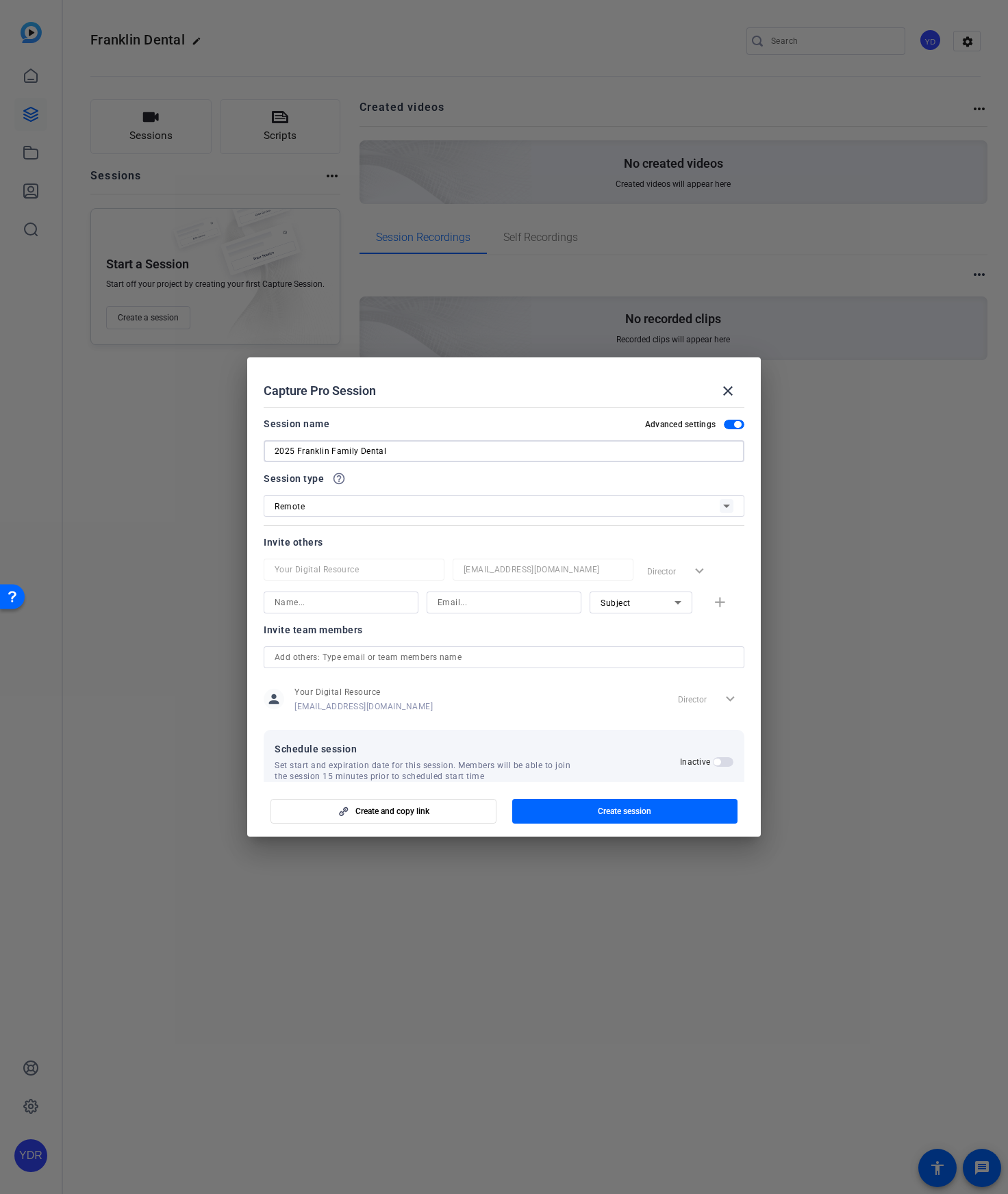
click at [419, 450] on input "2025 Franklin Family Dental" at bounding box center [504, 451] width 459 height 16
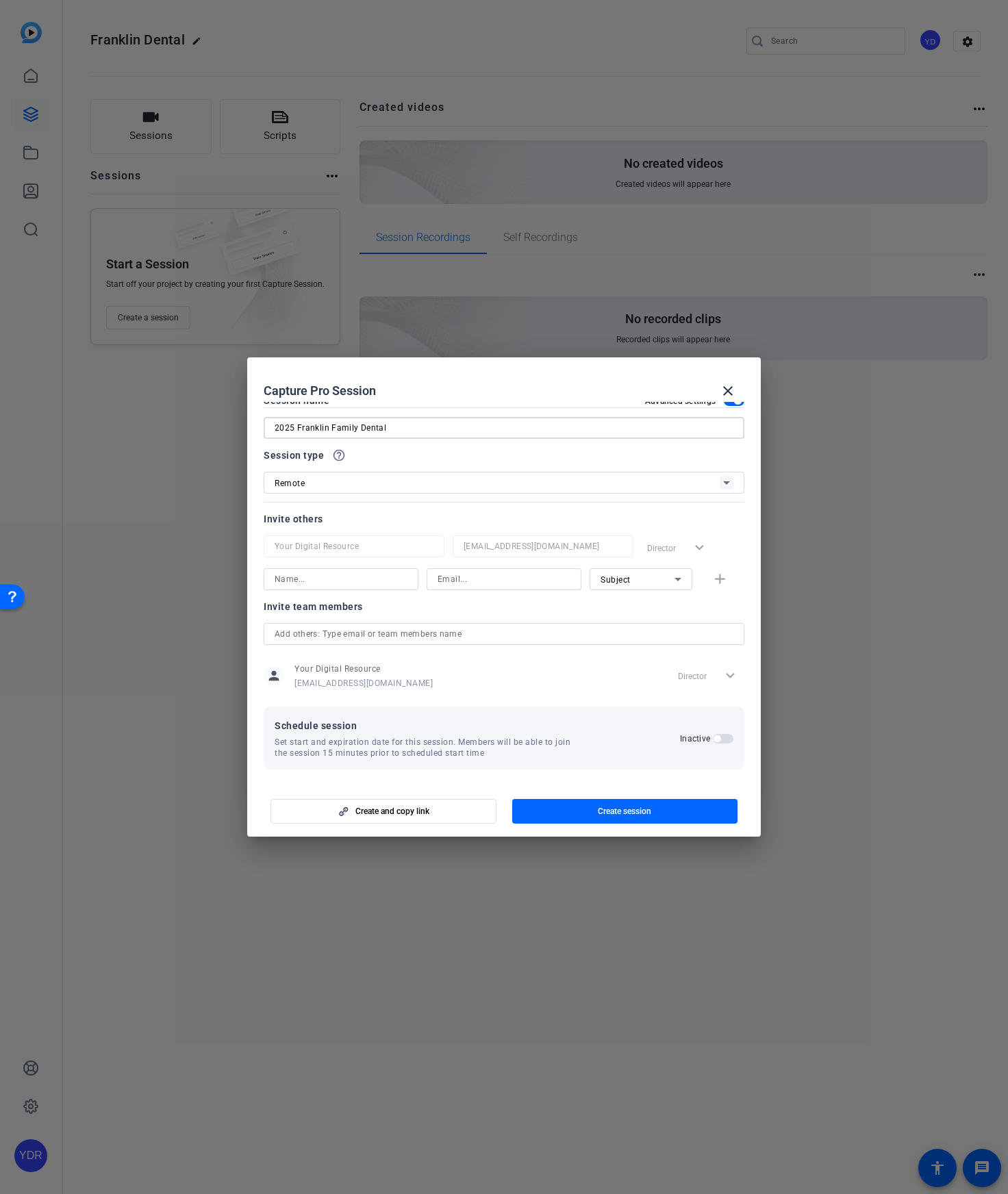
scroll to position [26, 0]
type input "2025 Franklin Family Dental"
click at [720, 736] on span "button" at bounding box center [717, 736] width 7 height 7
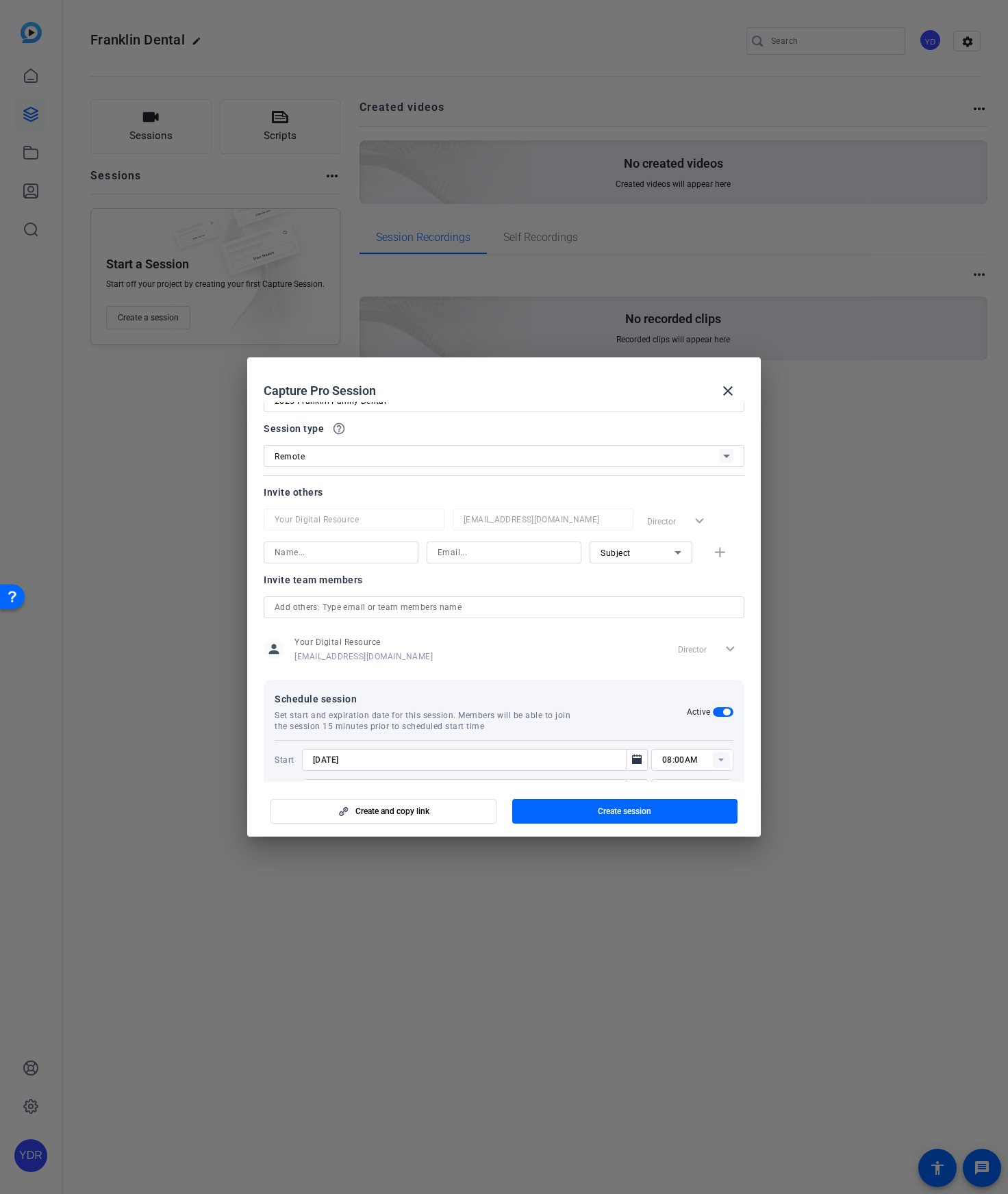
scroll to position [95, 0]
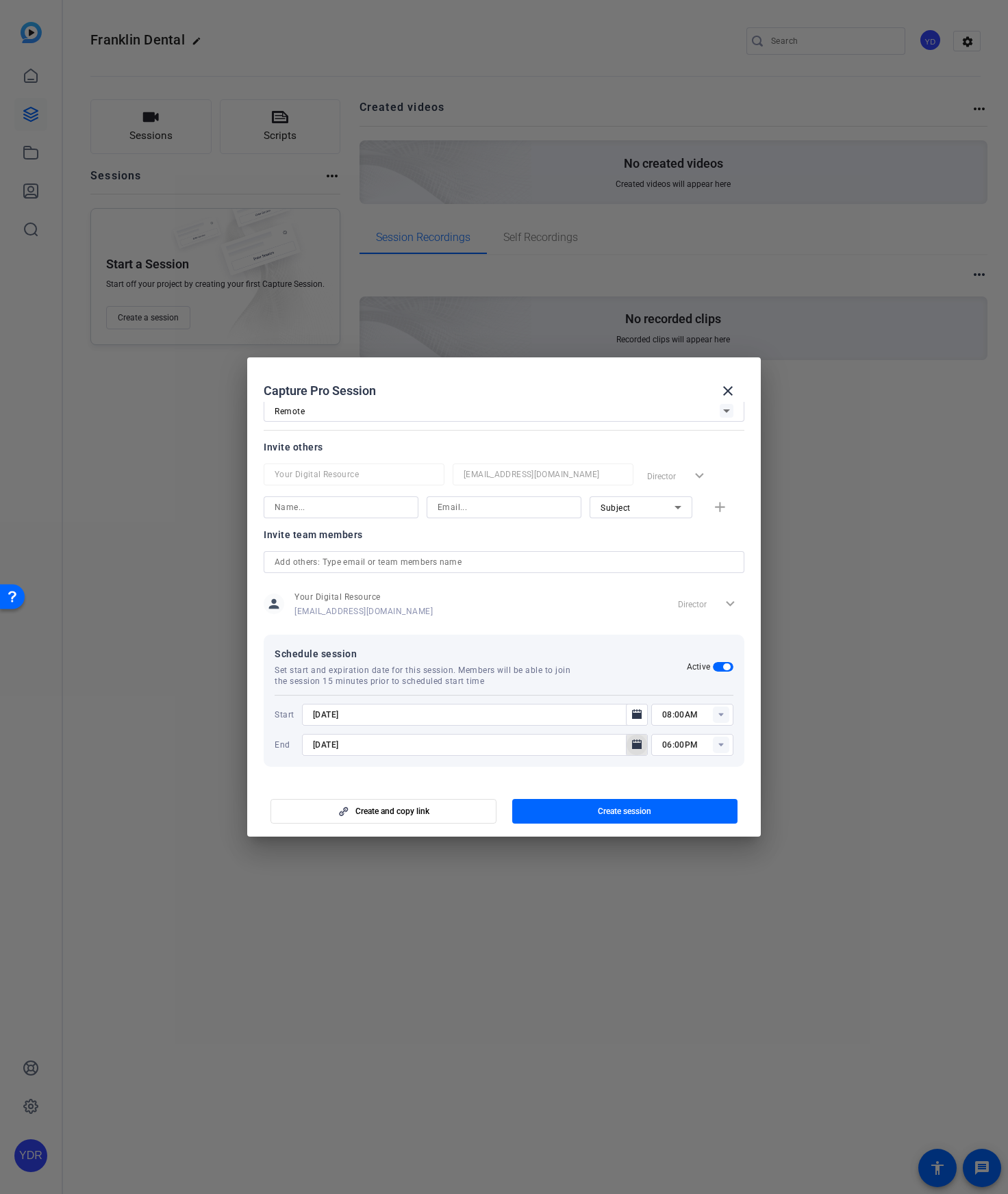
click at [636, 746] on icon "Open calendar" at bounding box center [636, 744] width 9 height 9
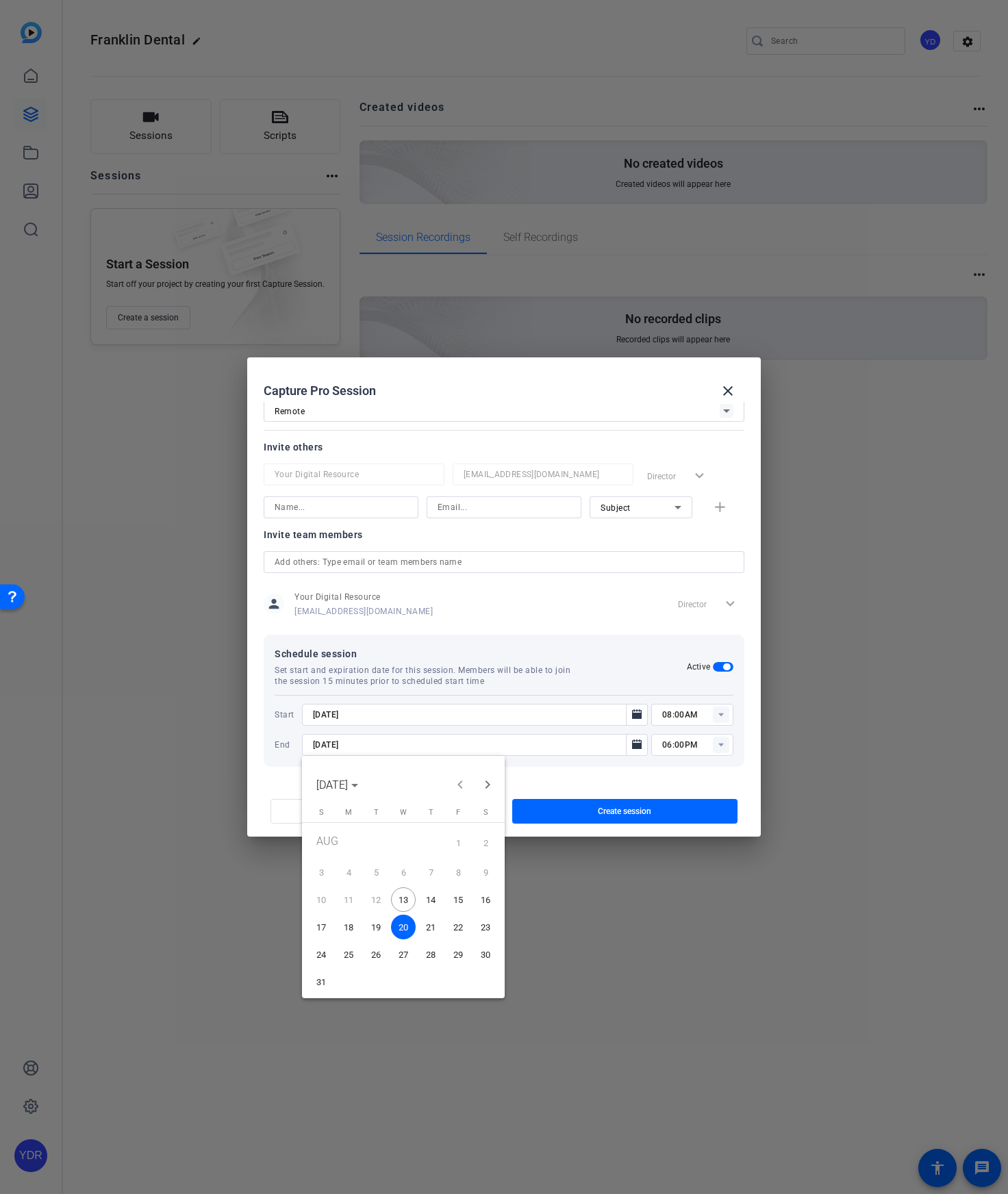
click at [460, 901] on span "15" at bounding box center [458, 899] width 25 height 25
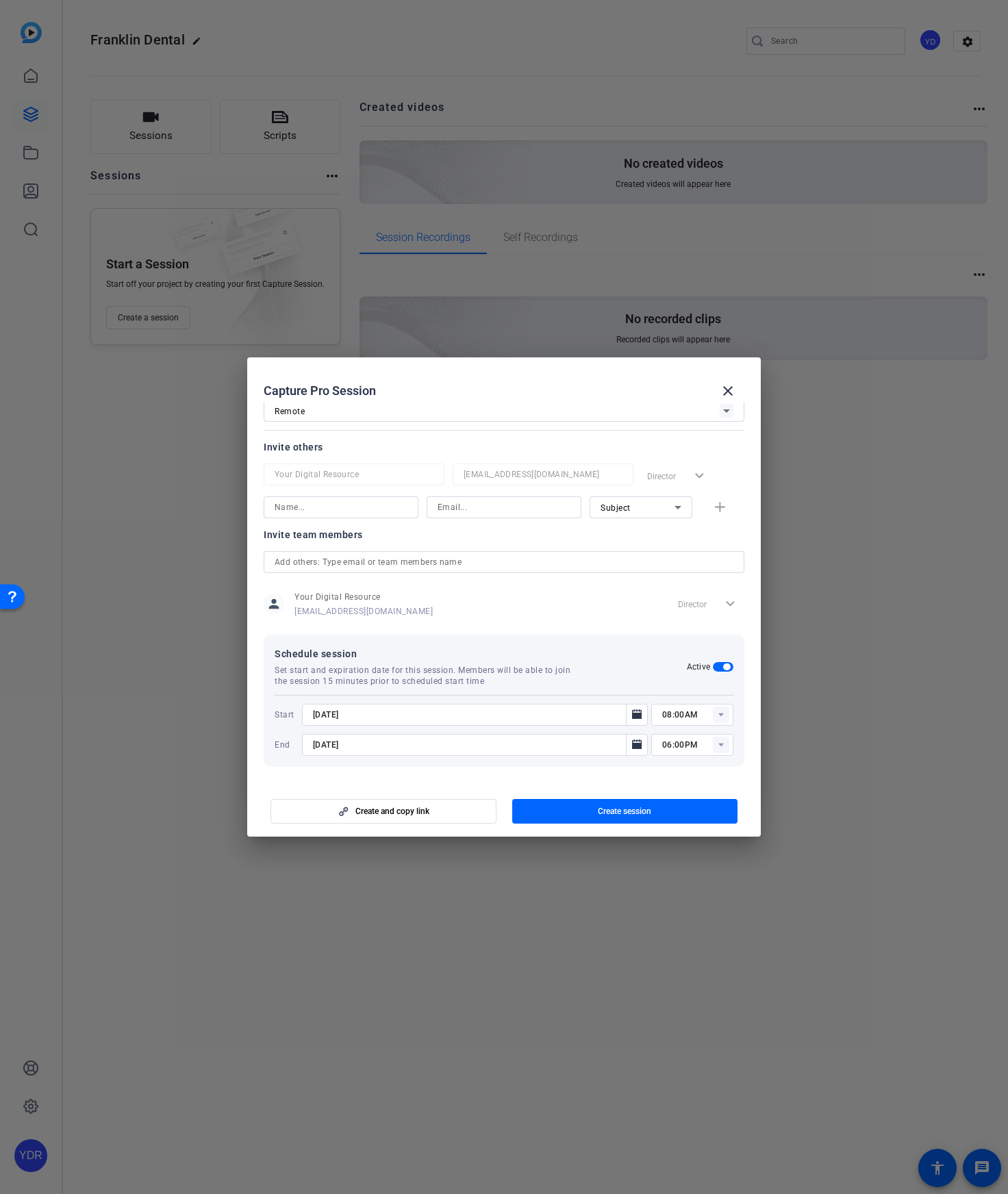
type input "[DATE]"
click at [633, 719] on icon "Open calendar" at bounding box center [636, 714] width 11 height 16
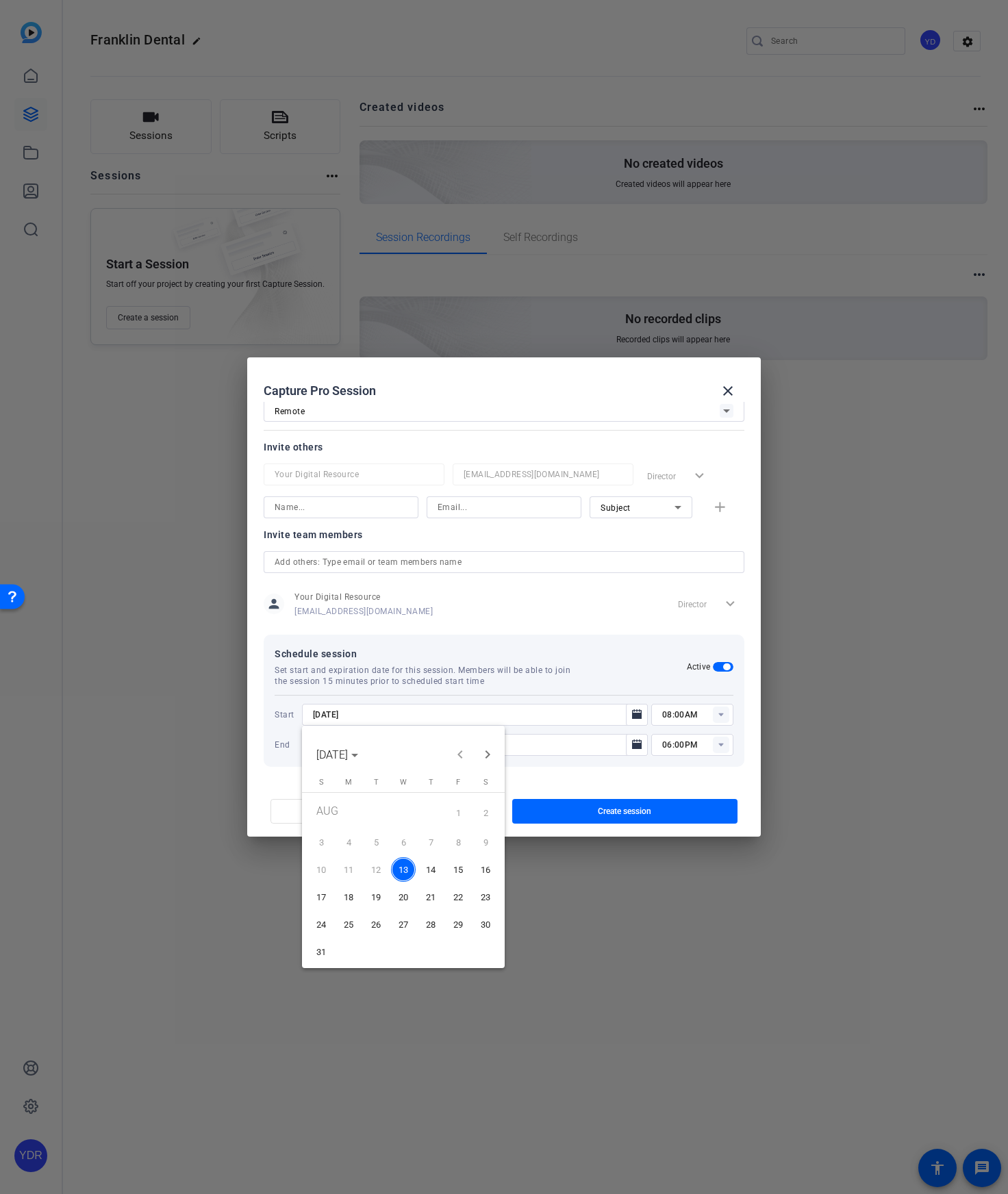
click at [460, 864] on span "15" at bounding box center [458, 869] width 25 height 25
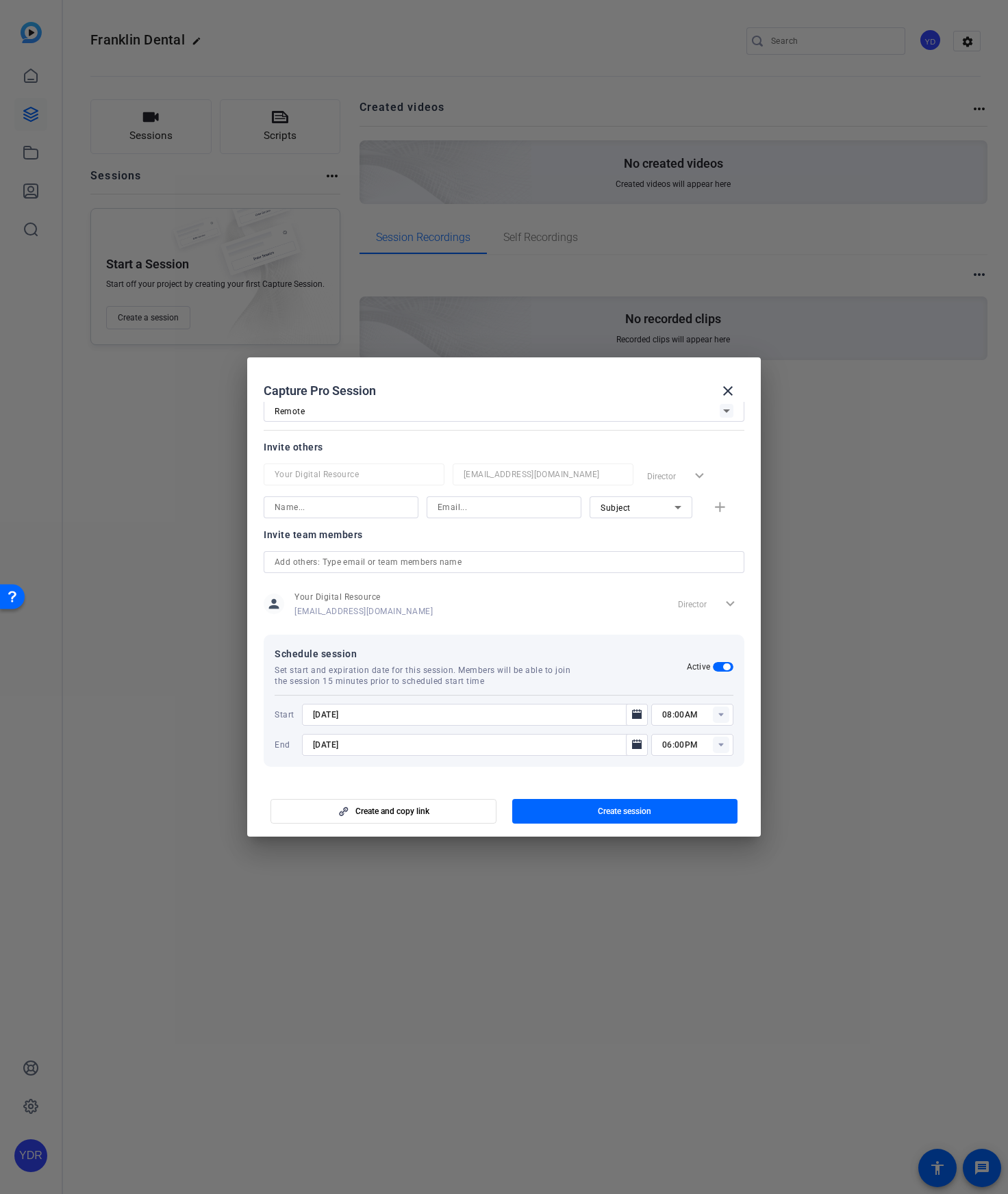
type input "[DATE]"
click at [635, 748] on icon "Open calendar" at bounding box center [636, 744] width 9 height 9
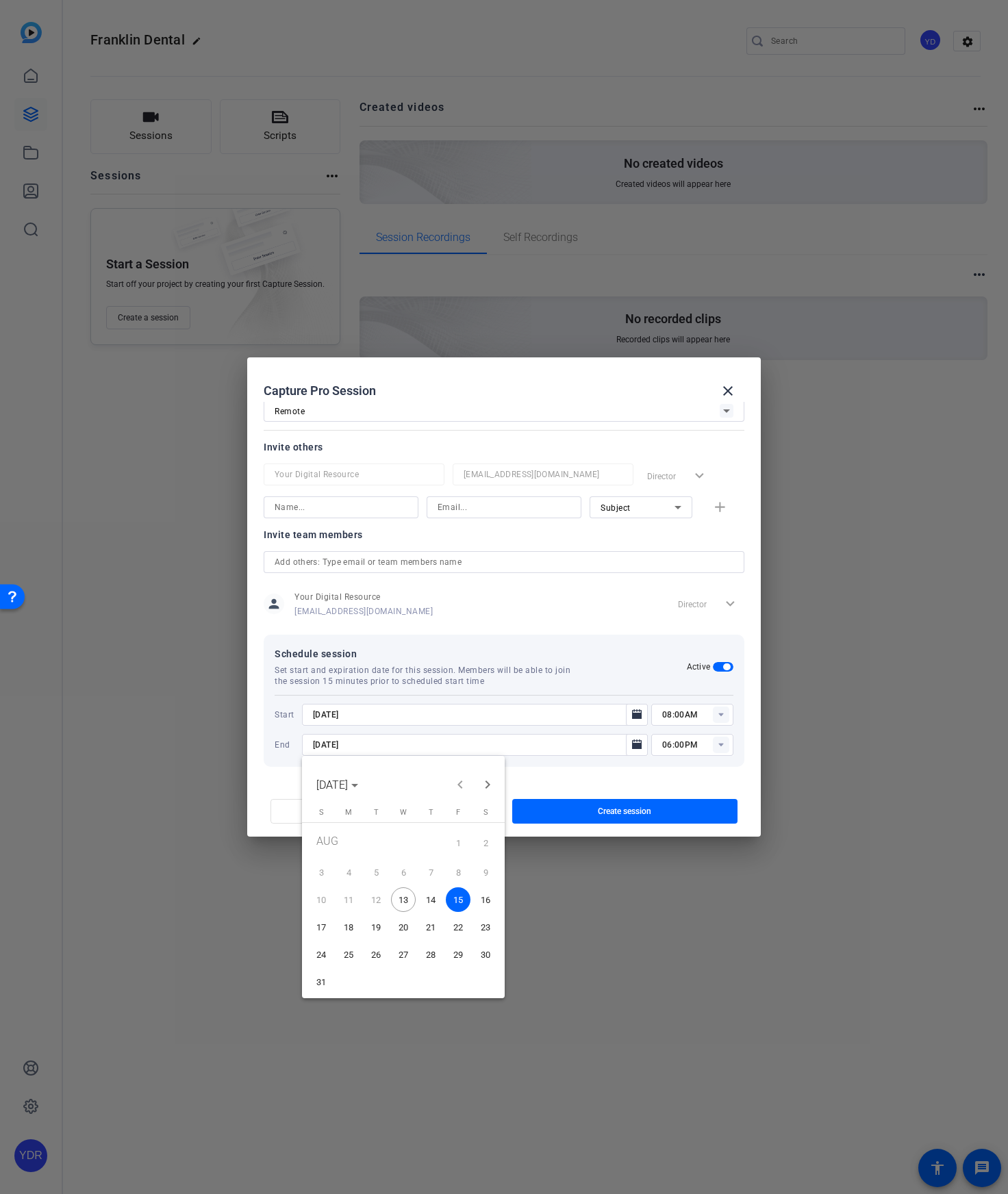
click at [449, 922] on span "22" at bounding box center [458, 927] width 25 height 25
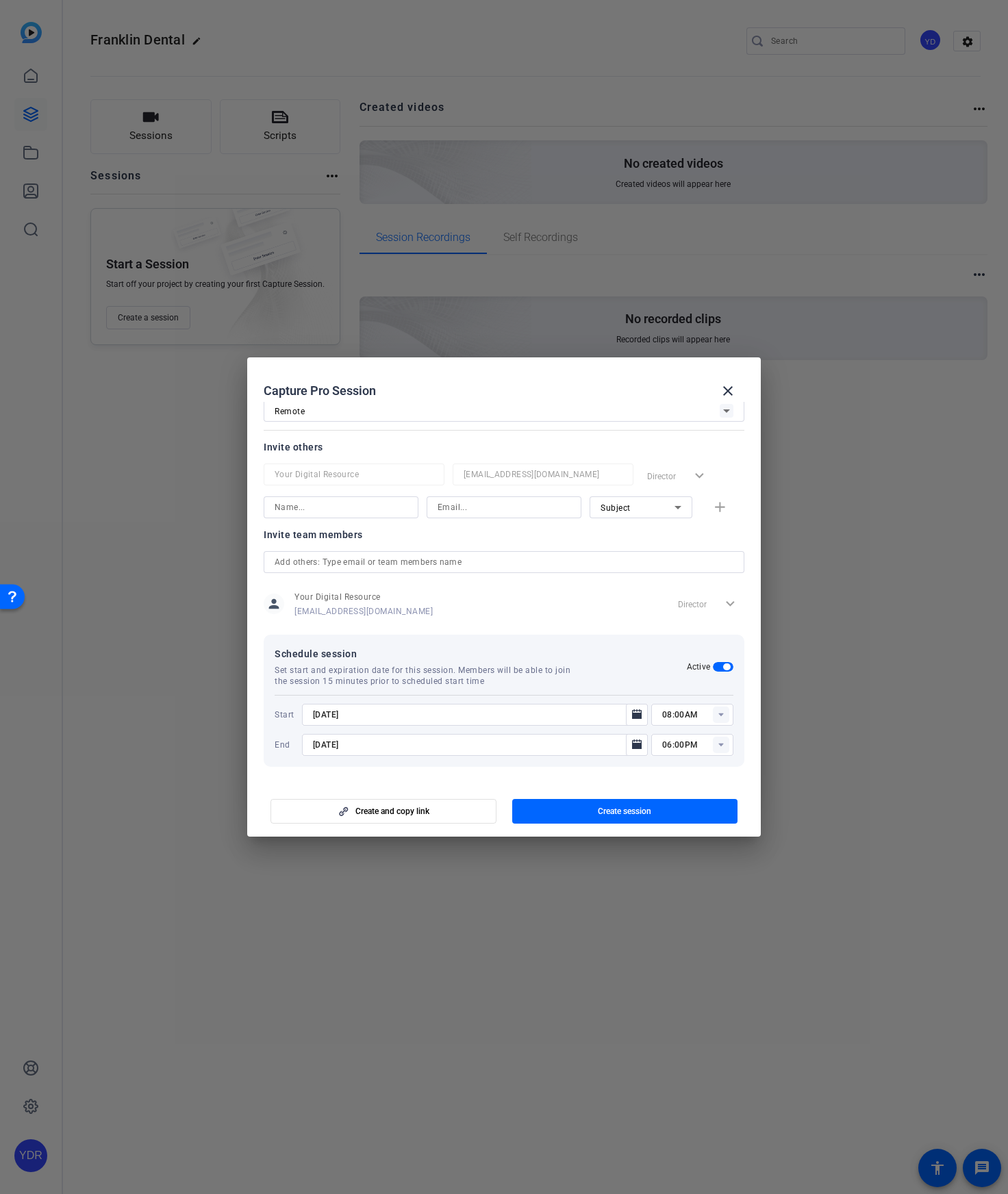
type input "[DATE]"
click at [427, 816] on span "Create and copy link" at bounding box center [392, 811] width 74 height 11
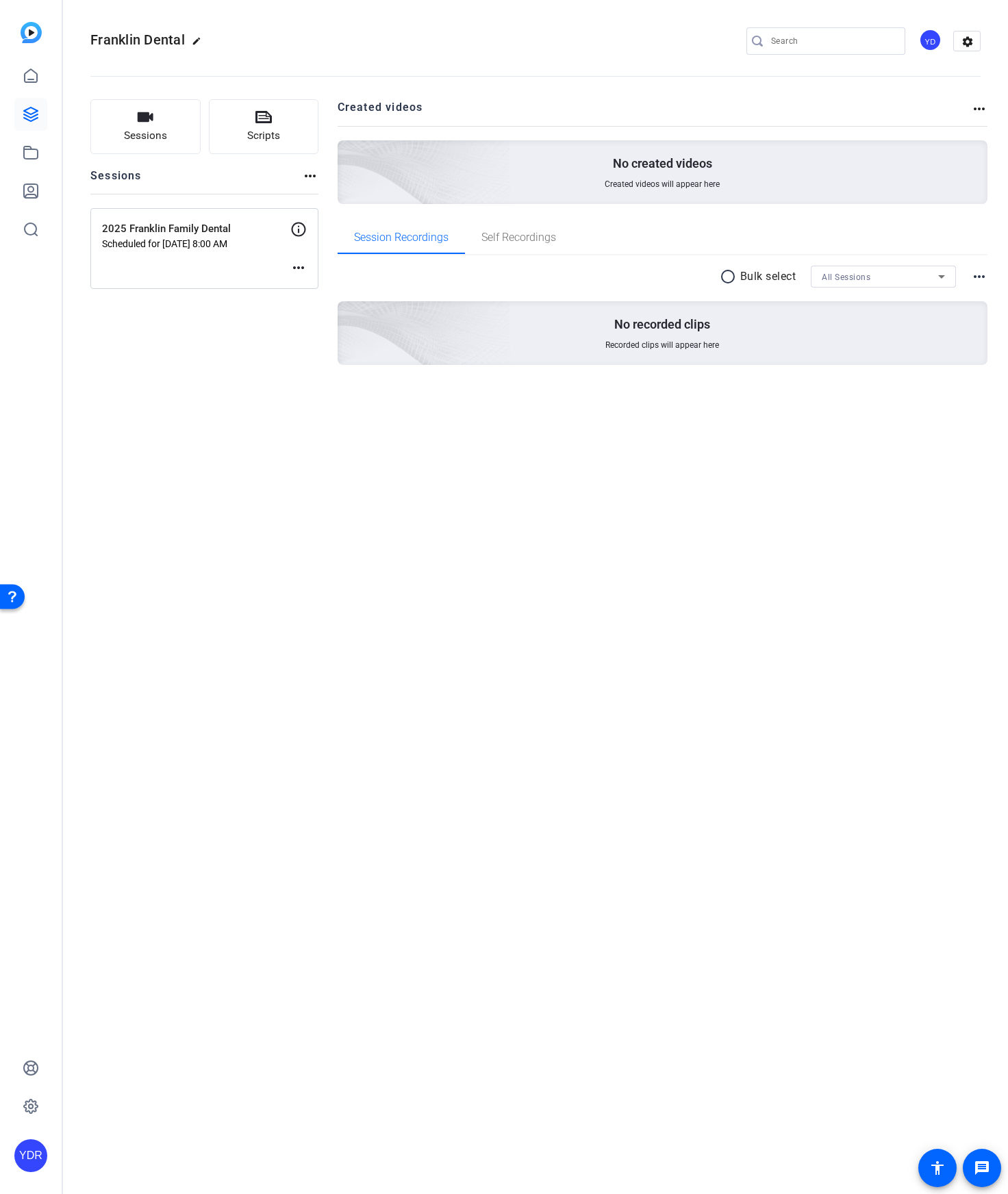
click at [298, 232] on icon at bounding box center [298, 229] width 15 height 15
click at [297, 229] on icon at bounding box center [298, 228] width 16 height 16
click at [241, 271] on div "2025 Franklin Family Dental Scheduled for Aug 15, 2025 @ 8:00 AM more_horiz" at bounding box center [204, 248] width 228 height 81
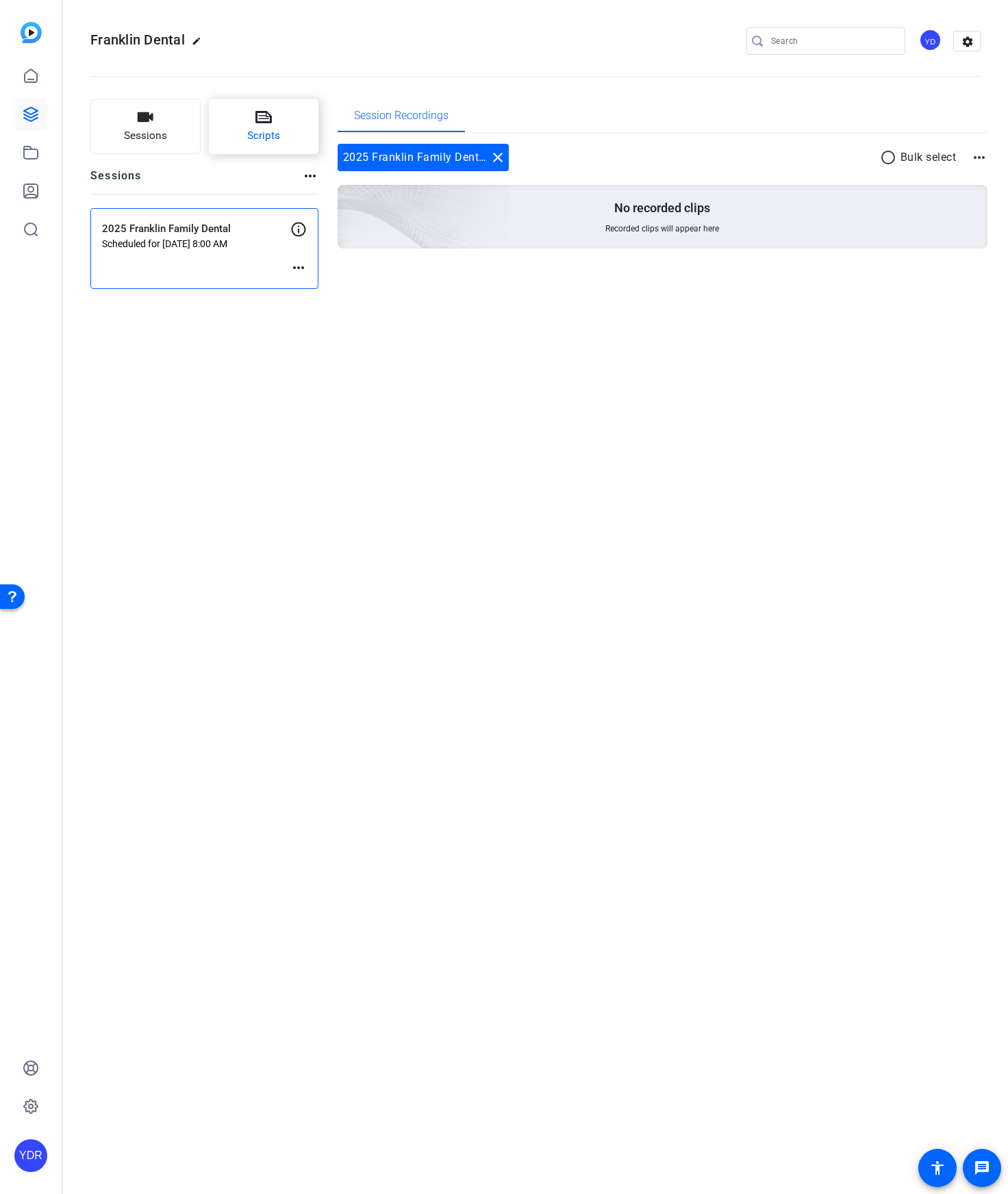
click at [262, 131] on span "Scripts" at bounding box center [264, 135] width 33 height 16
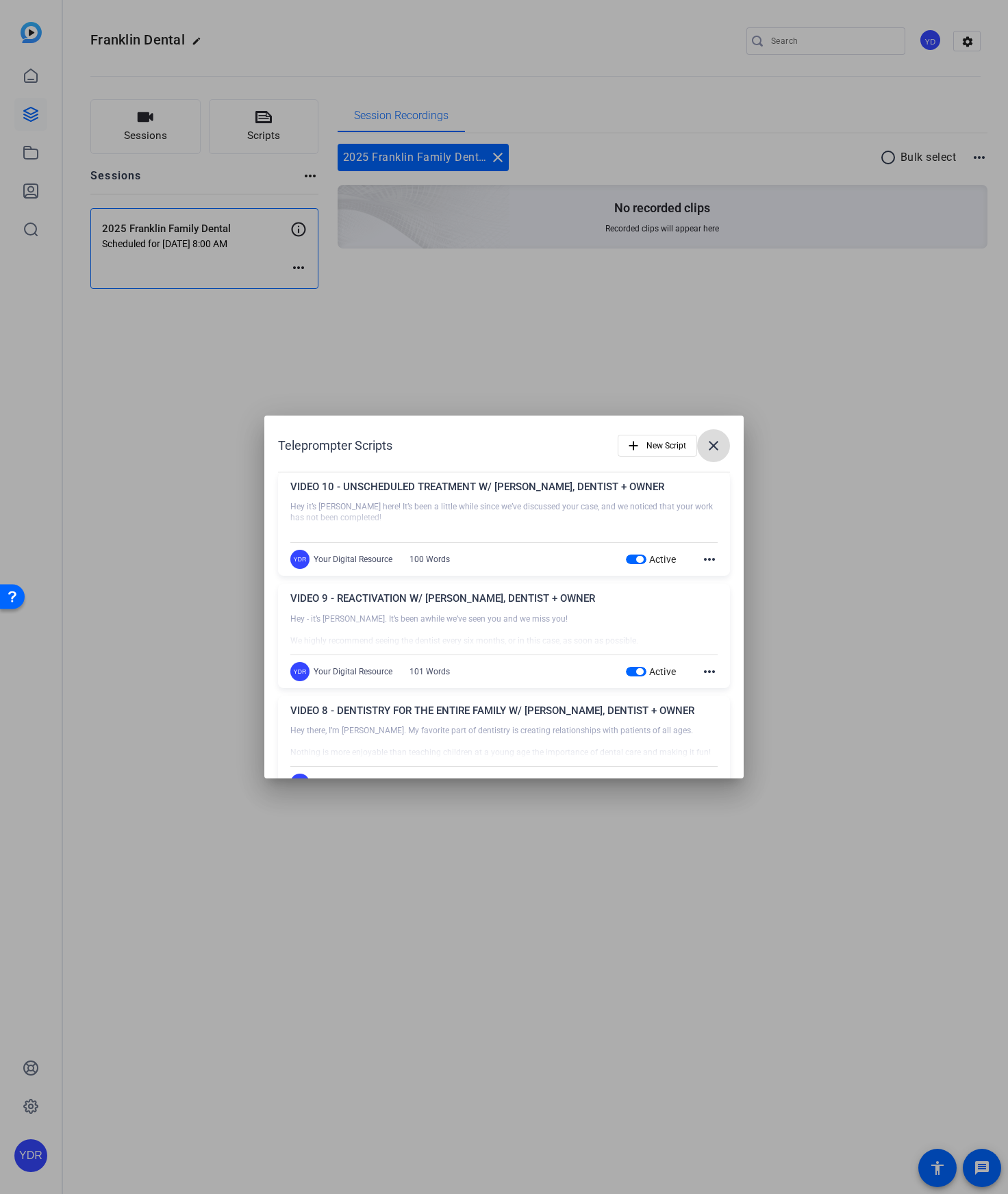
click at [717, 441] on mat-icon "close" at bounding box center [713, 445] width 16 height 16
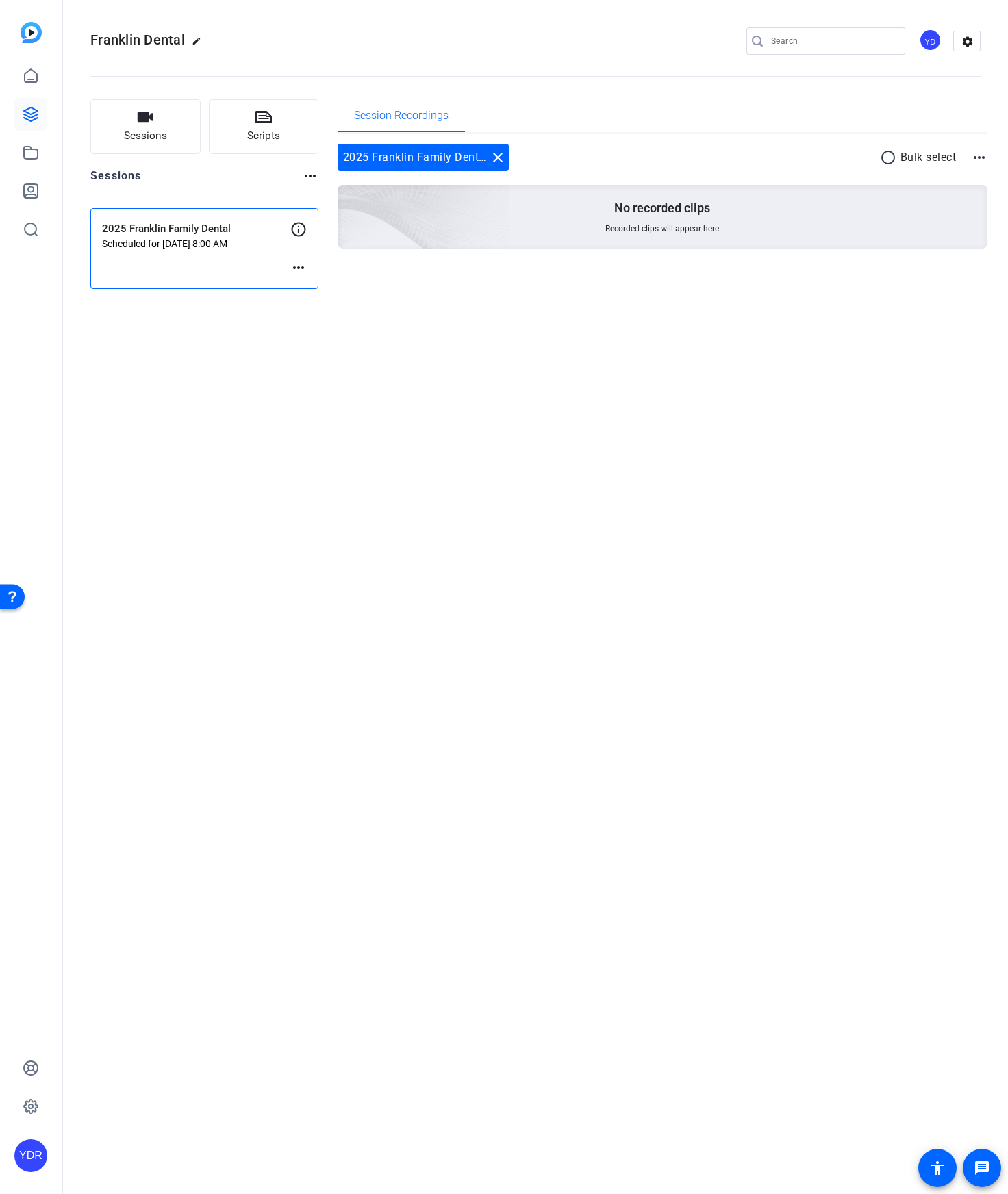
click at [854, 391] on div "Franklin Dental edit YD settings Sessions Scripts Sessions more_horiz 2025 Fran…" at bounding box center [535, 597] width 945 height 1194
click at [149, 251] on div "2025 Franklin Family Dental Scheduled for Aug 15, 2025 @ 8:00 AM more_horiz" at bounding box center [204, 248] width 228 height 81
click at [297, 268] on mat-icon "more_horiz" at bounding box center [298, 267] width 16 height 16
click at [316, 288] on span "Edit Session" at bounding box center [332, 288] width 62 height 16
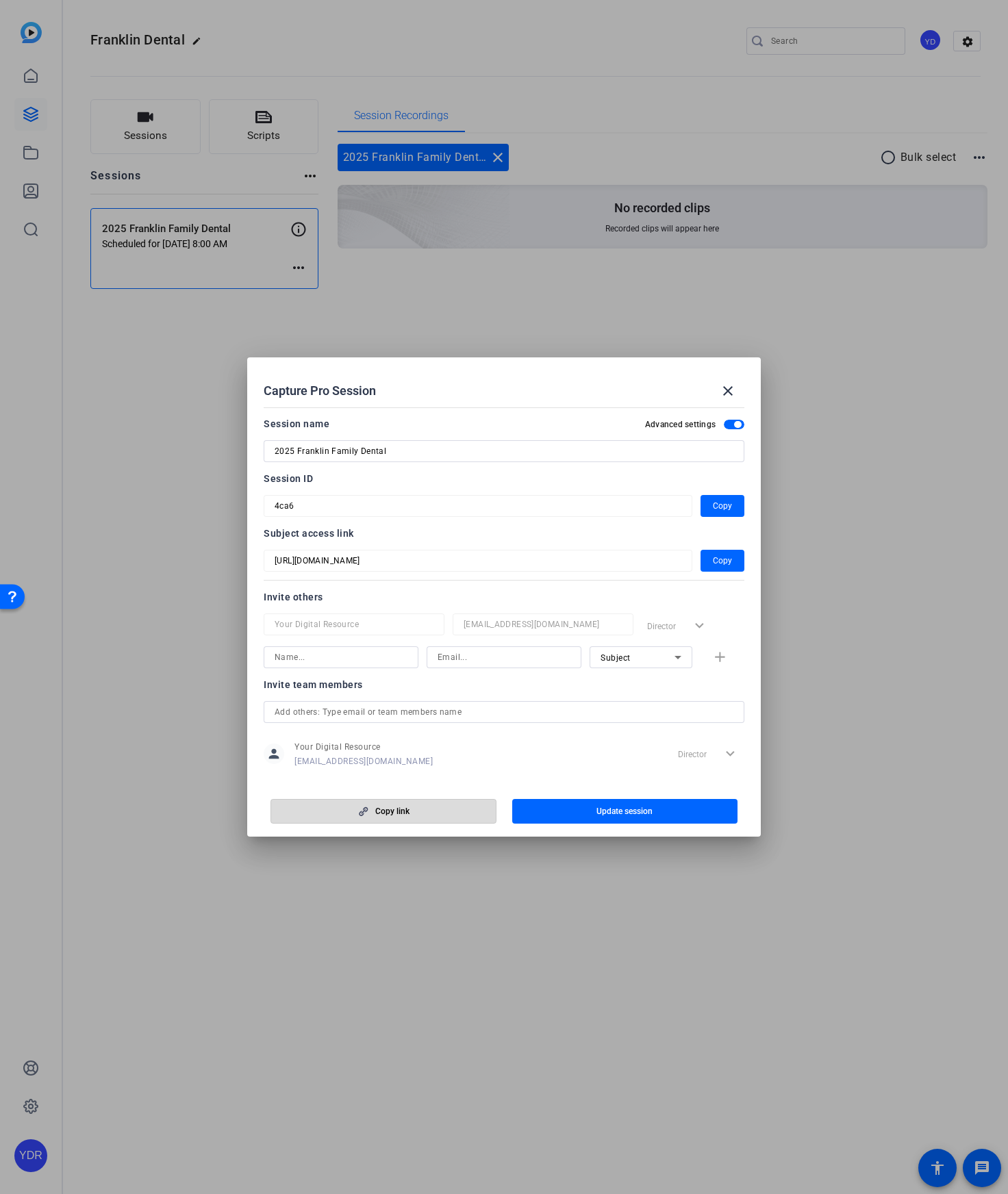
click at [389, 816] on span "Copy link" at bounding box center [392, 811] width 34 height 11
click at [709, 562] on span "button" at bounding box center [722, 560] width 44 height 33
click at [726, 506] on span "Copy" at bounding box center [723, 505] width 19 height 16
